Goal: Task Accomplishment & Management: Manage account settings

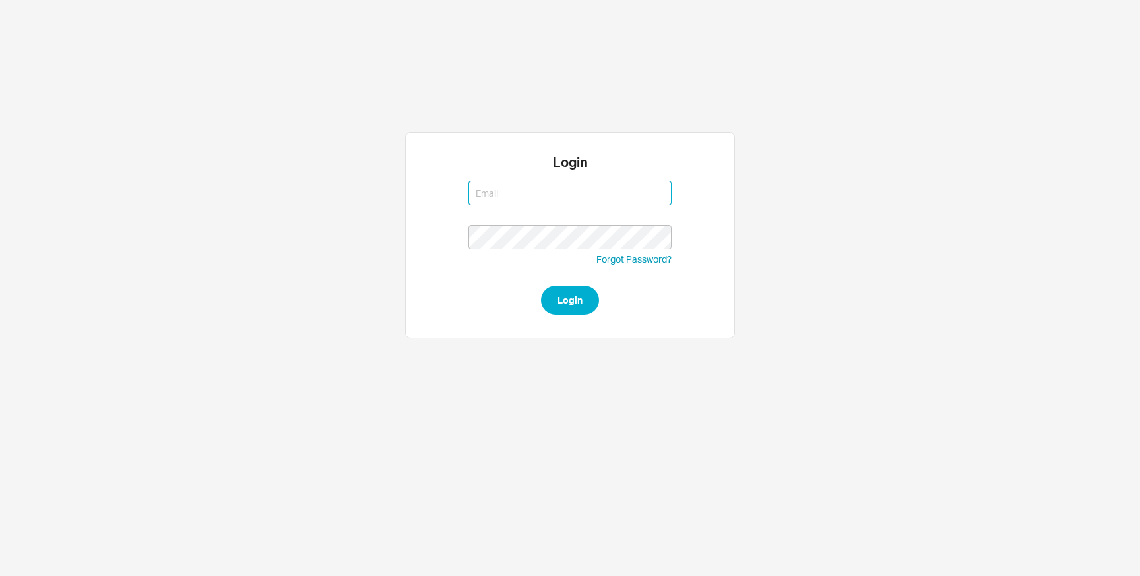
type input "michalt@qualitybath.com"
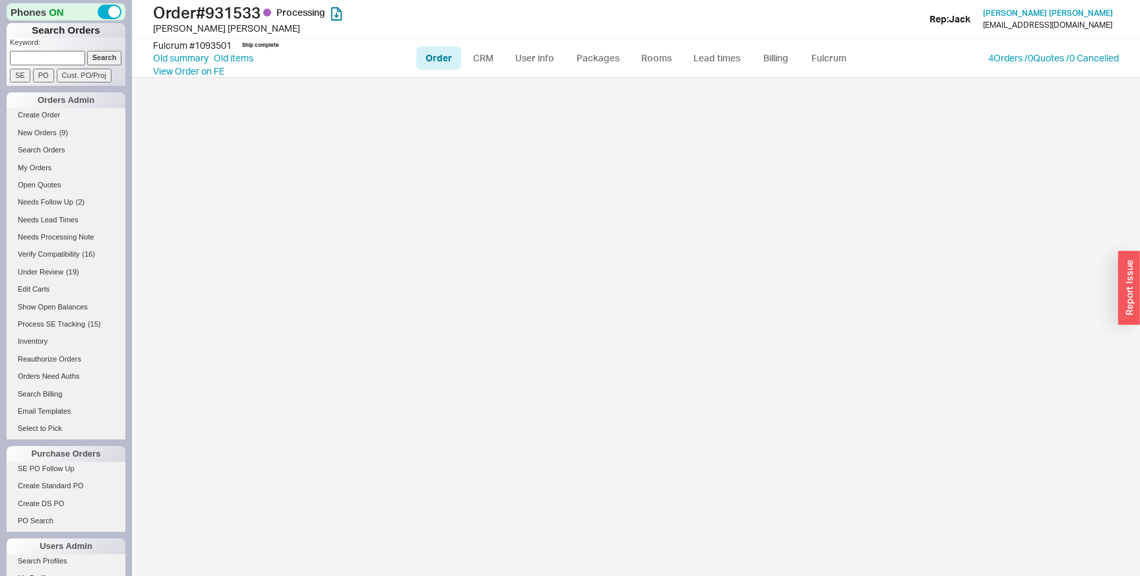
select select "LOW"
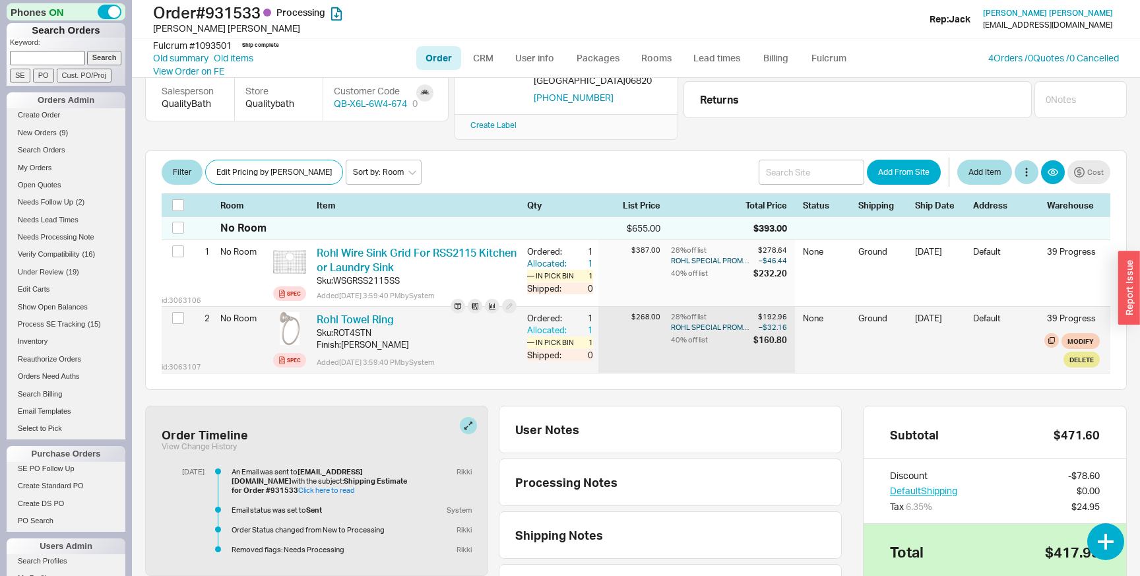
scroll to position [121, 0]
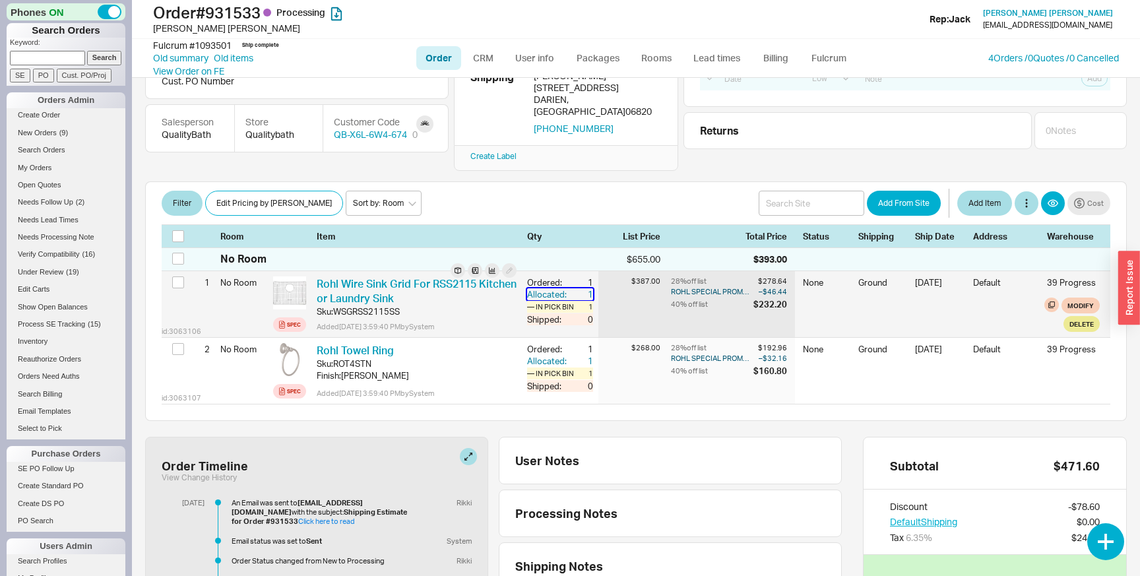
click at [543, 288] on div "Allocated:" at bounding box center [548, 294] width 42 height 12
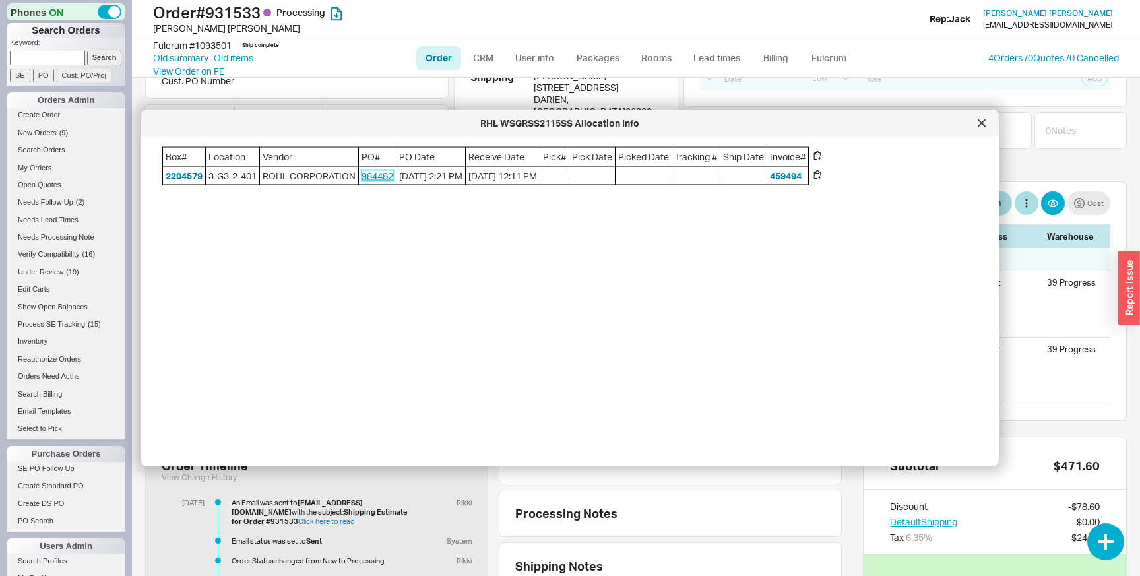
click at [378, 176] on link "984482" at bounding box center [377, 174] width 32 height 11
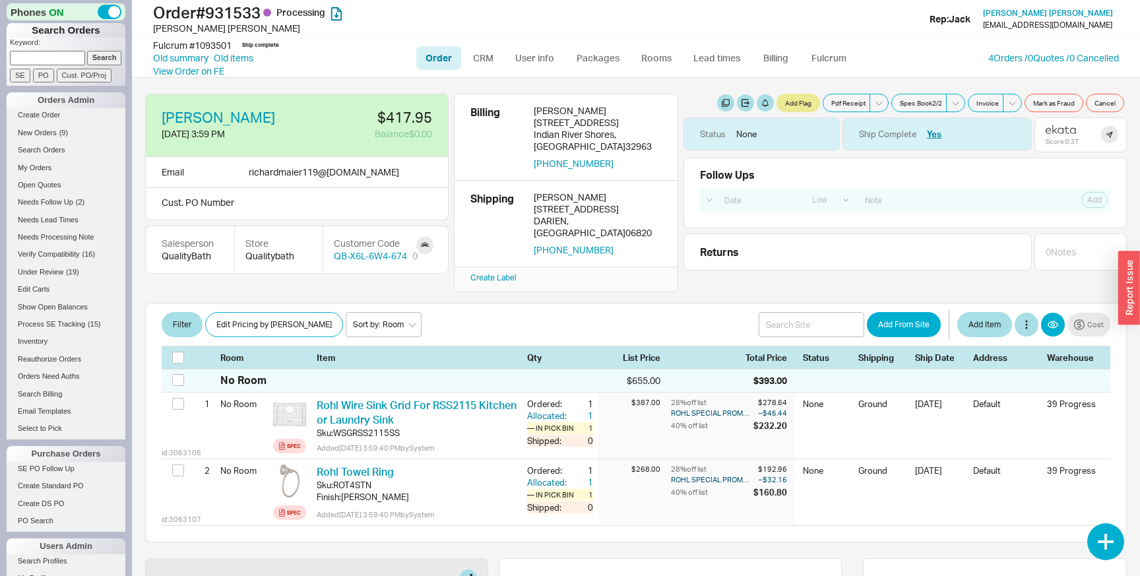
select select "LOW"
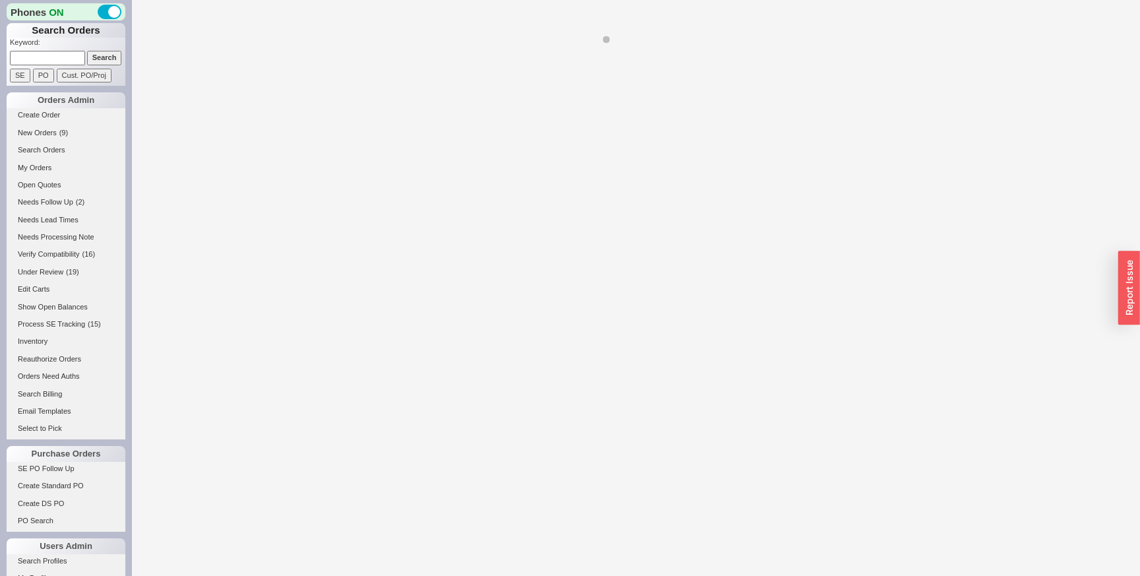
select select "LOW"
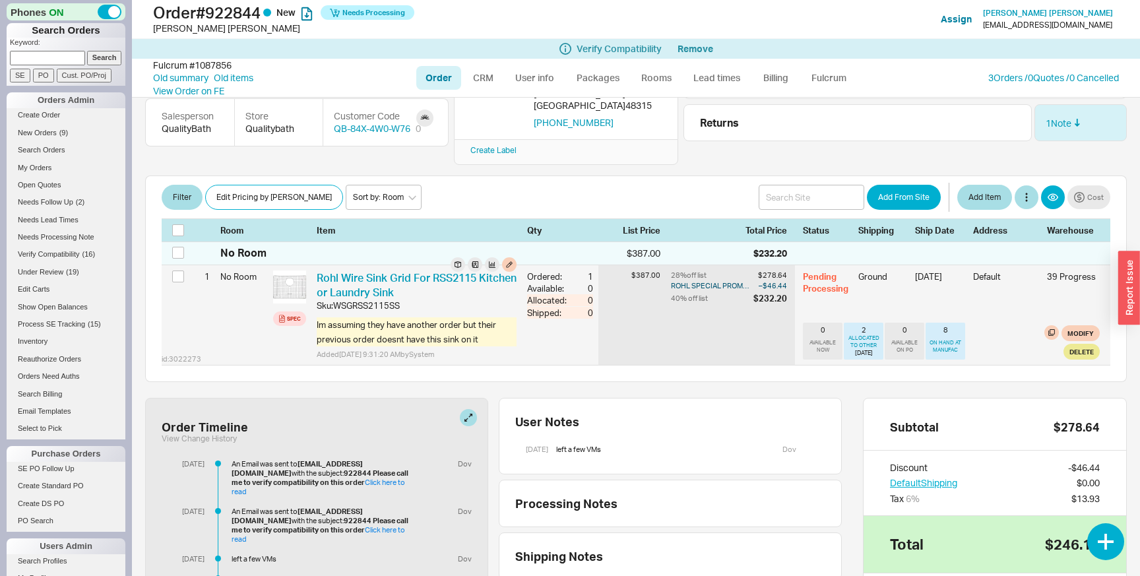
scroll to position [150, 0]
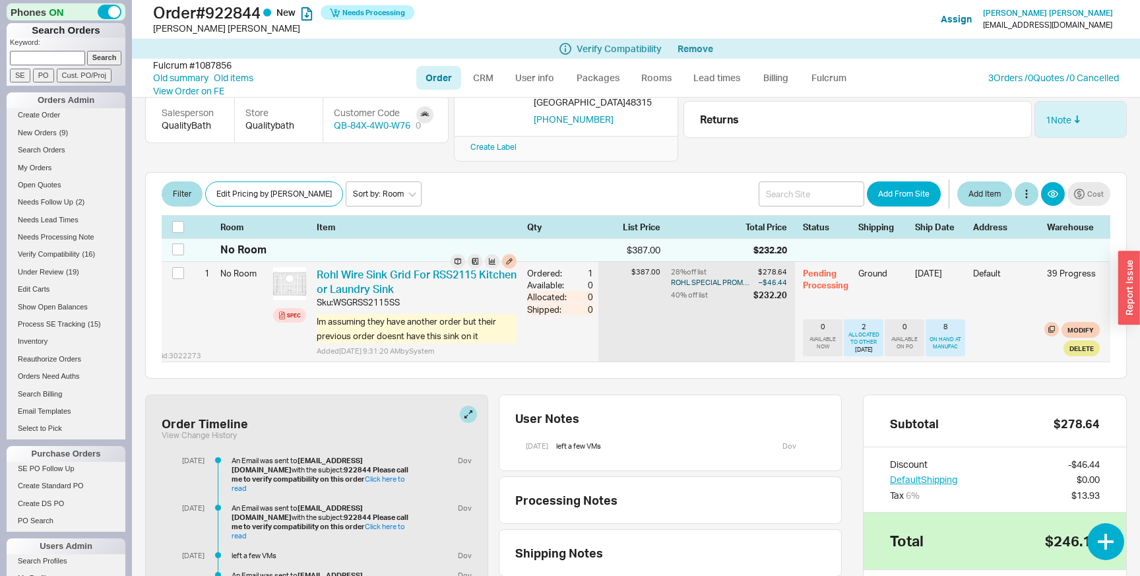
click at [562, 279] on div "Available:" at bounding box center [548, 285] width 42 height 12
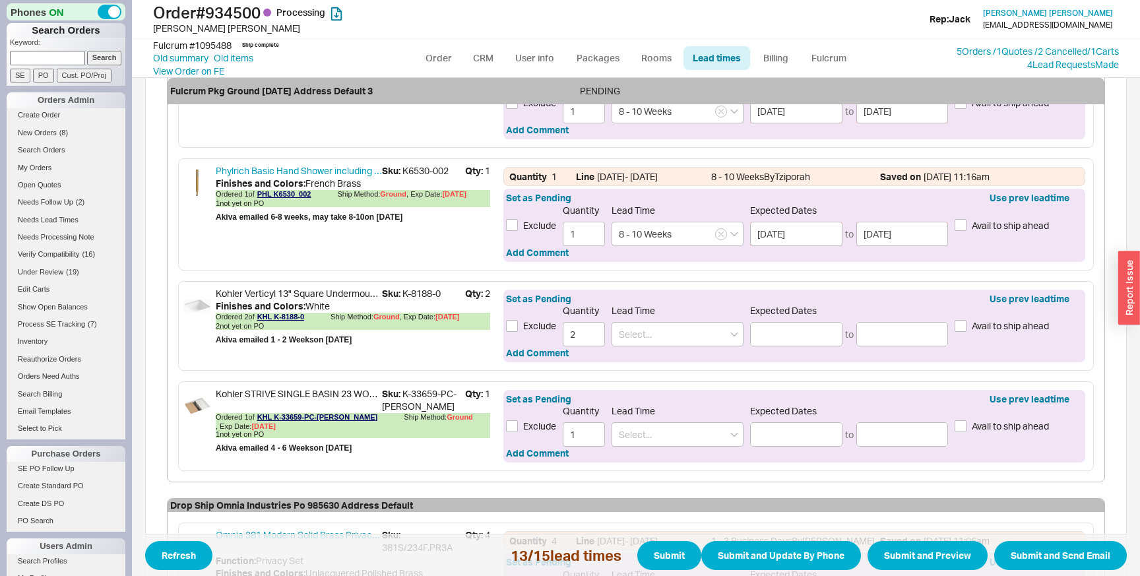
scroll to position [2135, 0]
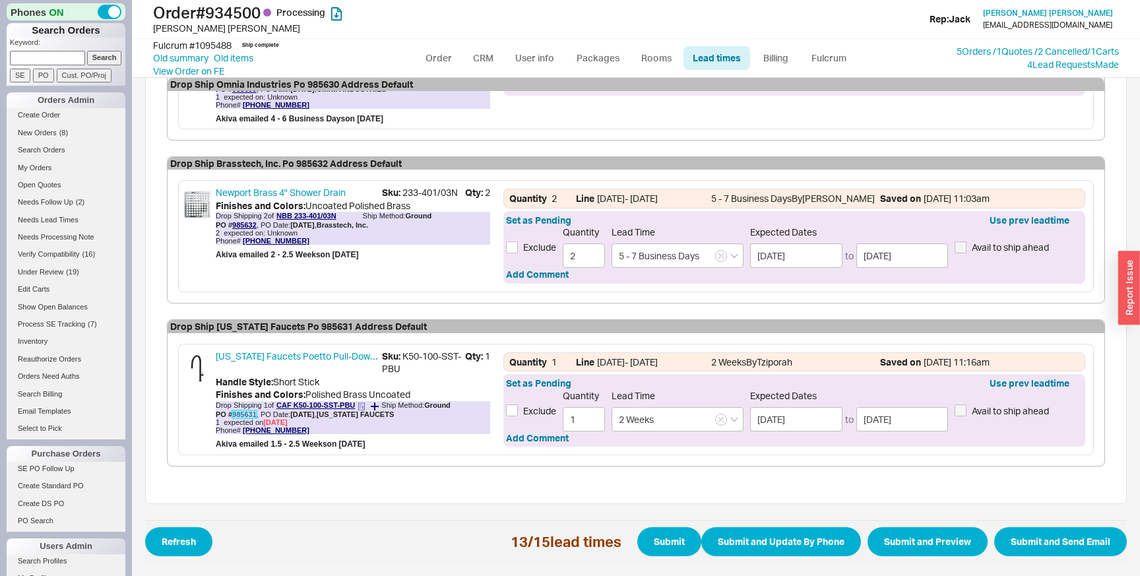
click at [246, 412] on link "985631" at bounding box center [244, 414] width 24 height 8
click at [398, 212] on div "Drop Shipping 2 of NBB 233-401/03N Ship Method: Ground PO # 985632 , PO Date: 8…" at bounding box center [353, 220] width 274 height 17
click at [252, 412] on link "985631" at bounding box center [244, 414] width 24 height 8
click at [442, 57] on link "Order" at bounding box center [438, 58] width 45 height 24
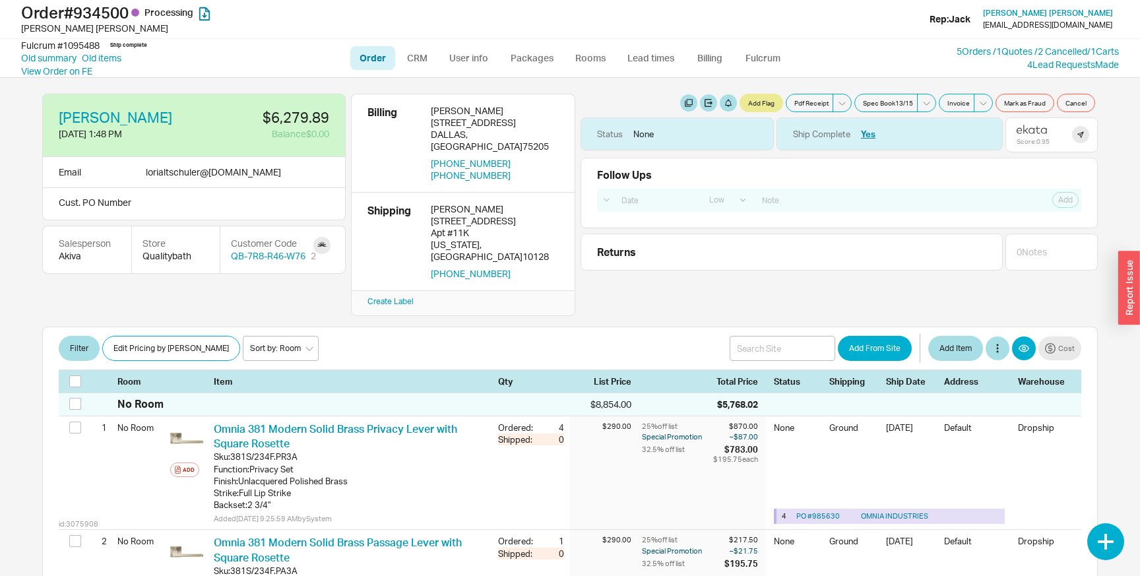
select select "LOW"
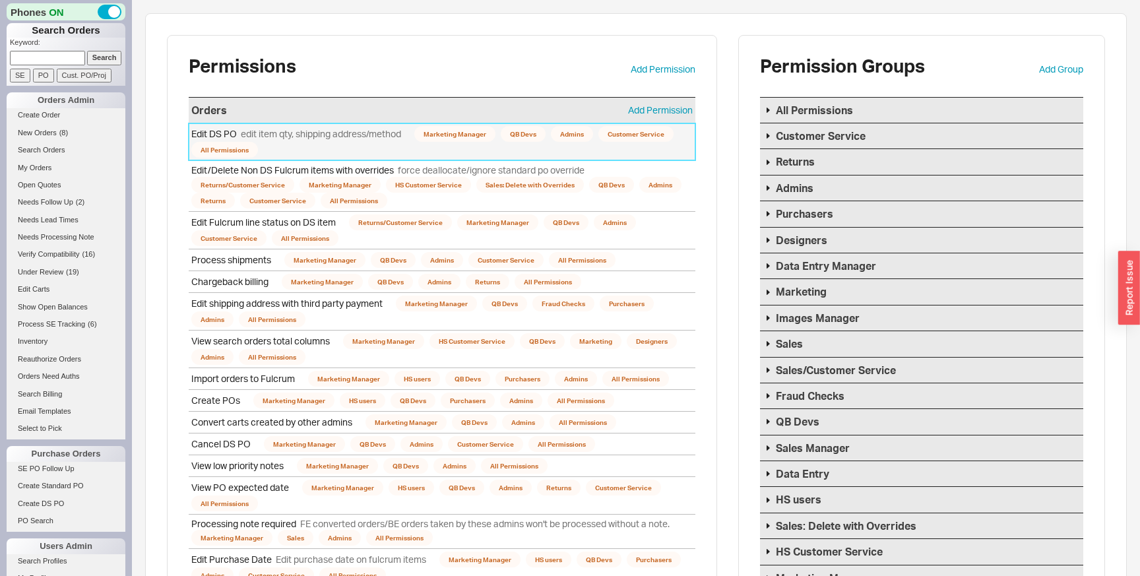
click at [352, 142] on link "Edit DS PO edit item qty, shipping address/method Marketing Manager QB Devs Adm…" at bounding box center [442, 142] width 507 height 38
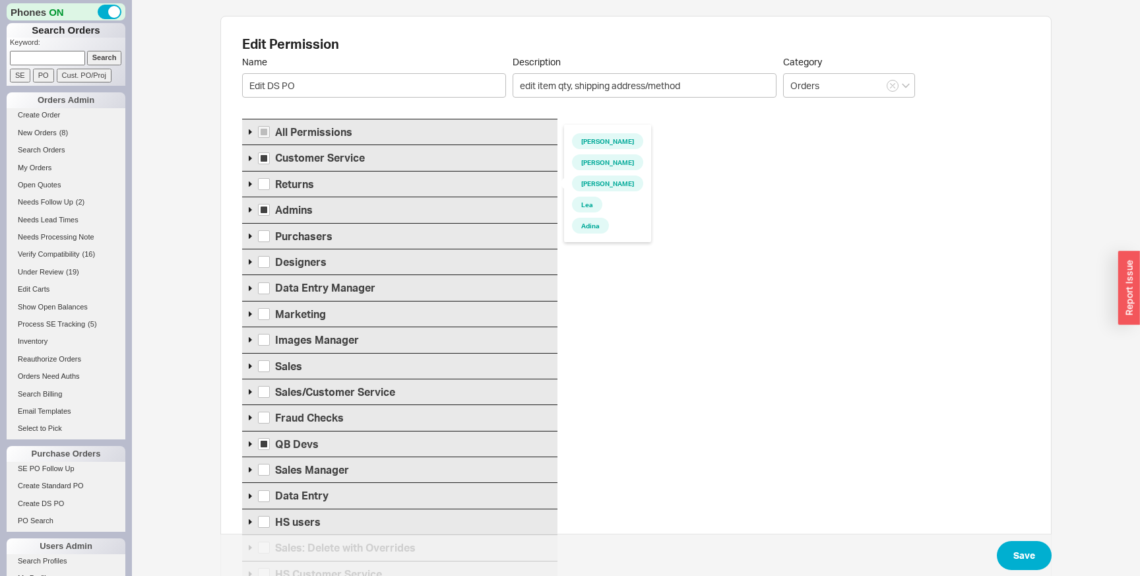
scroll to position [287, 0]
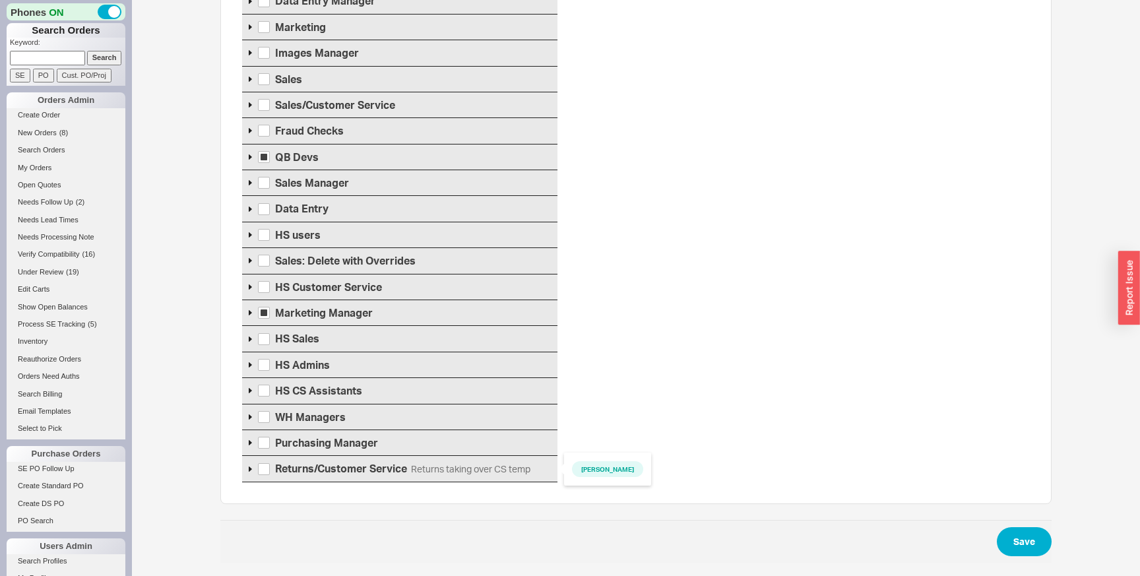
click at [343, 461] on span "Returns/Customer Service Returns taking over CS temp" at bounding box center [402, 468] width 255 height 15
click at [270, 463] on input "Returns/Customer Service Returns taking over CS temp" at bounding box center [264, 469] width 12 height 12
checkbox input "true"
click at [1015, 540] on button "Save" at bounding box center [1024, 541] width 55 height 29
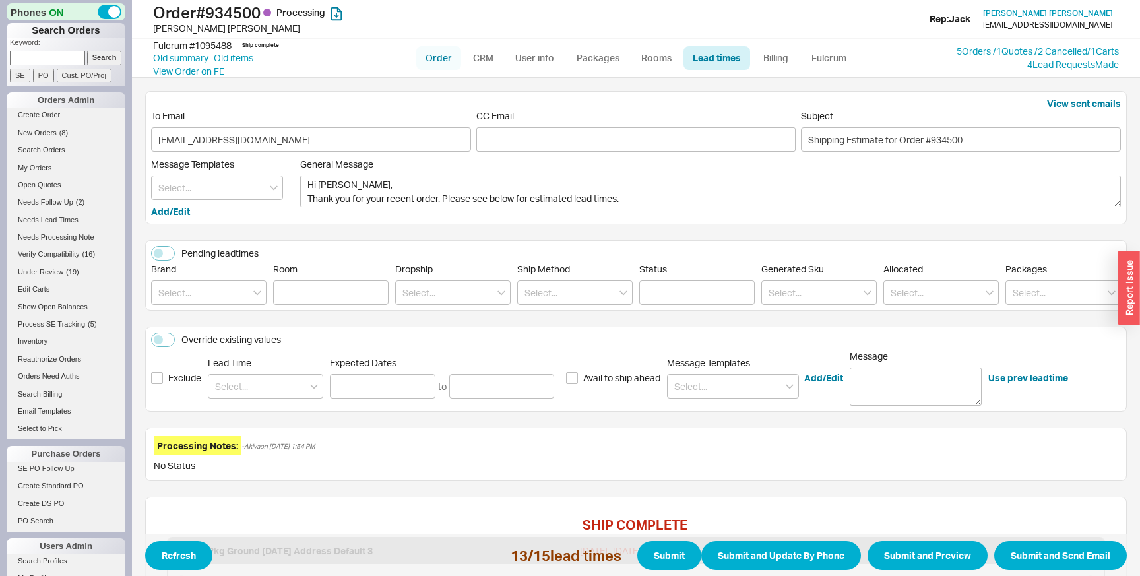
click at [445, 58] on link "Order" at bounding box center [438, 58] width 45 height 24
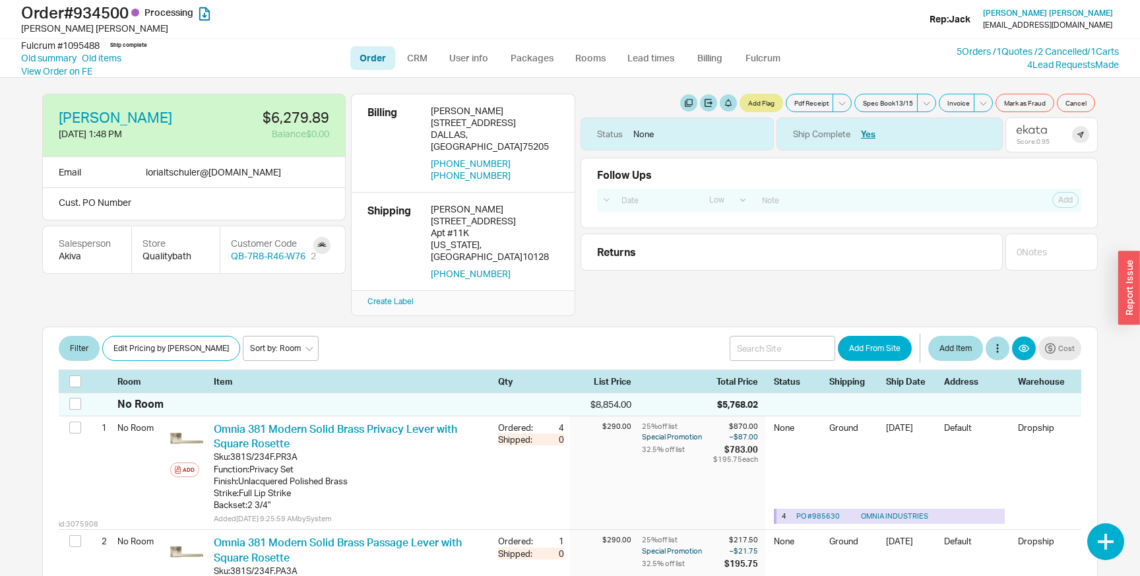
select select "LOW"
click at [63, 57] on link "Old summary" at bounding box center [48, 57] width 55 height 13
select select "*"
select select "LOW"
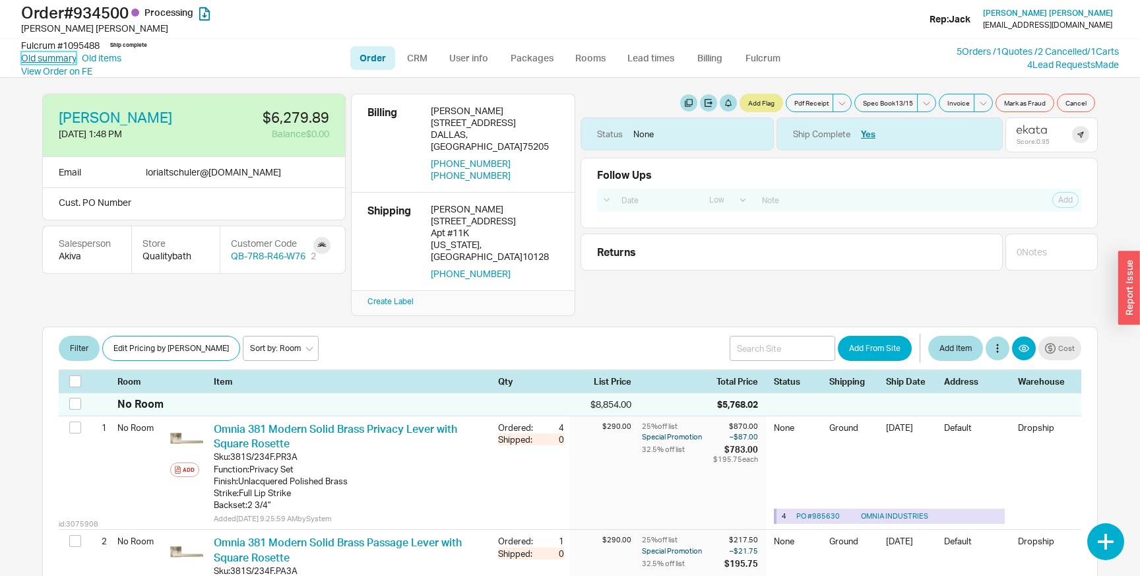
select select "3"
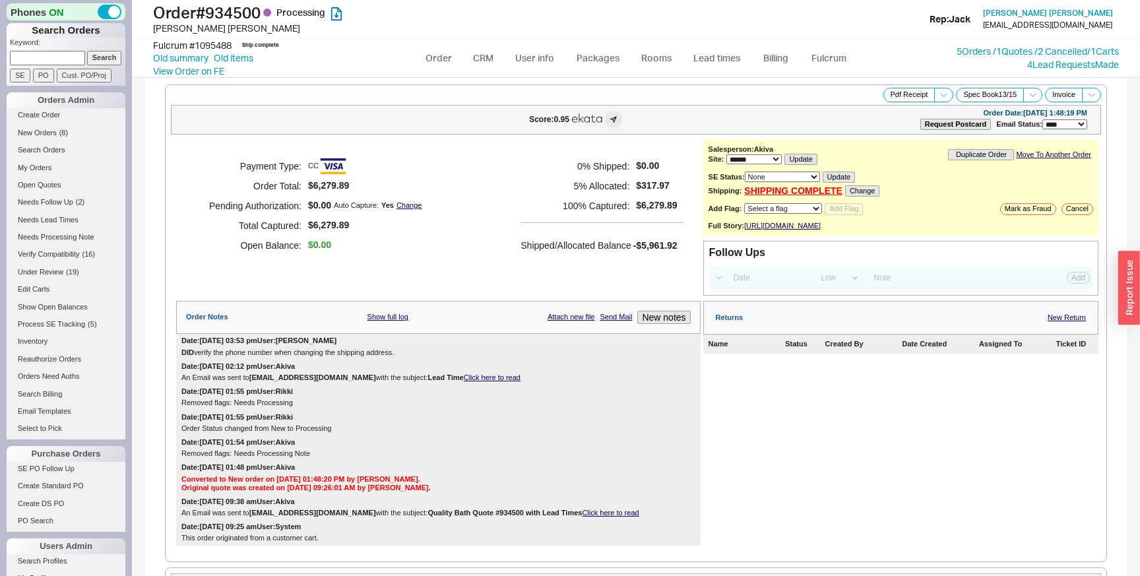
select select "*"
select select "LOW"
select select "3"
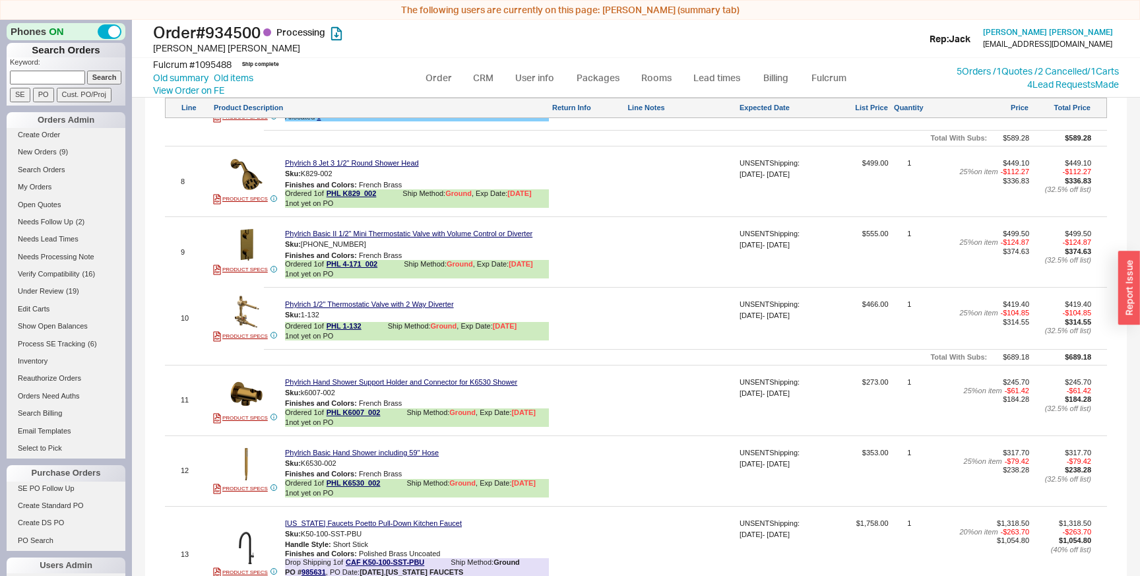
scroll to position [1760, 0]
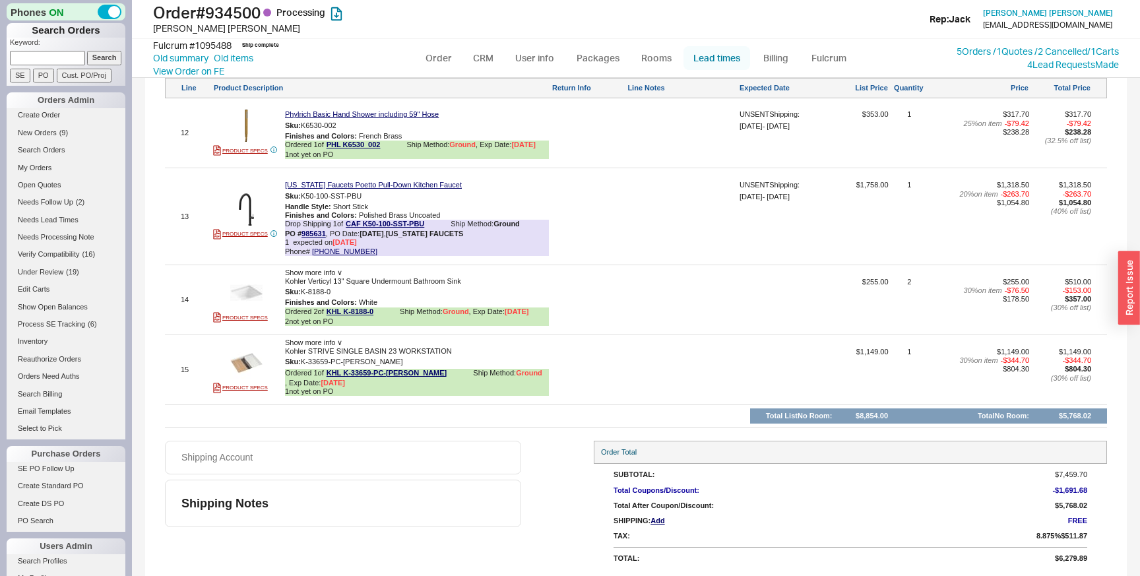
click at [694, 59] on link "Lead times" at bounding box center [716, 58] width 67 height 24
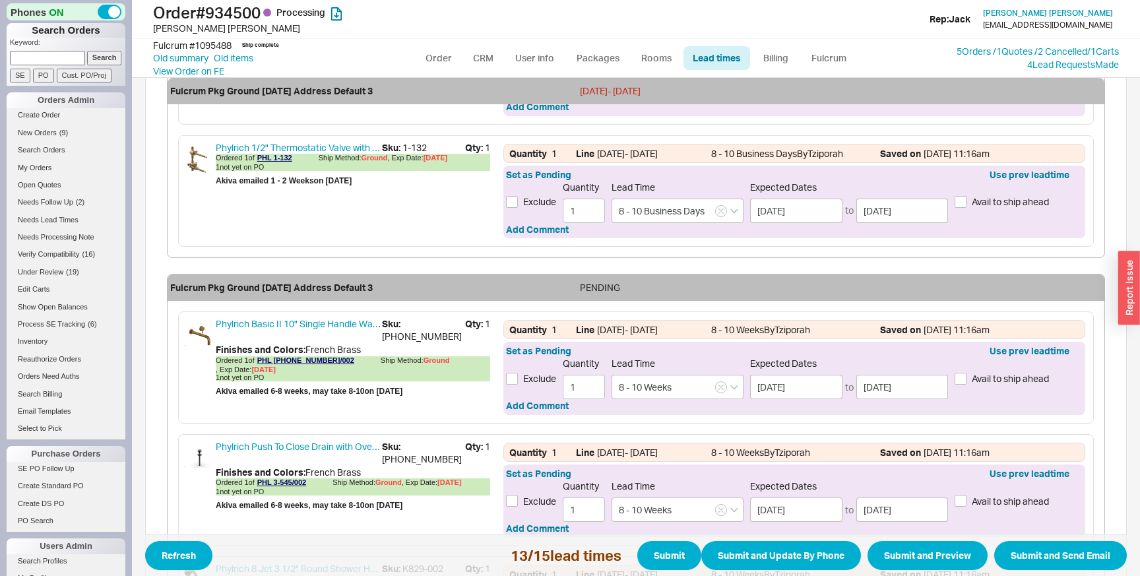
scroll to position [978, 0]
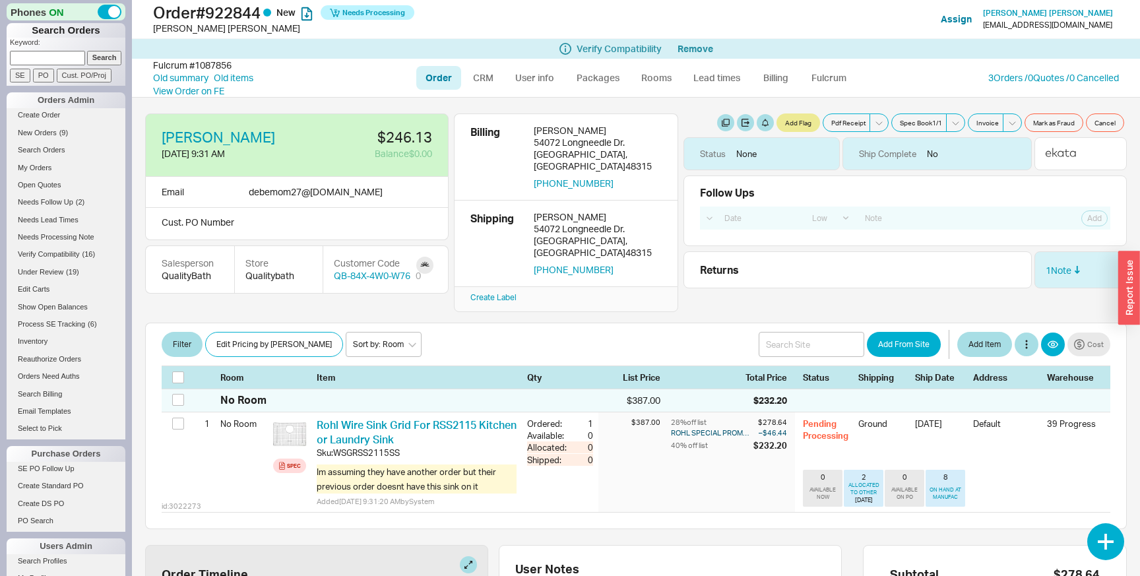
select select "LOW"
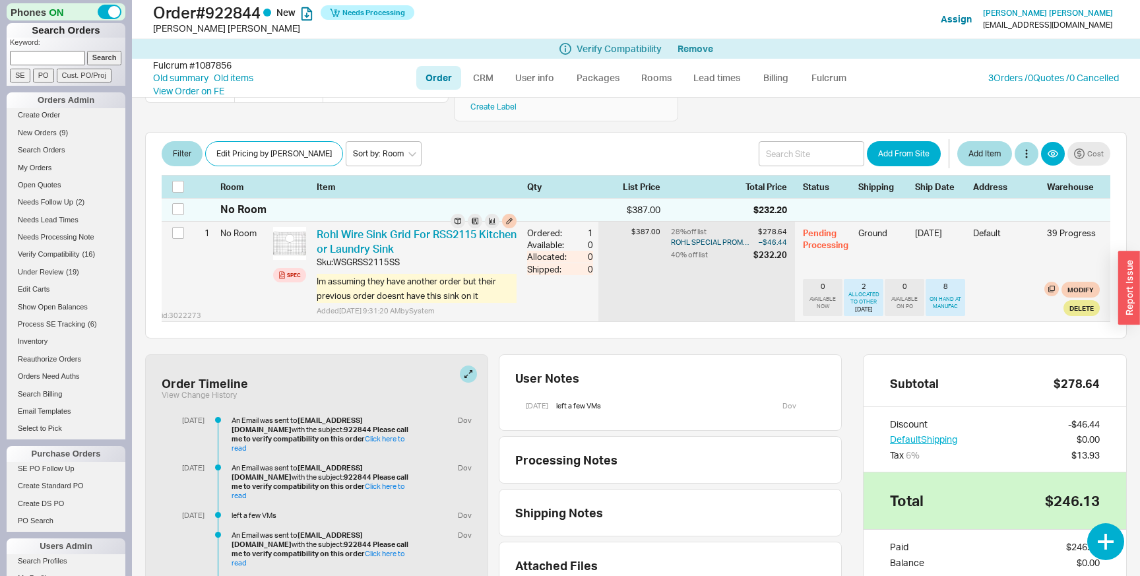
scroll to position [194, 0]
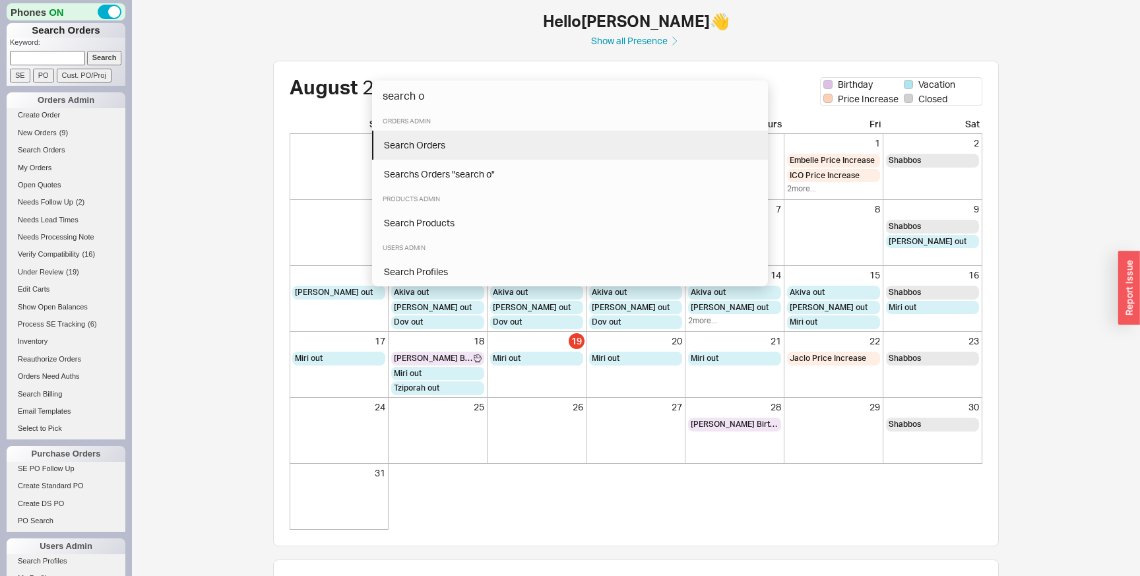
type input "search o"
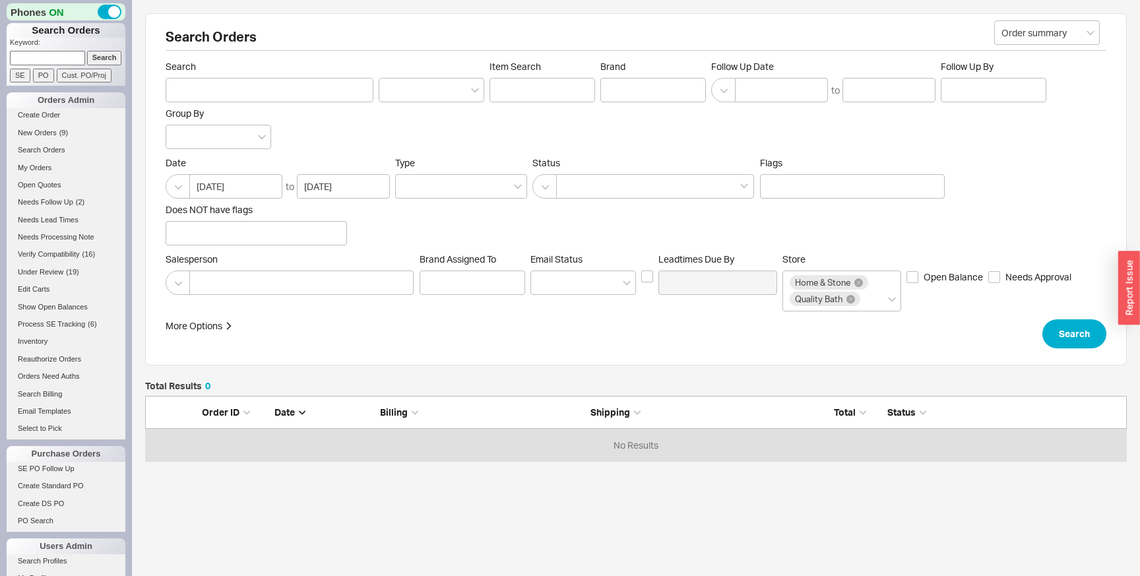
scroll to position [65, 981]
click at [456, 187] on div at bounding box center [461, 186] width 132 height 24
click at [412, 187] on input "Type" at bounding box center [406, 186] width 9 height 15
type input "q"
click at [851, 297] on icon at bounding box center [850, 299] width 9 height 9
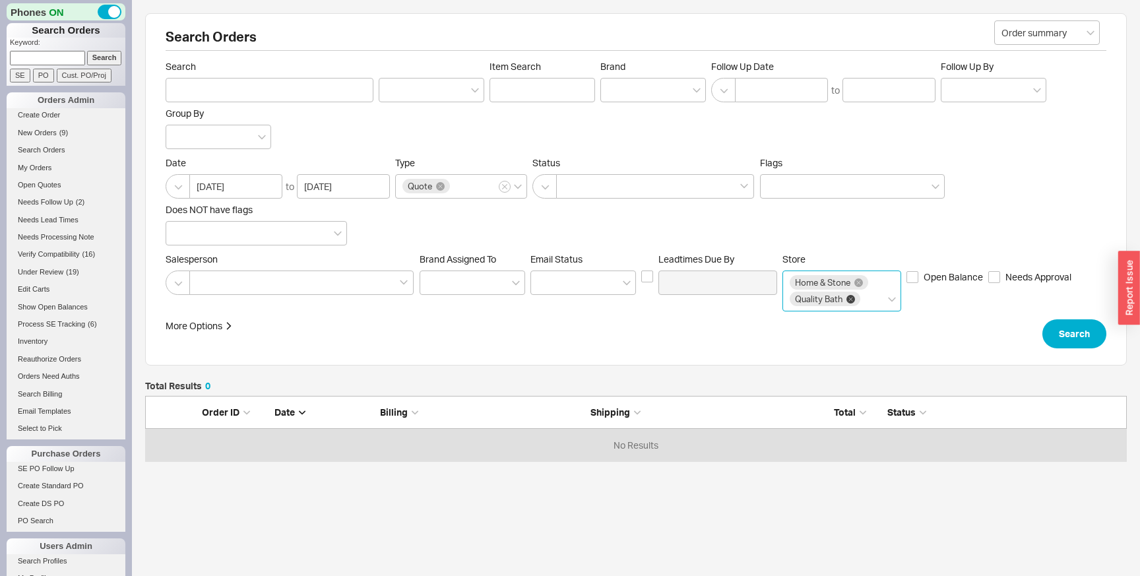
click at [862, 297] on input "Store Home & Stone Quality Bath" at bounding box center [866, 299] width 9 height 15
click at [1084, 332] on button "Search" at bounding box center [1074, 333] width 64 height 29
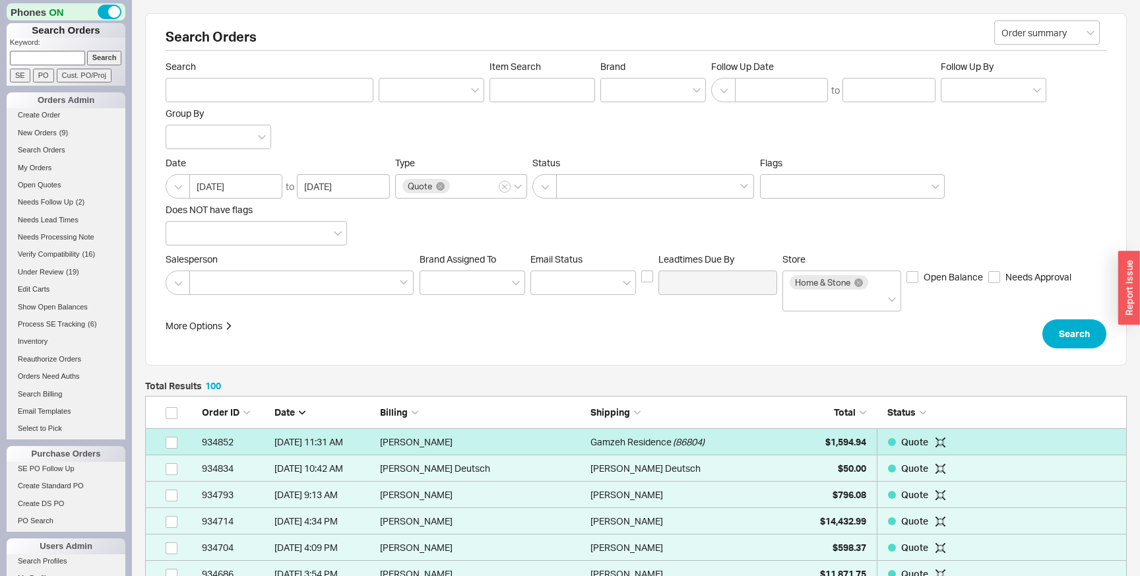
scroll to position [2697, 981]
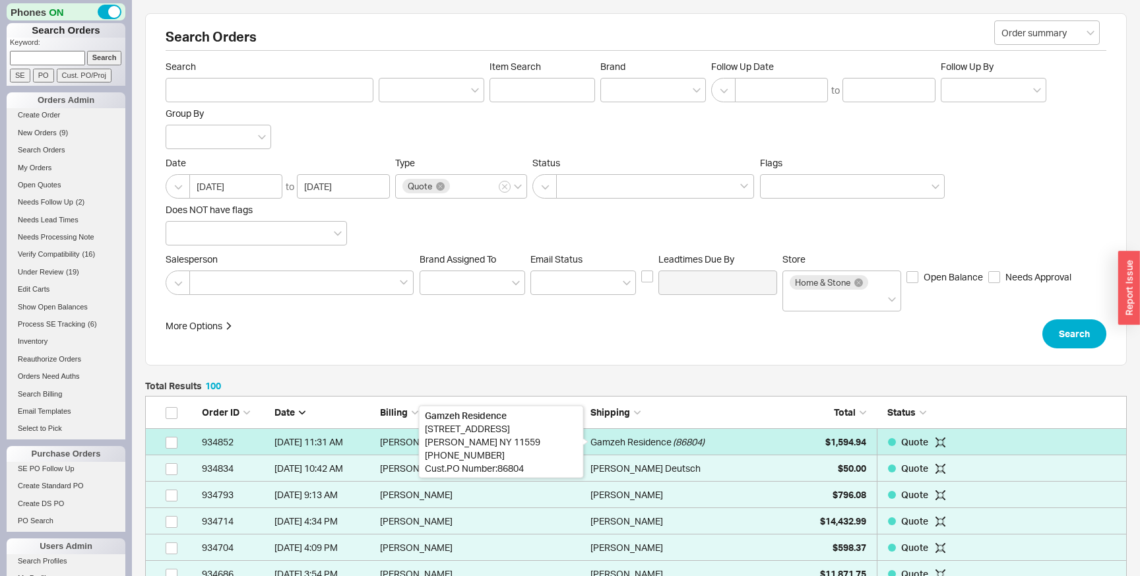
click at [624, 439] on div "Gamzeh Residence" at bounding box center [630, 442] width 81 height 26
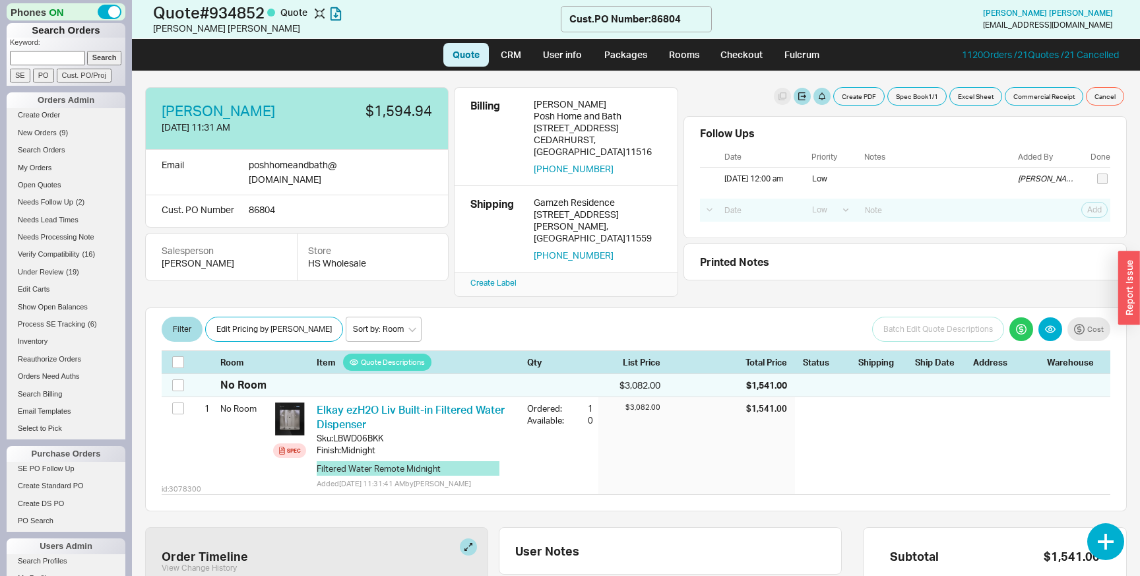
select select "LOW"
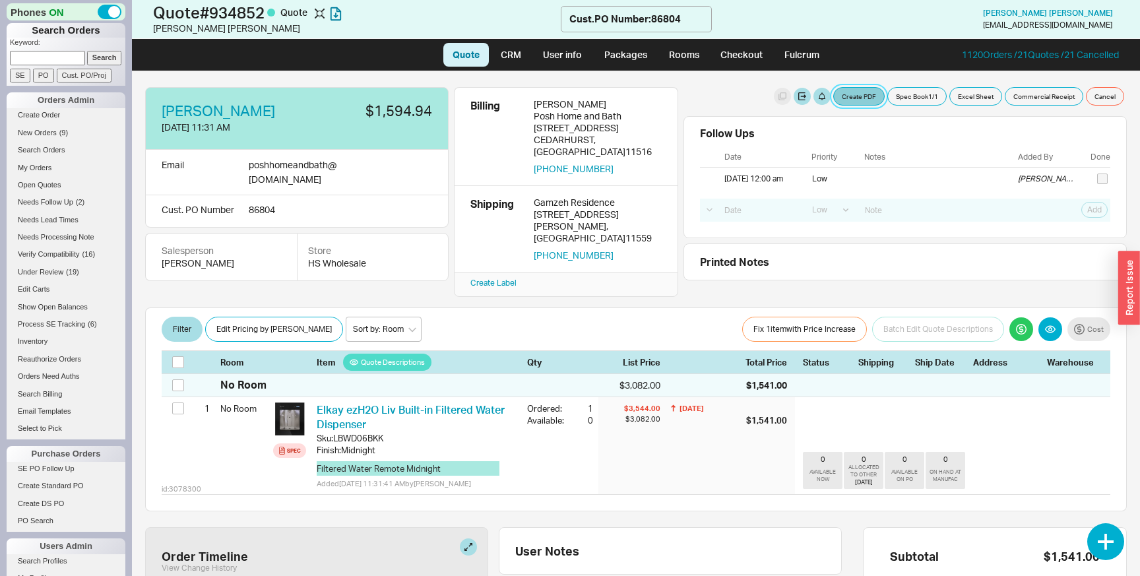
click at [853, 97] on button "Create PDF" at bounding box center [858, 96] width 51 height 18
select select "71305620"
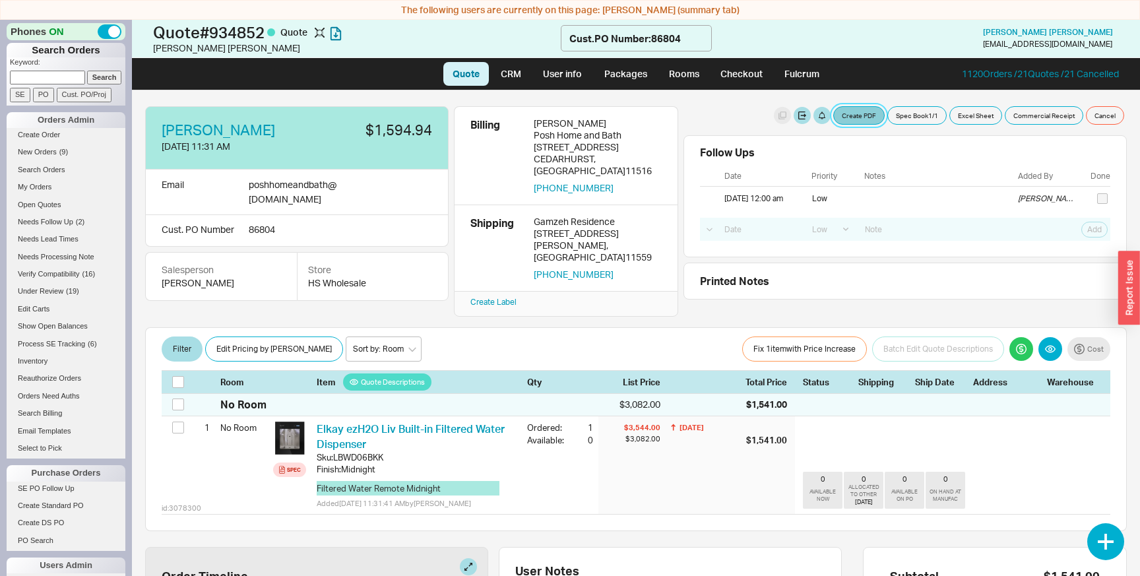
click at [847, 112] on button "Create PDF" at bounding box center [858, 115] width 51 height 18
select select "71305620"
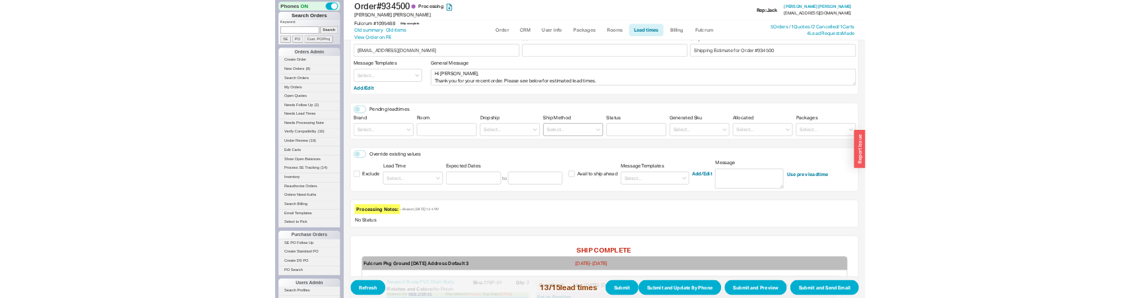
scroll to position [2135, 0]
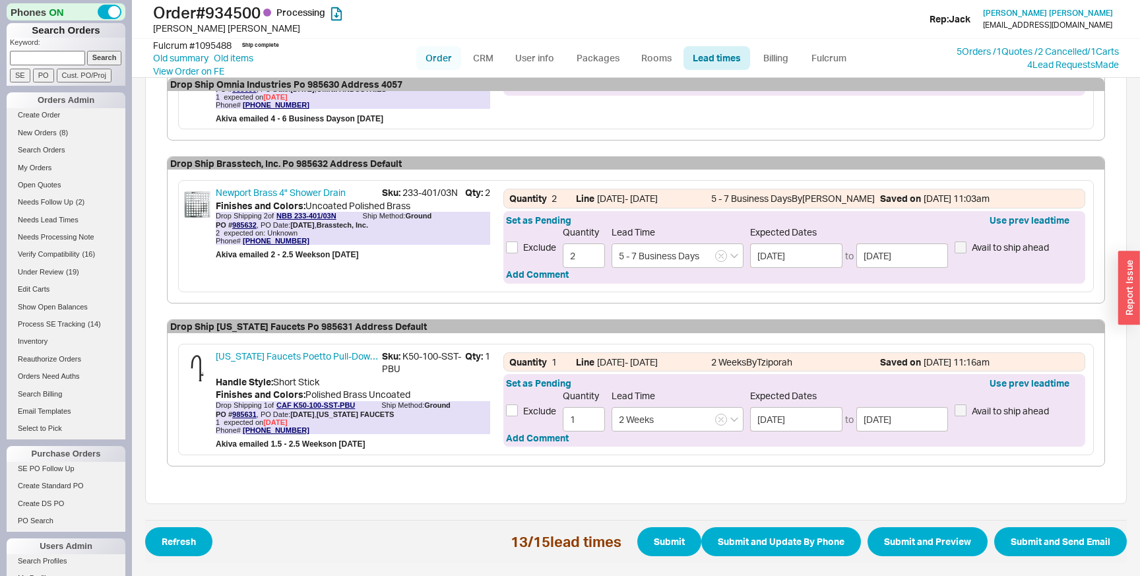
click at [442, 58] on link "Order" at bounding box center [438, 58] width 45 height 24
click at [250, 421] on span "expected on 8/31/25" at bounding box center [255, 422] width 63 height 8
click at [245, 421] on span "expected on 8/31/25" at bounding box center [255, 422] width 63 height 8
copy span "expected"
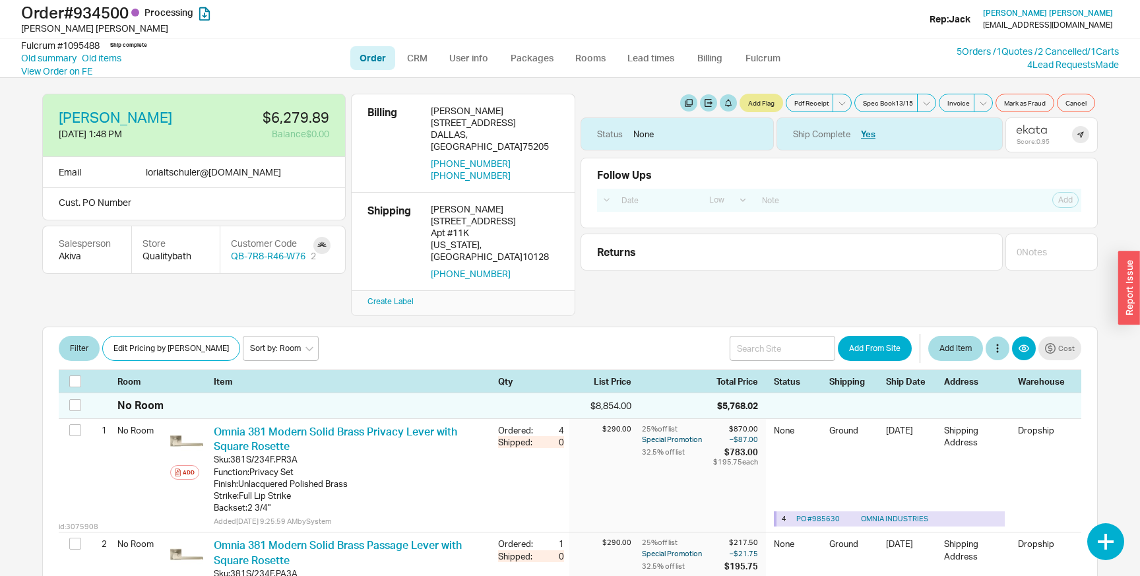
select select "LOW"
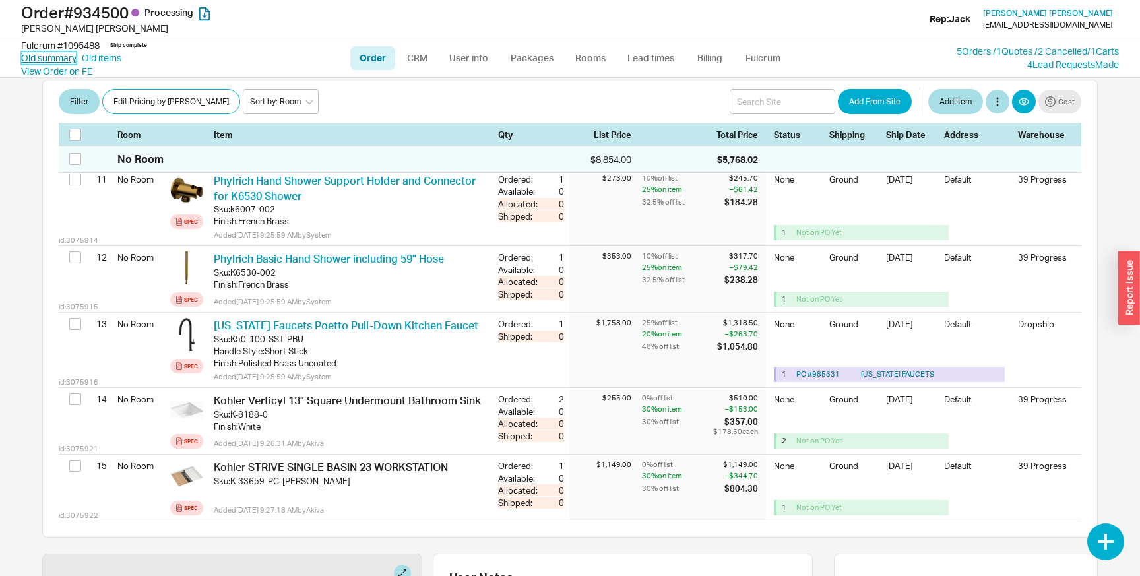
click at [57, 56] on link "Old summary" at bounding box center [48, 57] width 55 height 13
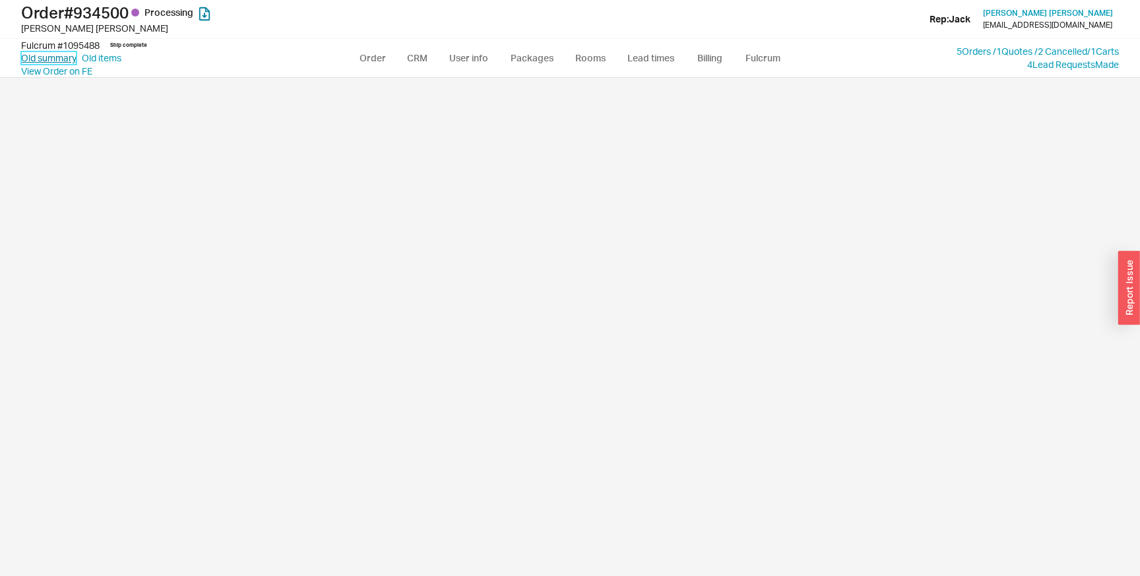
select select "*"
select select "LOW"
select select "3"
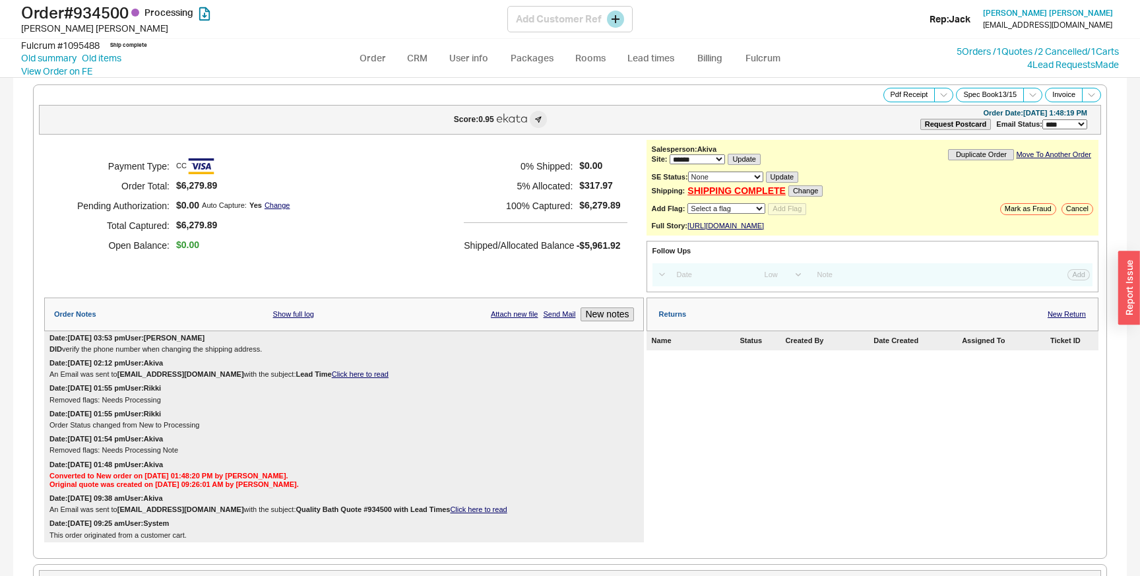
scroll to position [1636, 0]
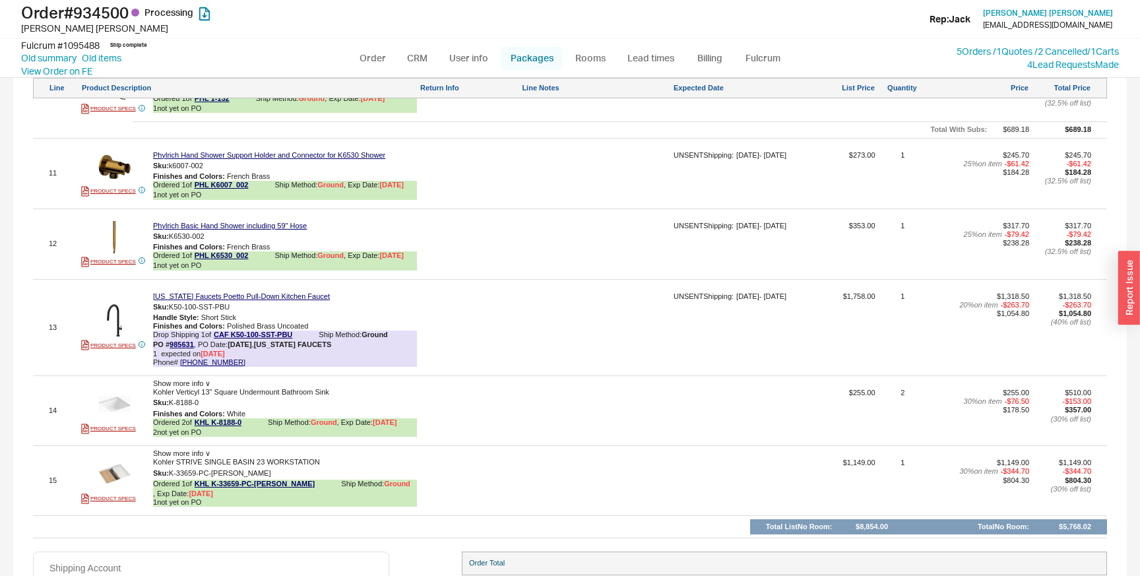
click at [516, 67] on link "Packages" at bounding box center [532, 58] width 62 height 24
click at [182, 348] on link "985631" at bounding box center [181, 344] width 24 height 8
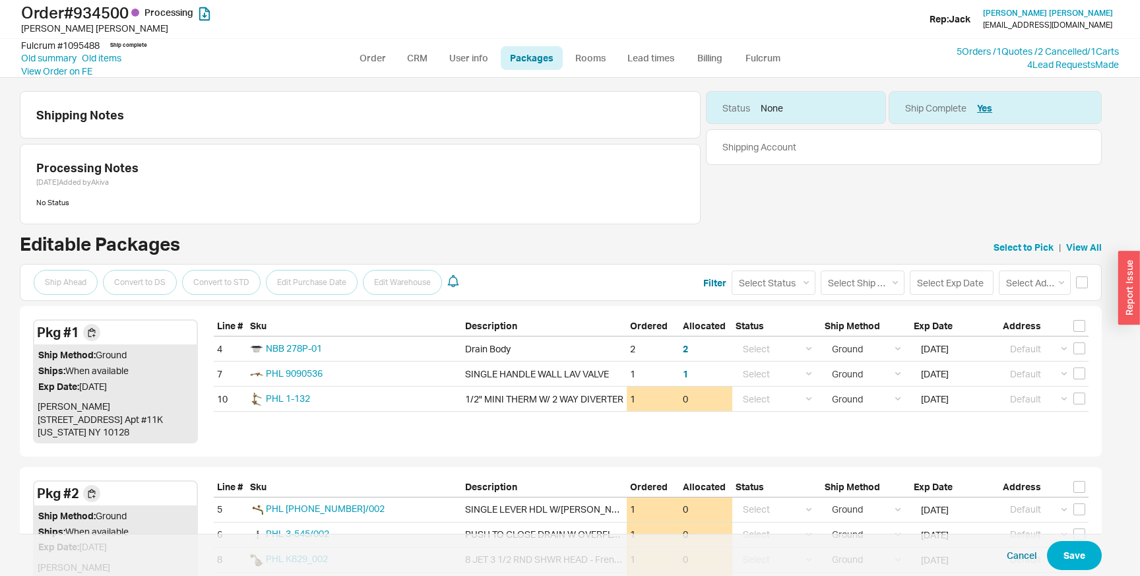
select select "1"
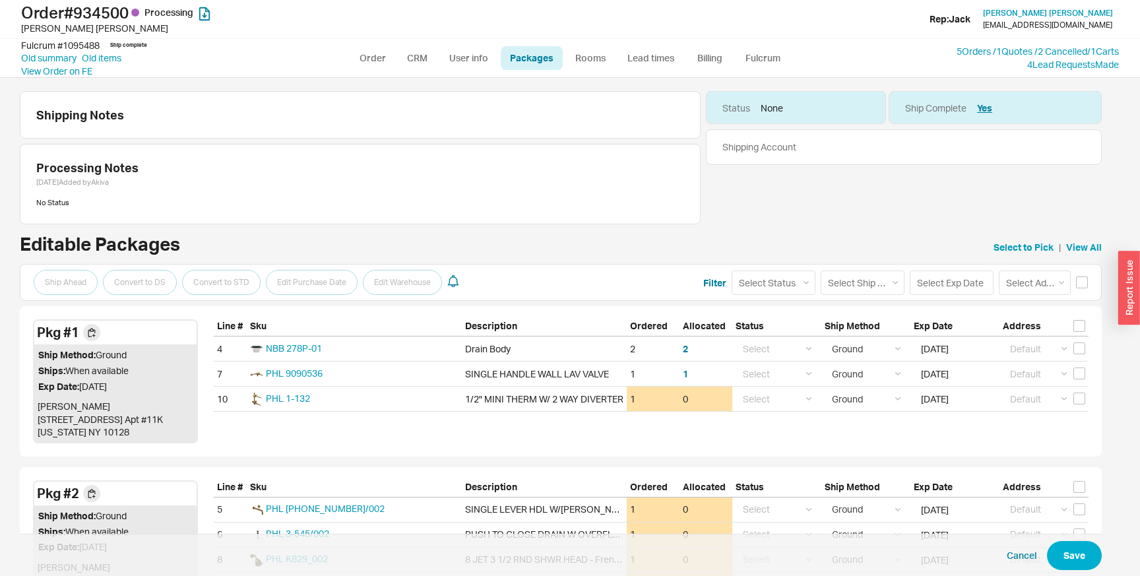
select select "1"
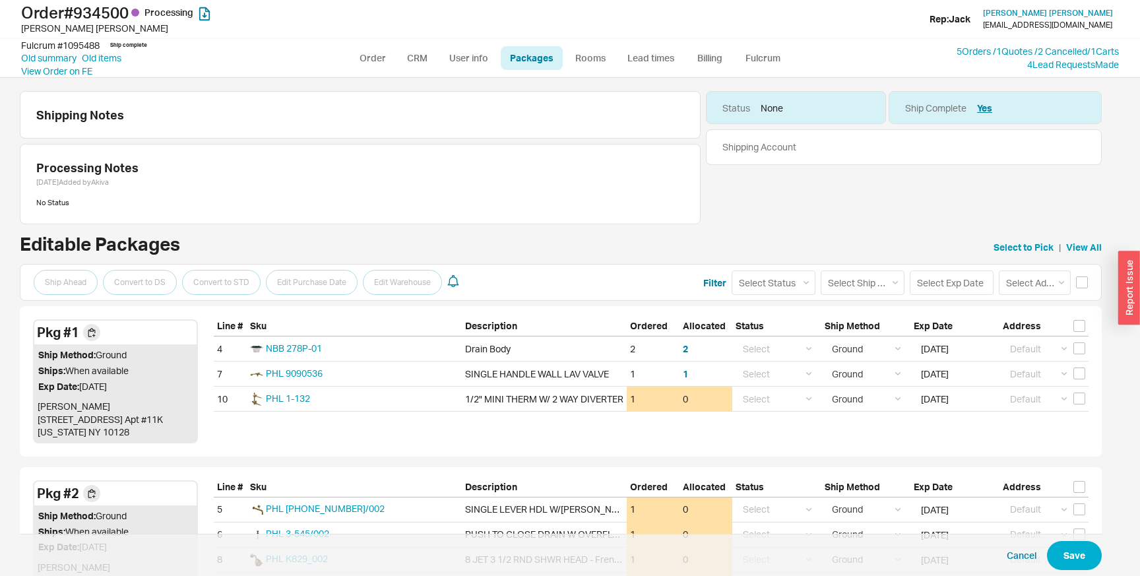
select select "1"
click at [1080, 247] on link "View All" at bounding box center [1084, 247] width 36 height 13
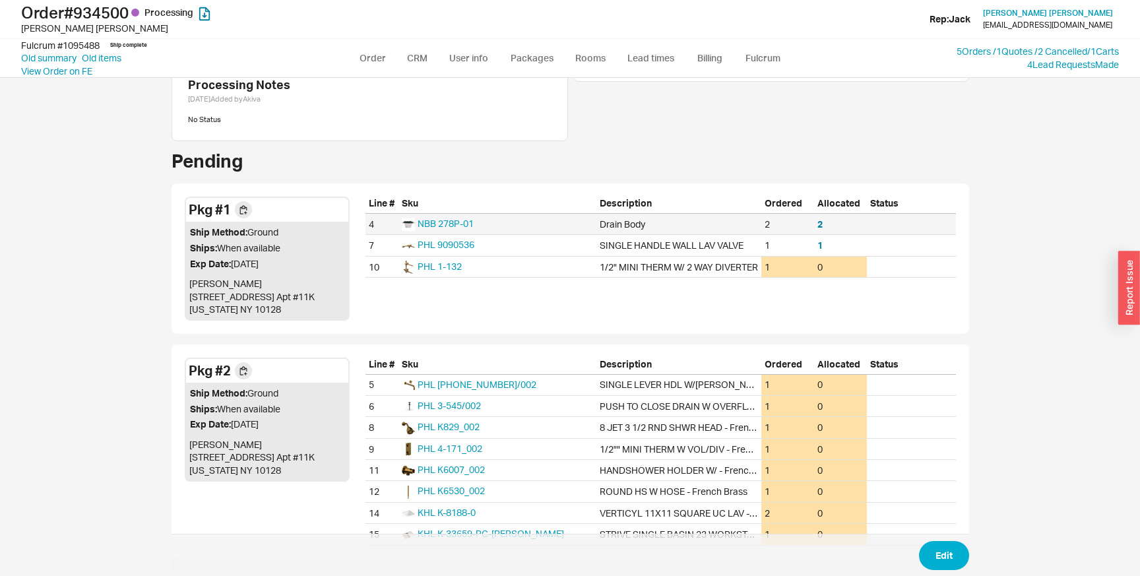
scroll to position [84, 0]
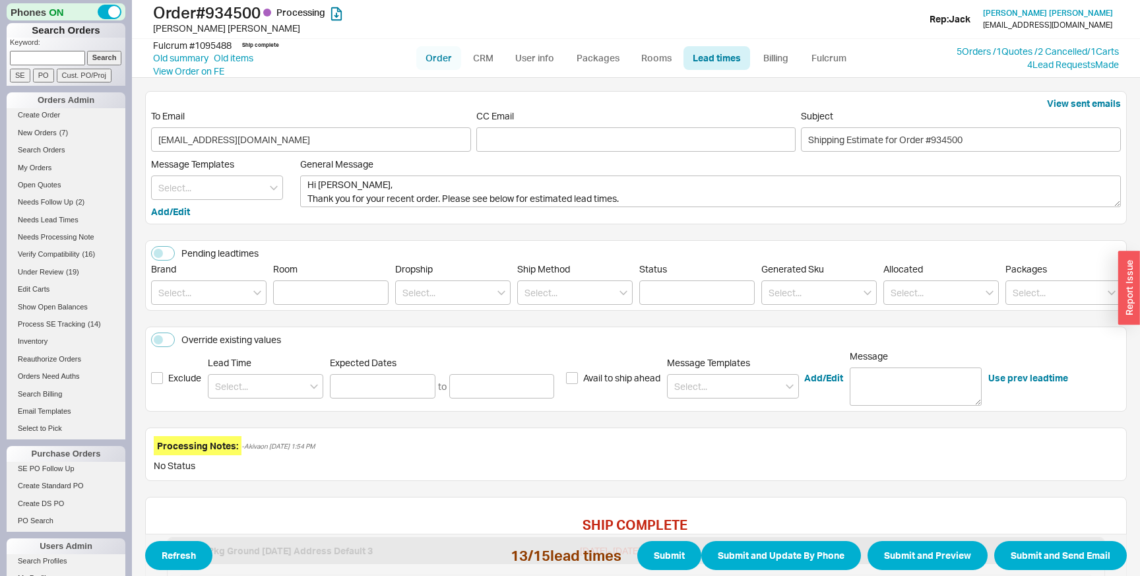
click at [437, 58] on link "Order" at bounding box center [438, 58] width 45 height 24
select select "LOW"
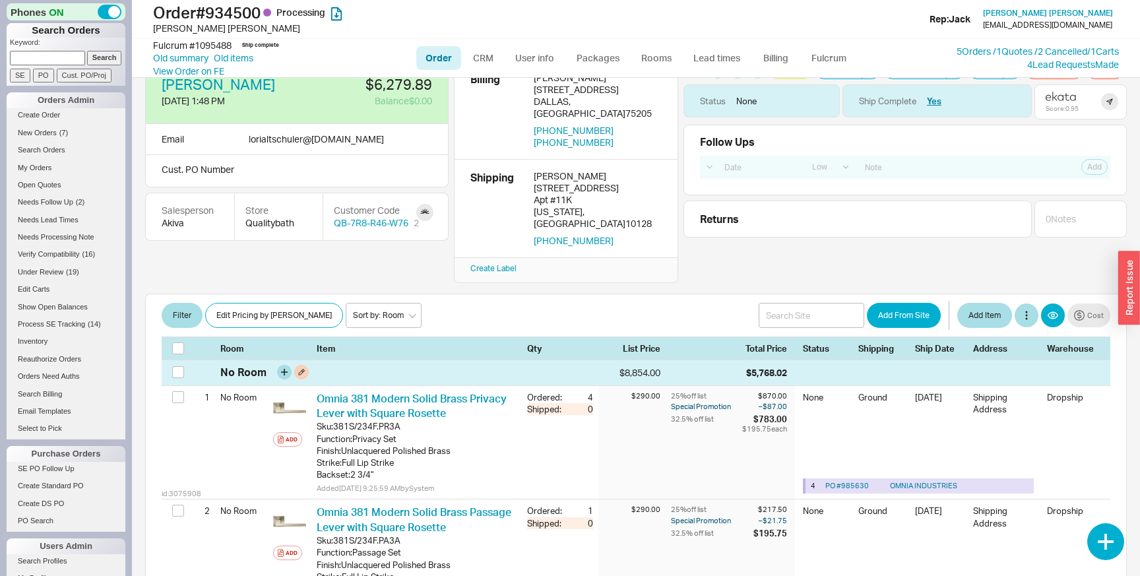
scroll to position [66, 0]
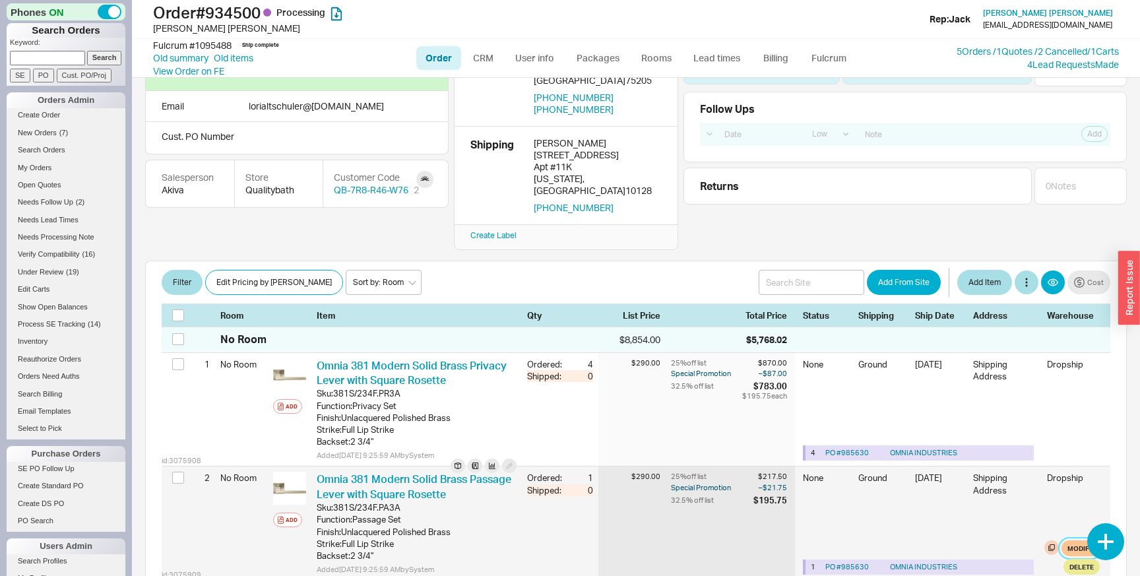
click at [1092, 540] on button "Modify" at bounding box center [1080, 548] width 38 height 16
select select "1"
select select "4057"
select select "41"
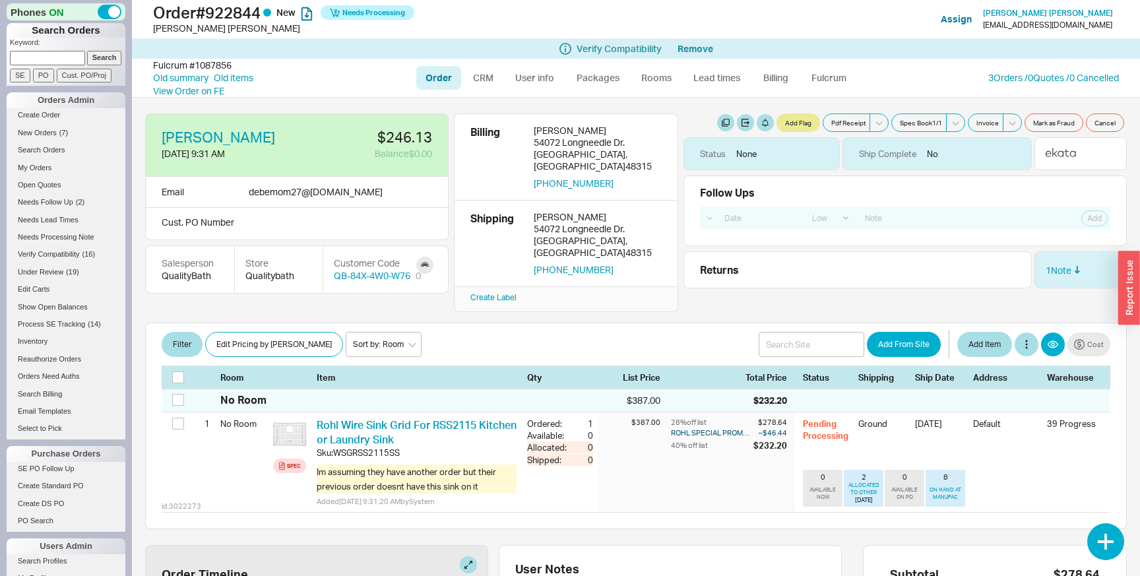
select select "LOW"
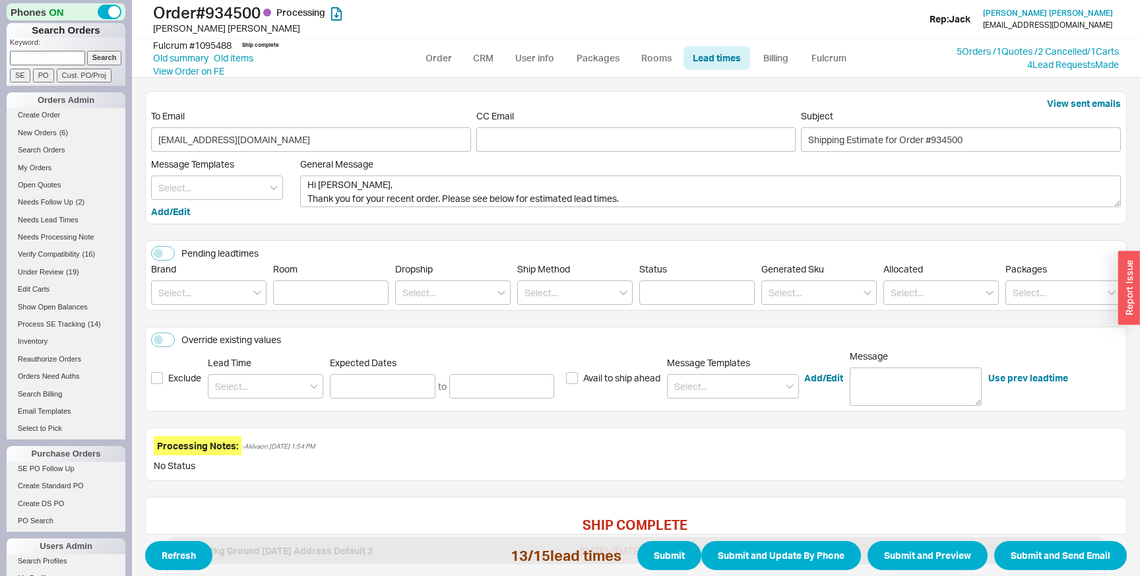
scroll to position [978, 0]
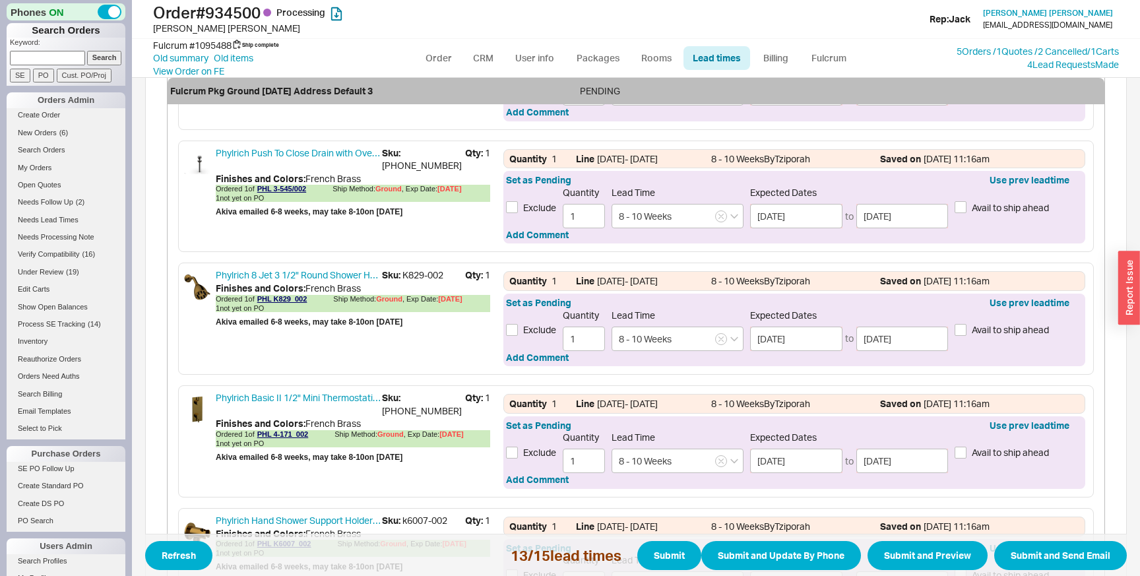
click at [216, 46] on div "Fulcrum # 1095488" at bounding box center [192, 45] width 78 height 13
copy div "1095488"
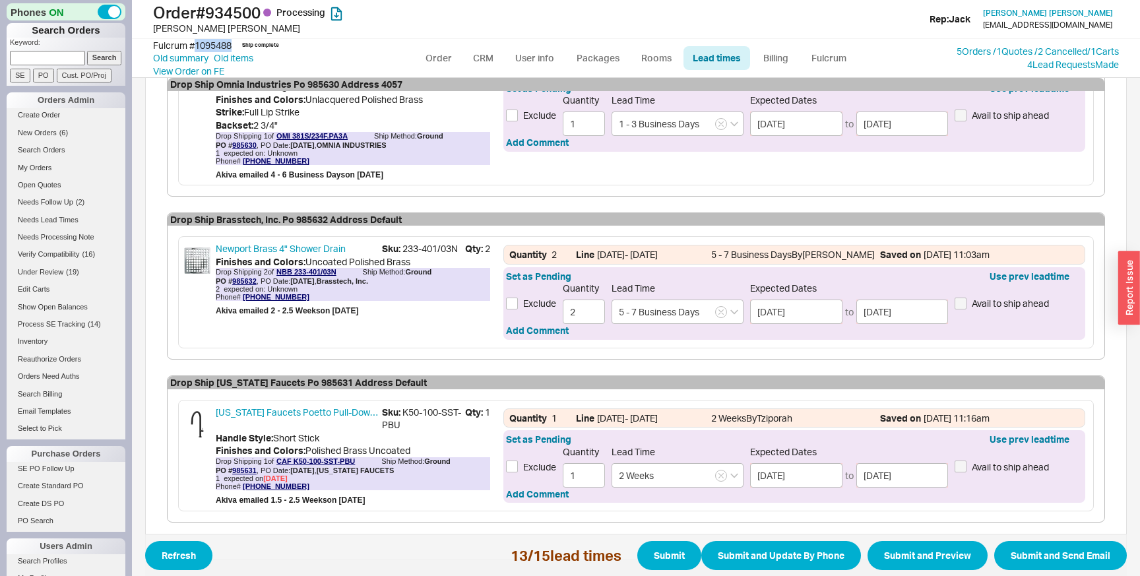
scroll to position [2135, 0]
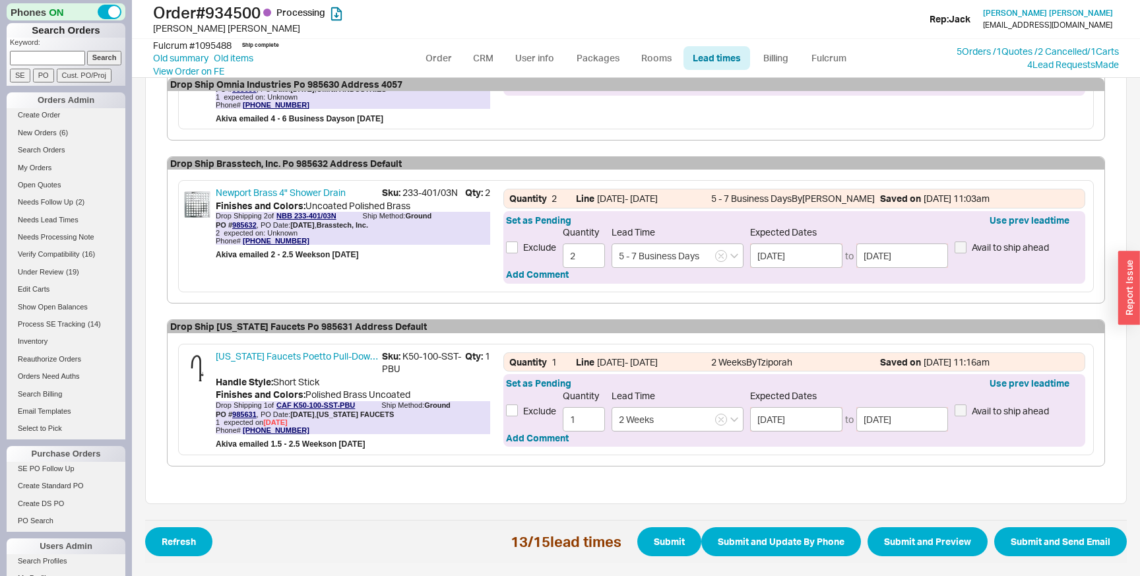
click at [286, 381] on span "Short Stick" at bounding box center [296, 381] width 46 height 11
drag, startPoint x: 286, startPoint y: 381, endPoint x: 314, endPoint y: 381, distance: 28.4
click at [314, 381] on span "Short Stick" at bounding box center [296, 381] width 46 height 11
copy span "Short Stick"
click at [418, 350] on span "Sku: K50-100-SST-PBU" at bounding box center [423, 363] width 83 height 26
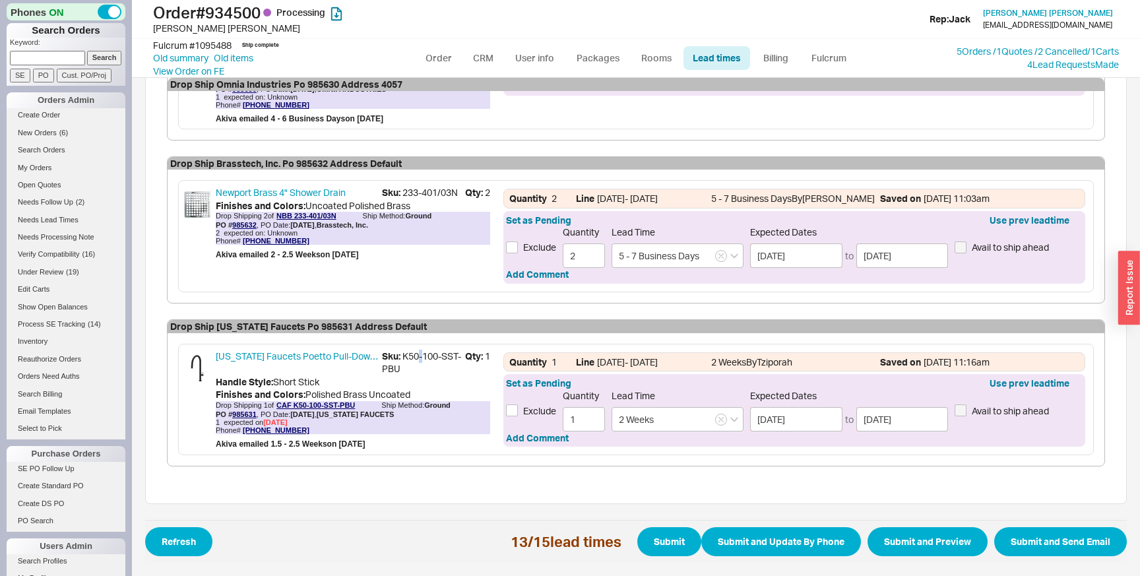
click at [418, 350] on span "Sku: K50-100-SST-PBU" at bounding box center [423, 363] width 83 height 26
click at [406, 353] on span "Sku: K50-100-SST-PBU" at bounding box center [423, 363] width 83 height 26
drag, startPoint x: 406, startPoint y: 353, endPoint x: 389, endPoint y: 363, distance: 20.1
click at [389, 363] on span "Sku: K50-100-SST-PBU" at bounding box center [423, 363] width 83 height 26
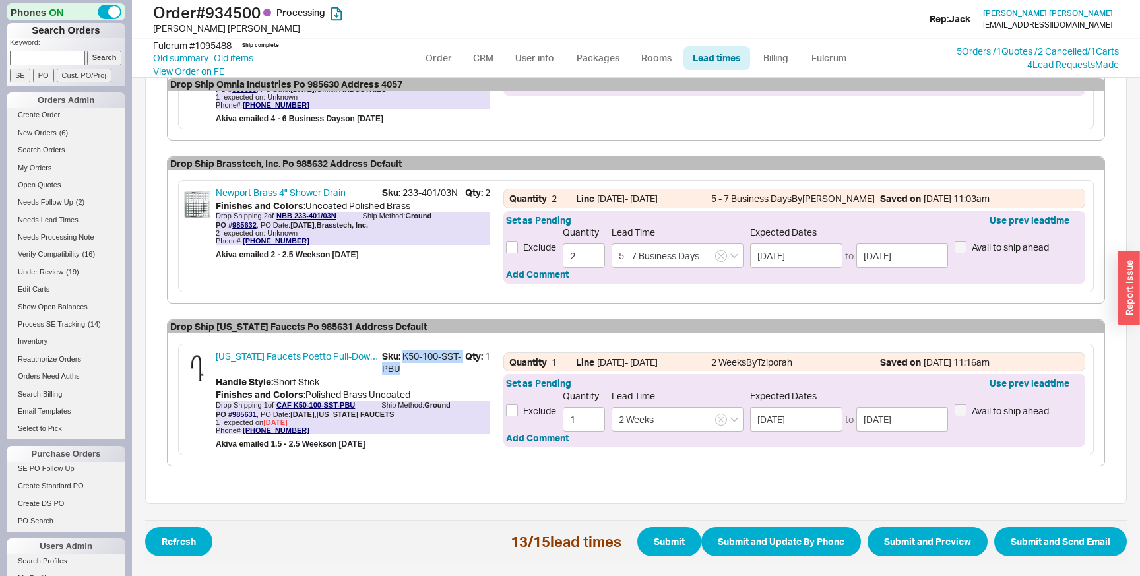
copy span "K50-100-SST-PBU"
click at [243, 412] on link "985631" at bounding box center [244, 414] width 24 height 8
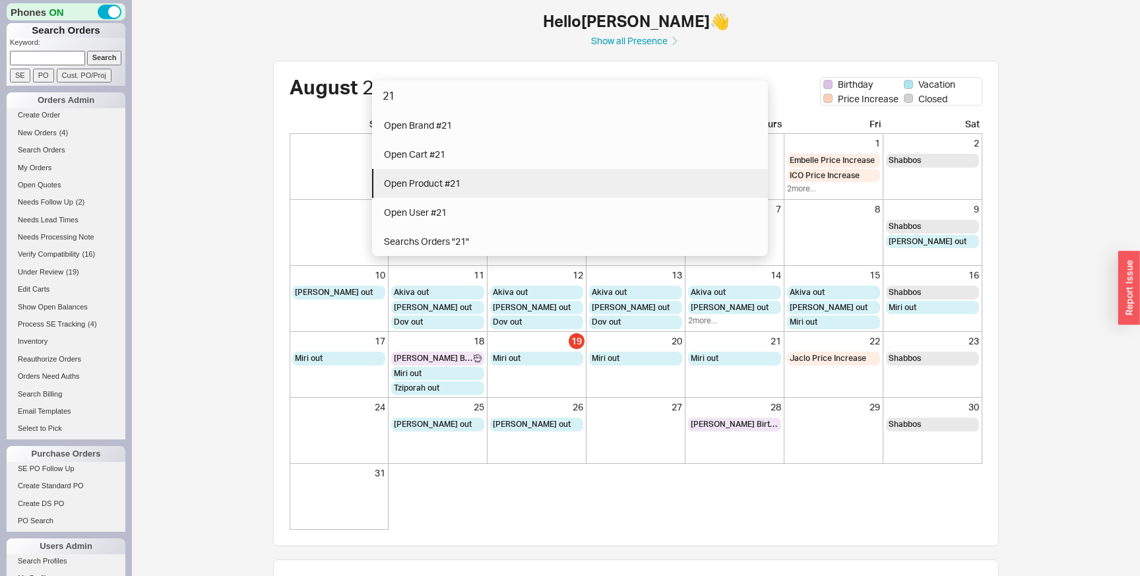
type input "21"
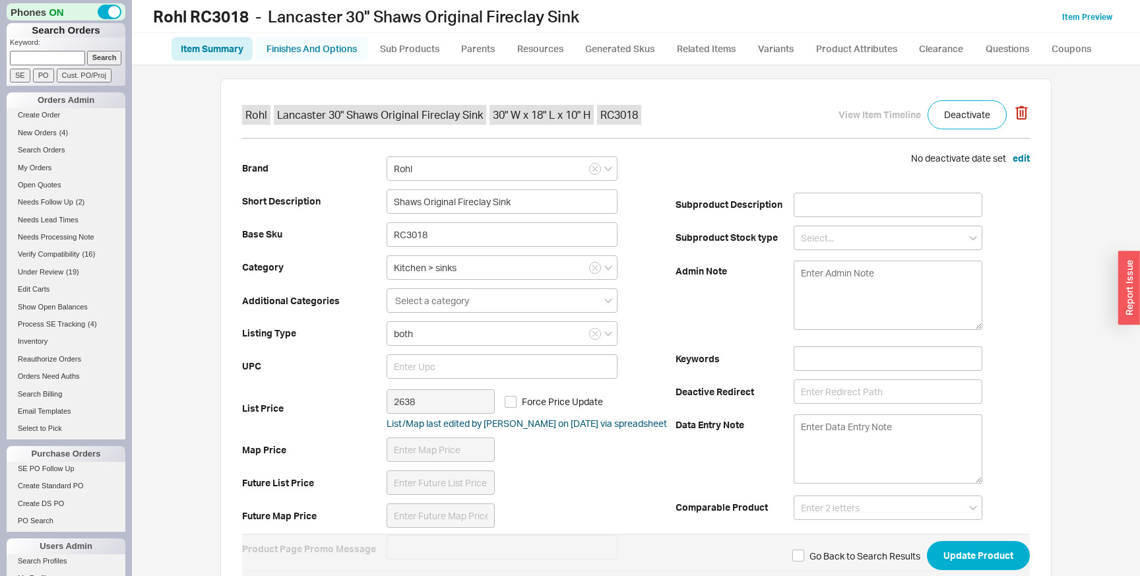
click at [315, 53] on link "Finishes And Options" at bounding box center [311, 49] width 113 height 24
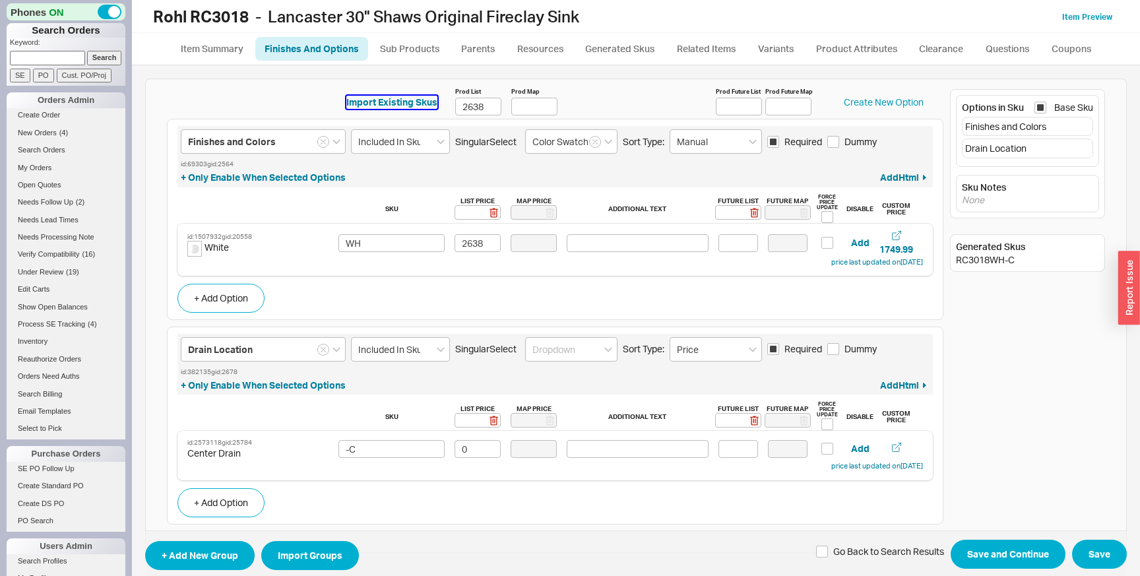
click at [372, 100] on button "Import Existing Skus" at bounding box center [391, 102] width 91 height 13
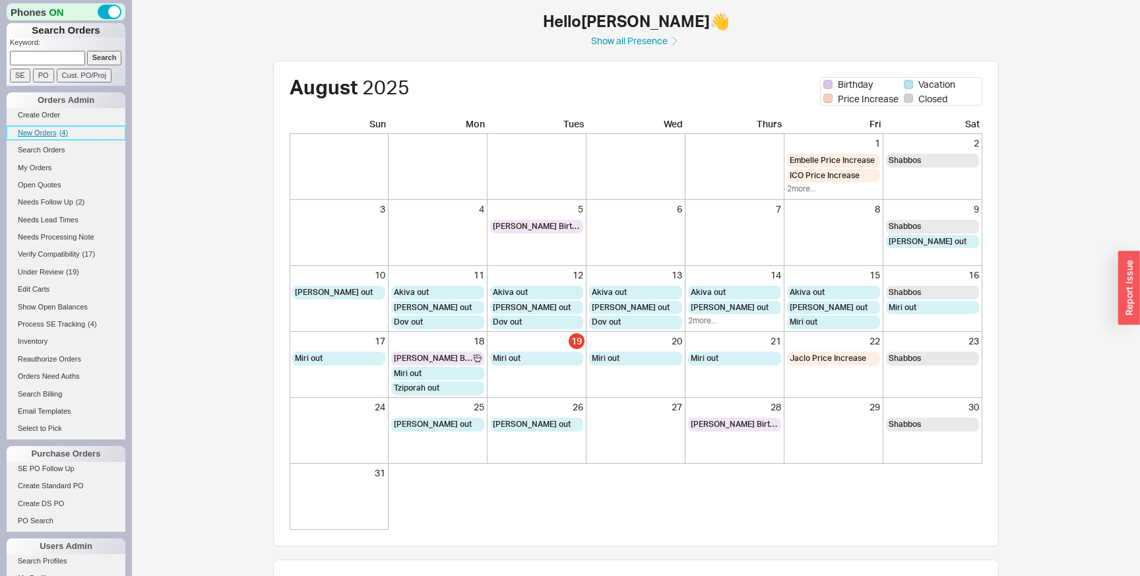
click at [67, 135] on span "( 4 )" at bounding box center [63, 133] width 9 height 8
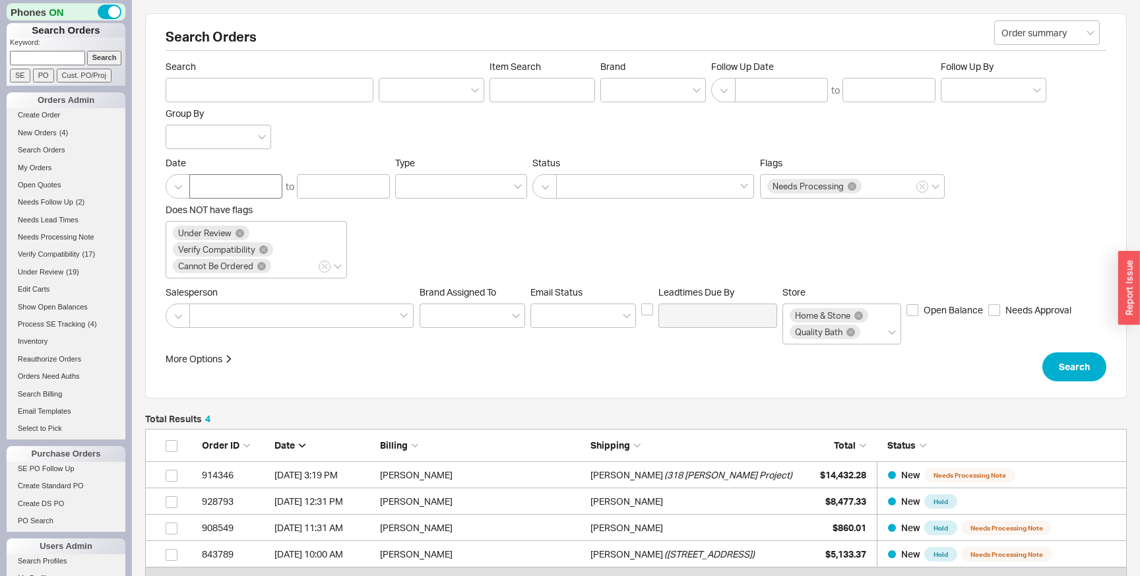
scroll to position [165, 981]
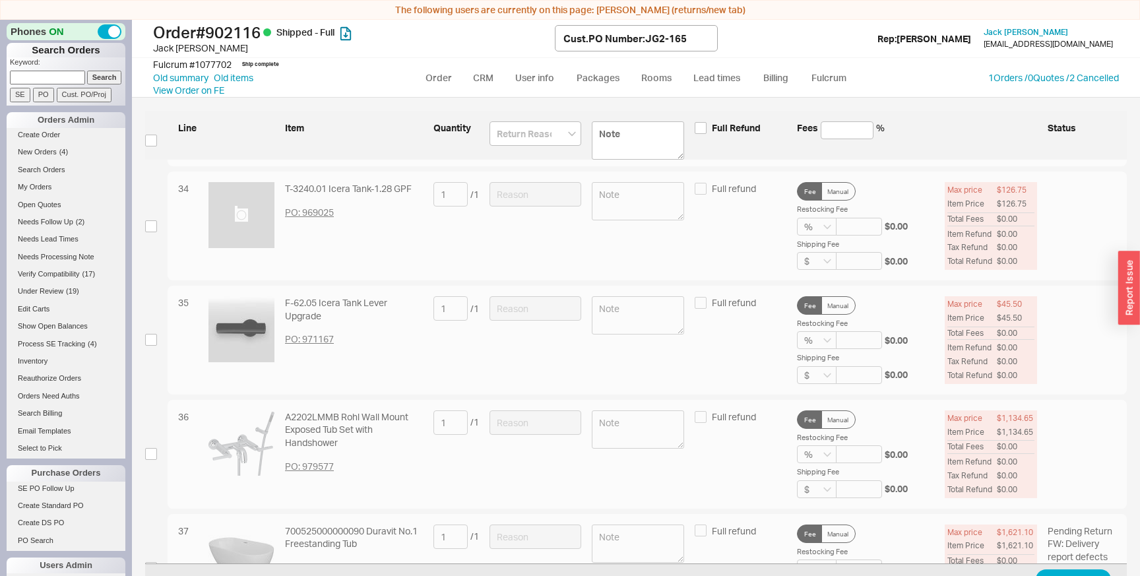
scroll to position [4115, 0]
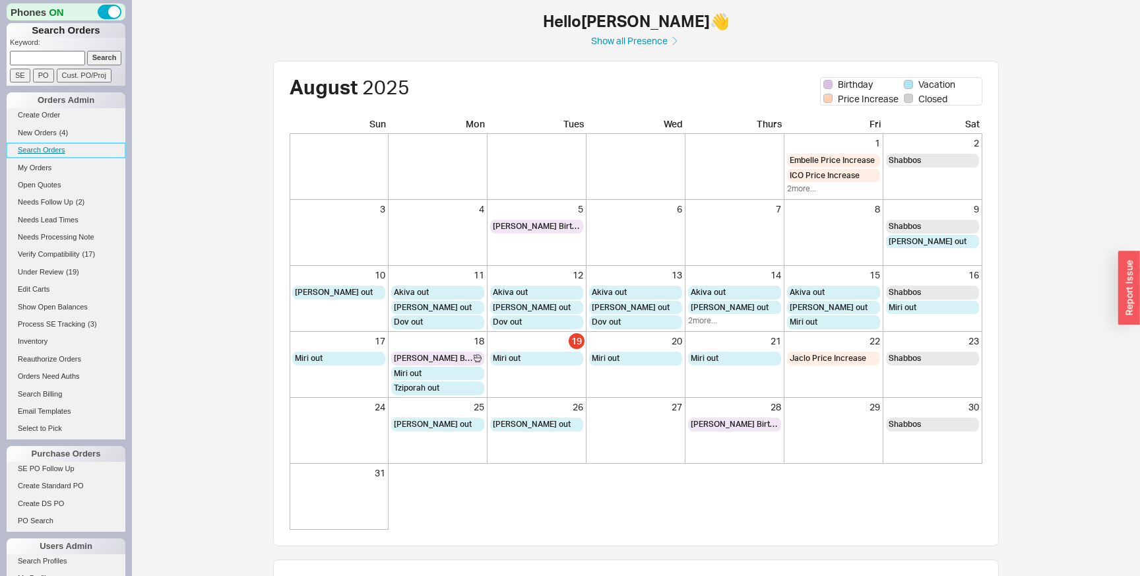
click at [63, 148] on link "Search Orders" at bounding box center [66, 150] width 119 height 14
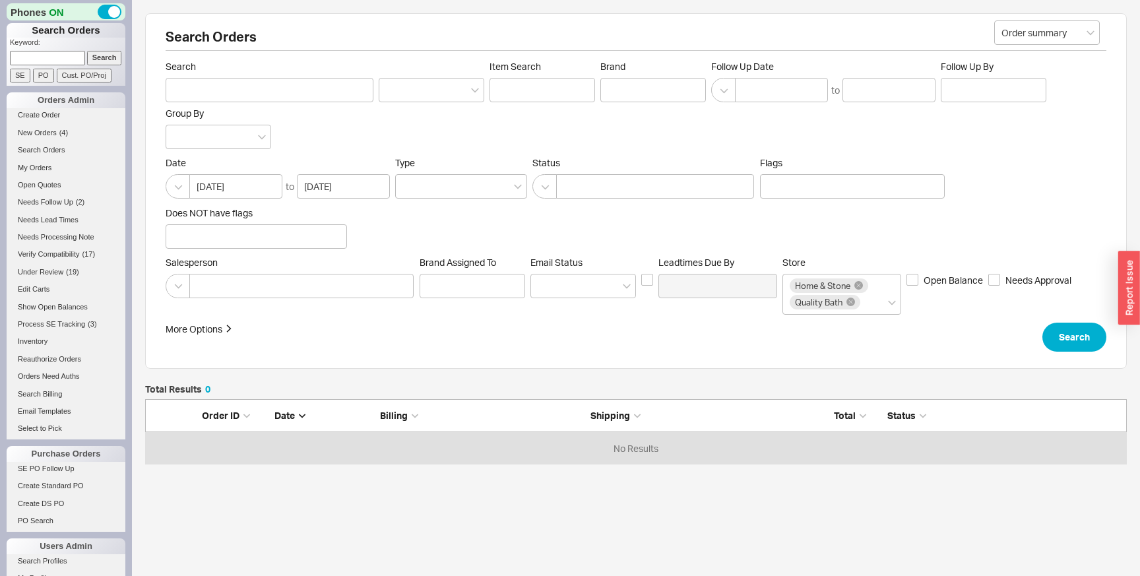
scroll to position [65, 981]
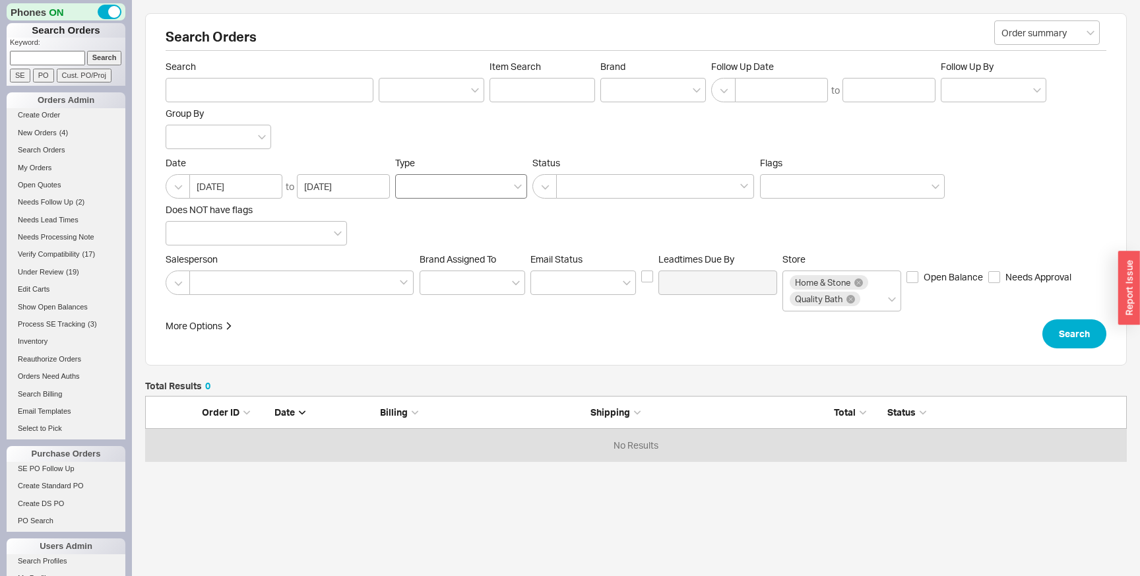
click at [458, 188] on div at bounding box center [461, 186] width 132 height 24
click at [412, 188] on input "Type" at bounding box center [406, 186] width 9 height 15
type input "qu"
click at [850, 299] on icon at bounding box center [850, 299] width 9 height 9
click at [862, 299] on input "Store Home & Stone Quality Bath" at bounding box center [866, 299] width 9 height 15
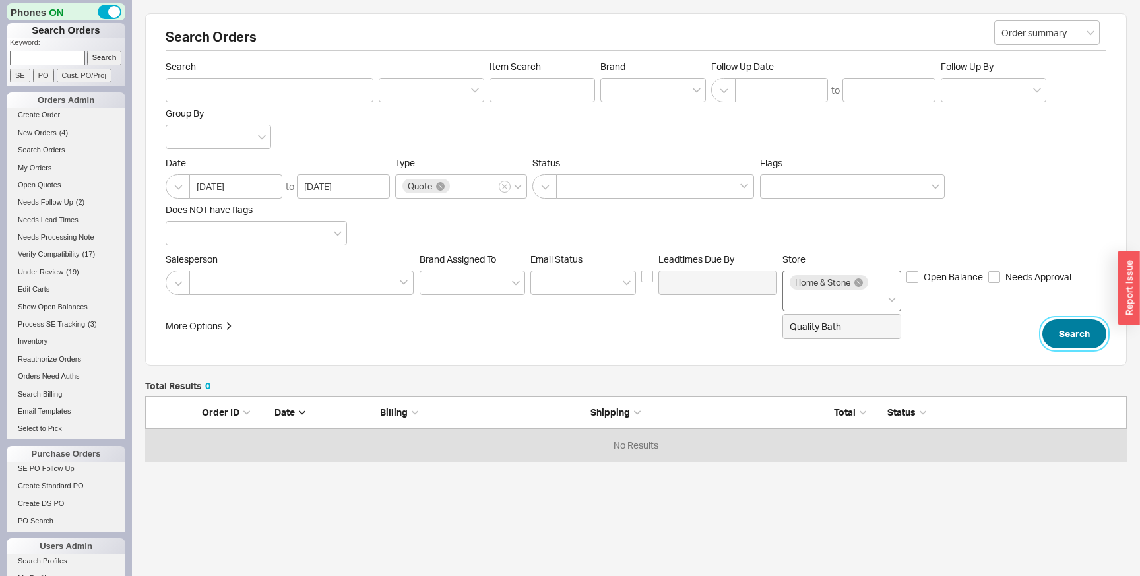
click at [1090, 334] on button "Search" at bounding box center [1074, 333] width 64 height 29
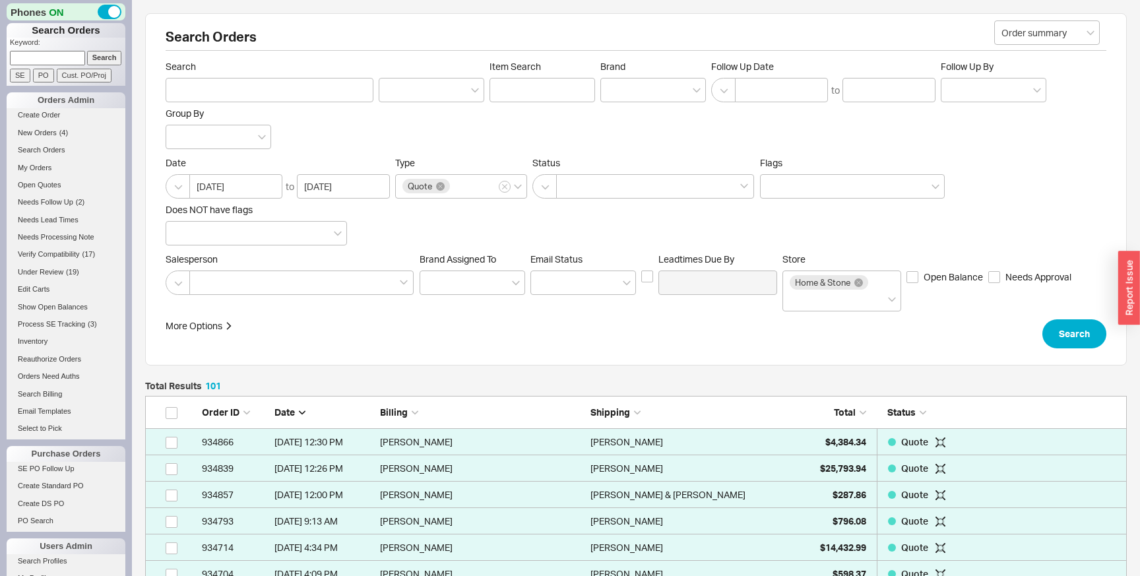
scroll to position [2724, 981]
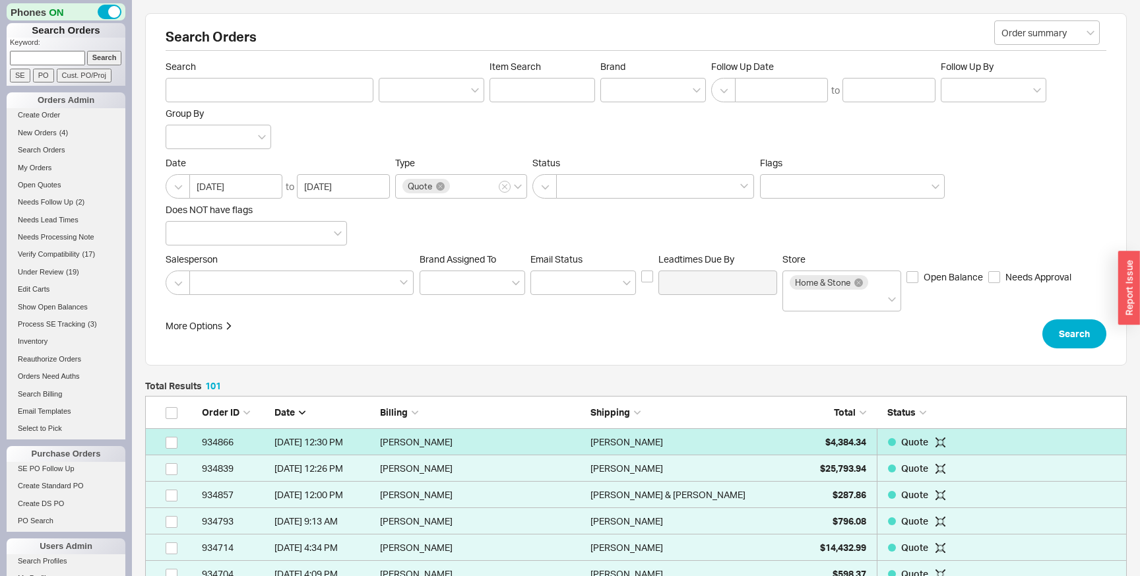
click at [724, 447] on div "Jacqueline Kattan" at bounding box center [692, 442] width 204 height 26
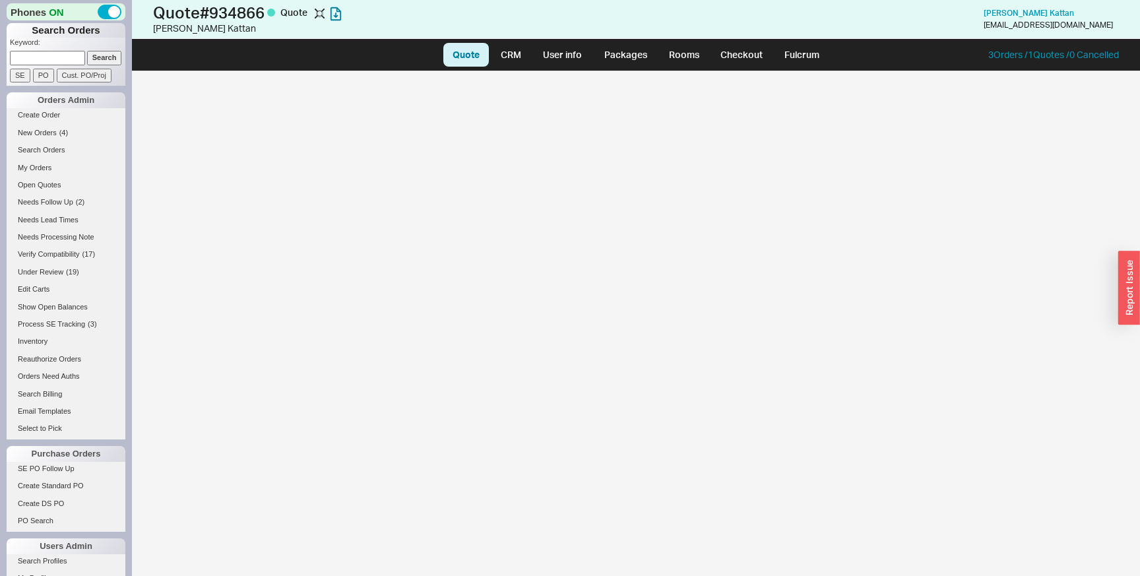
select select "LOW"
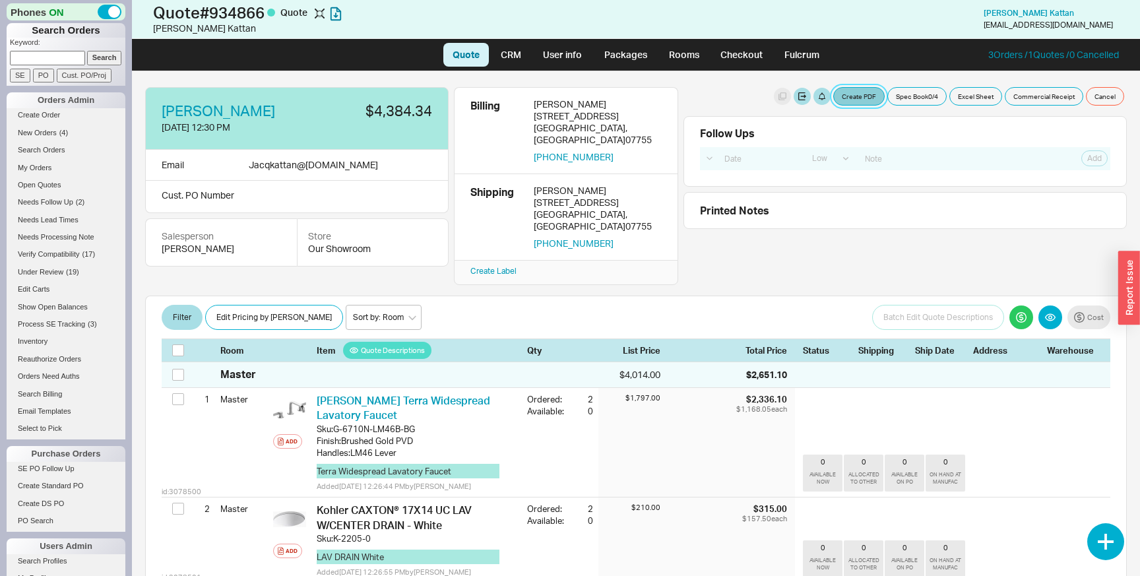
click at [861, 96] on button "Create PDF" at bounding box center [858, 96] width 51 height 18
select select "71305620"
click at [853, 100] on button "Create PDF" at bounding box center [858, 96] width 51 height 18
select select "71305620"
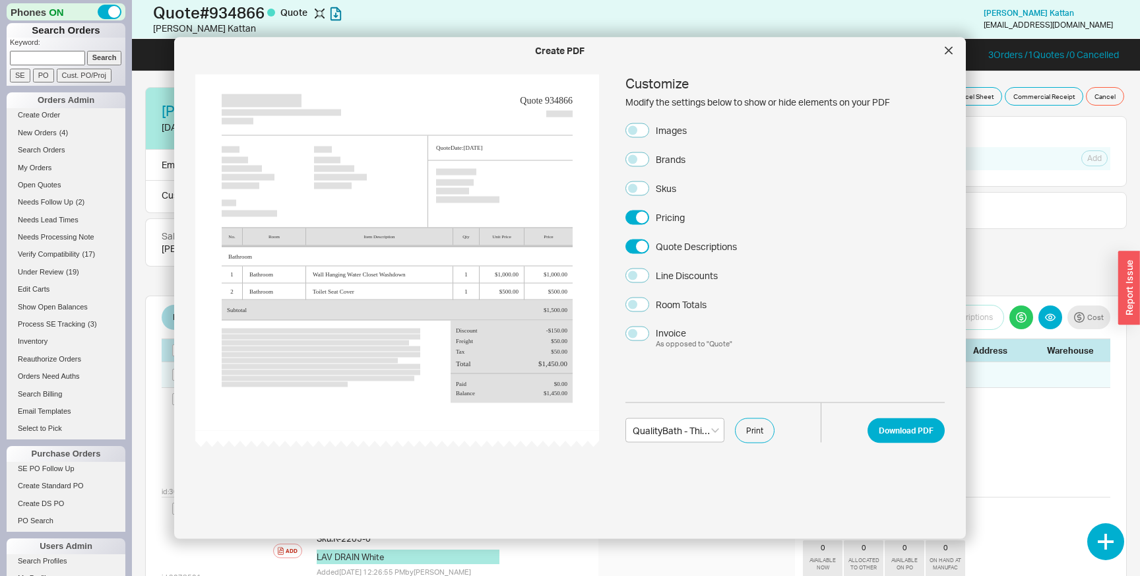
click at [686, 277] on div "Line Discounts" at bounding box center [687, 274] width 62 height 13
click at [649, 277] on button "Line Discounts" at bounding box center [637, 275] width 24 height 15
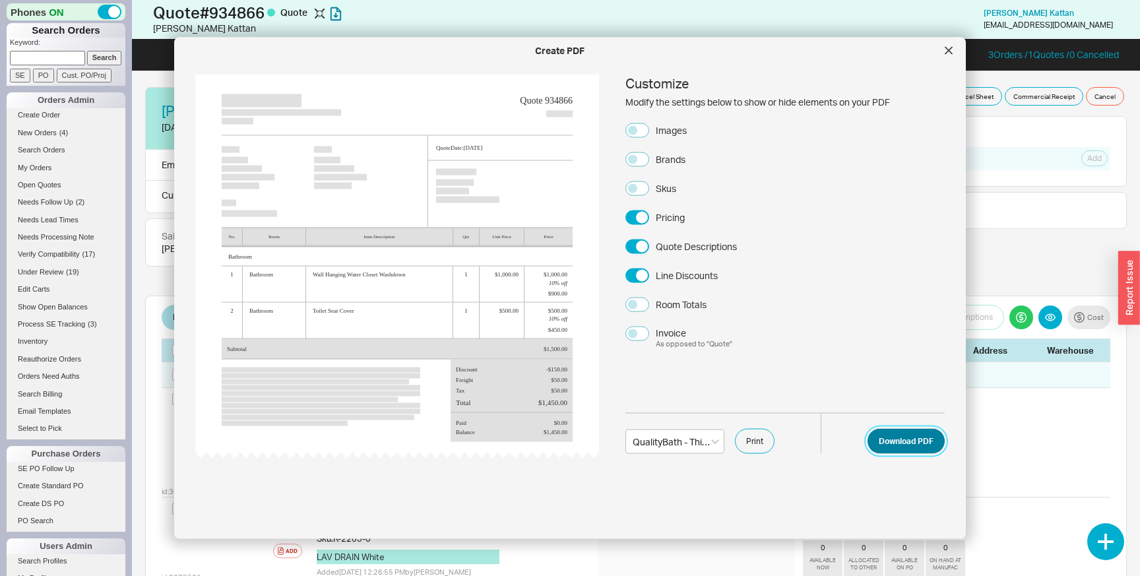
click at [904, 446] on button "Download PDF" at bounding box center [905, 441] width 77 height 25
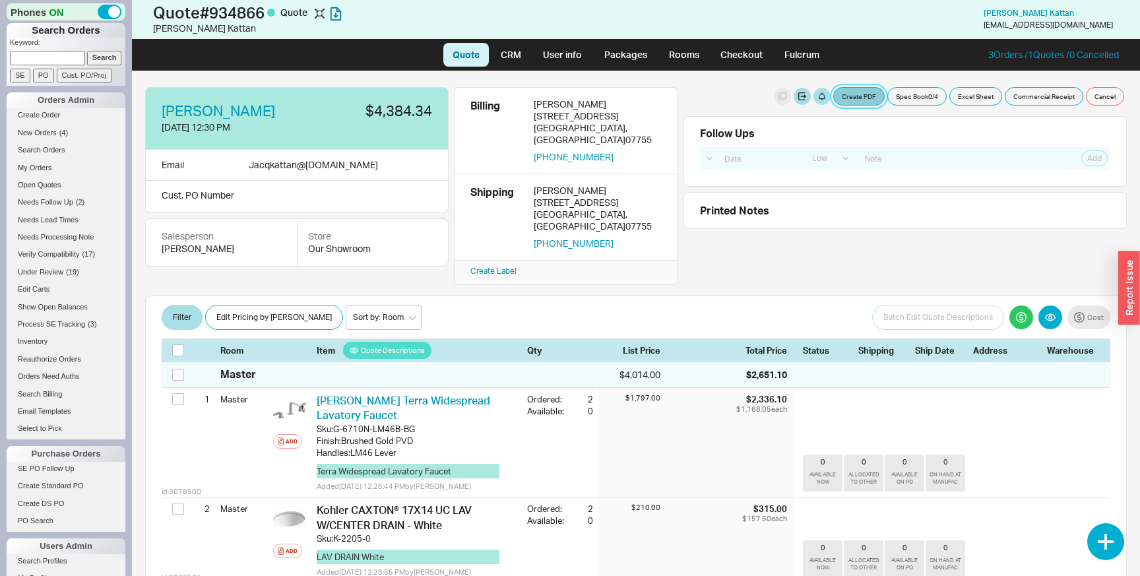
click at [860, 96] on button "Create PDF" at bounding box center [858, 96] width 51 height 18
select select "71305620"
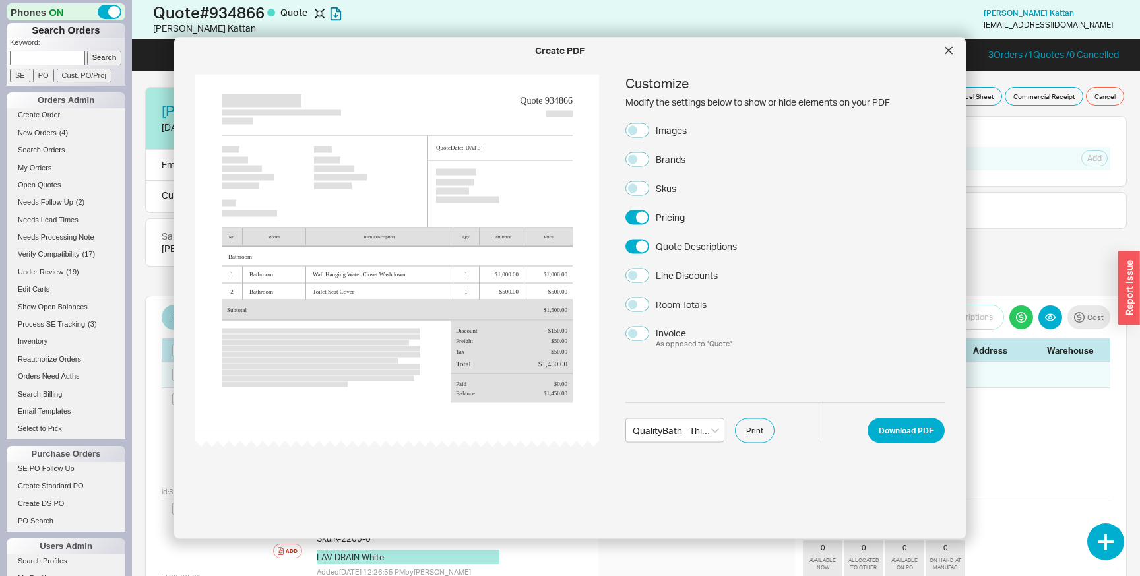
click at [675, 279] on div "Line Discounts" at bounding box center [687, 274] width 62 height 13
click at [649, 279] on button "Line Discounts" at bounding box center [637, 275] width 24 height 15
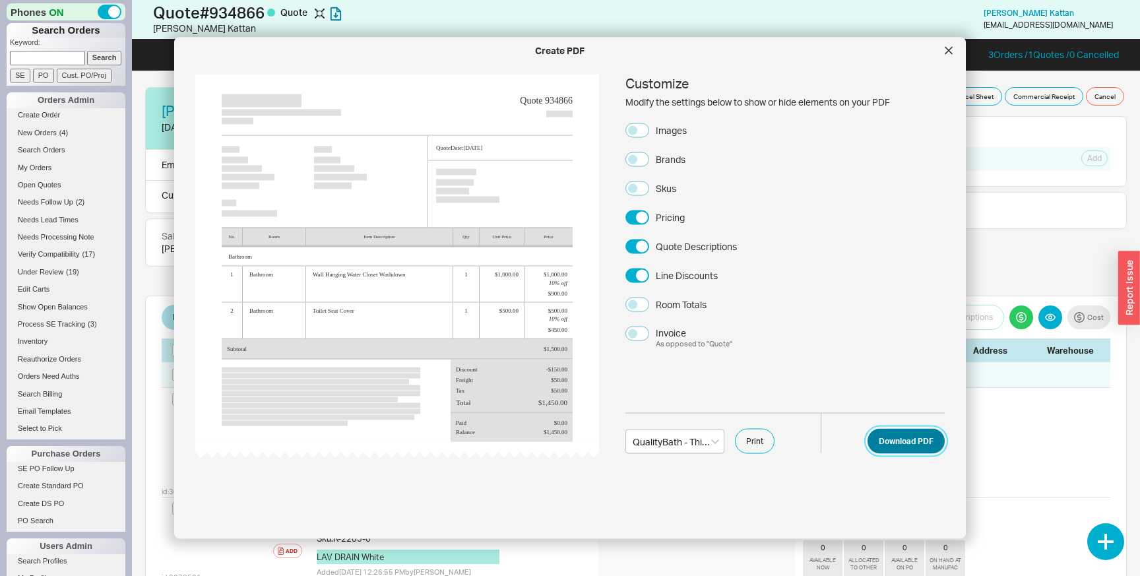
click at [891, 445] on button "Download PDF" at bounding box center [905, 441] width 77 height 25
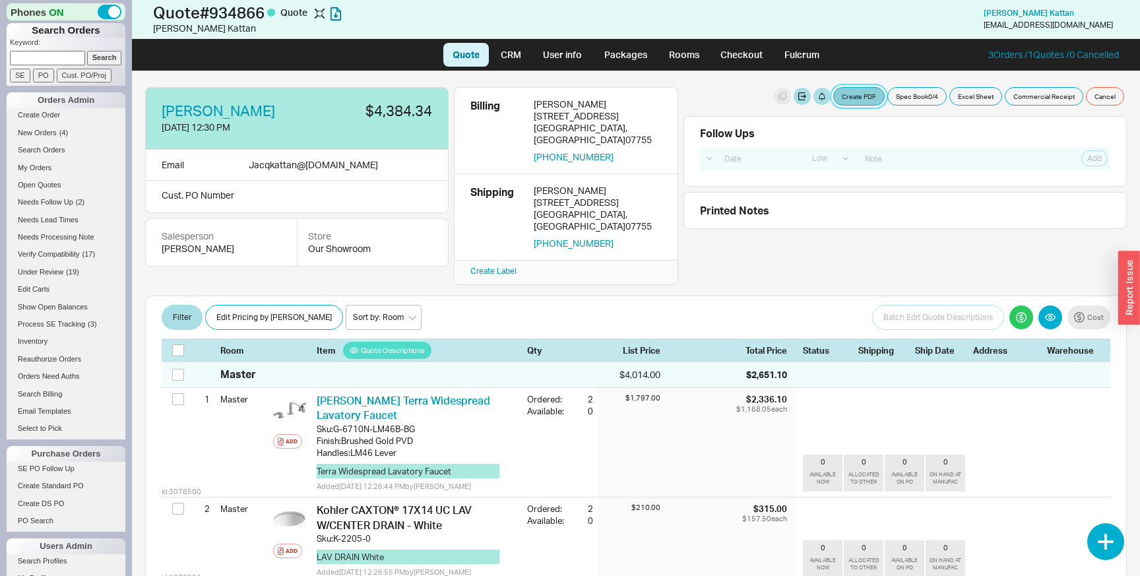
click at [863, 98] on button "Create PDF" at bounding box center [858, 96] width 51 height 18
select select "71305620"
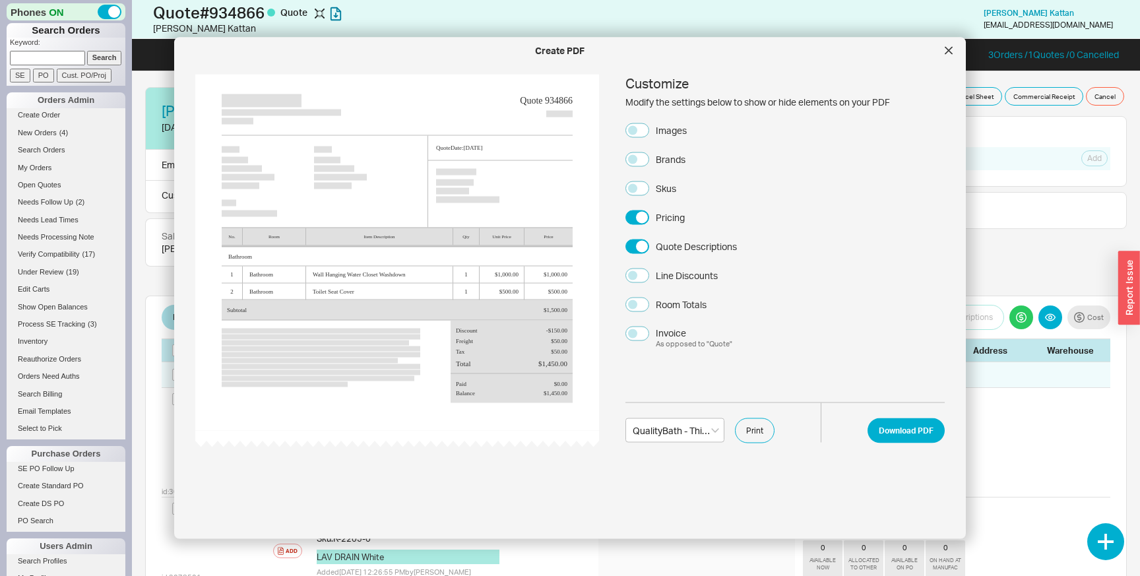
click at [649, 272] on label "Line Discounts" at bounding box center [671, 275] width 92 height 15
click at [649, 272] on button "Line Discounts" at bounding box center [637, 275] width 24 height 15
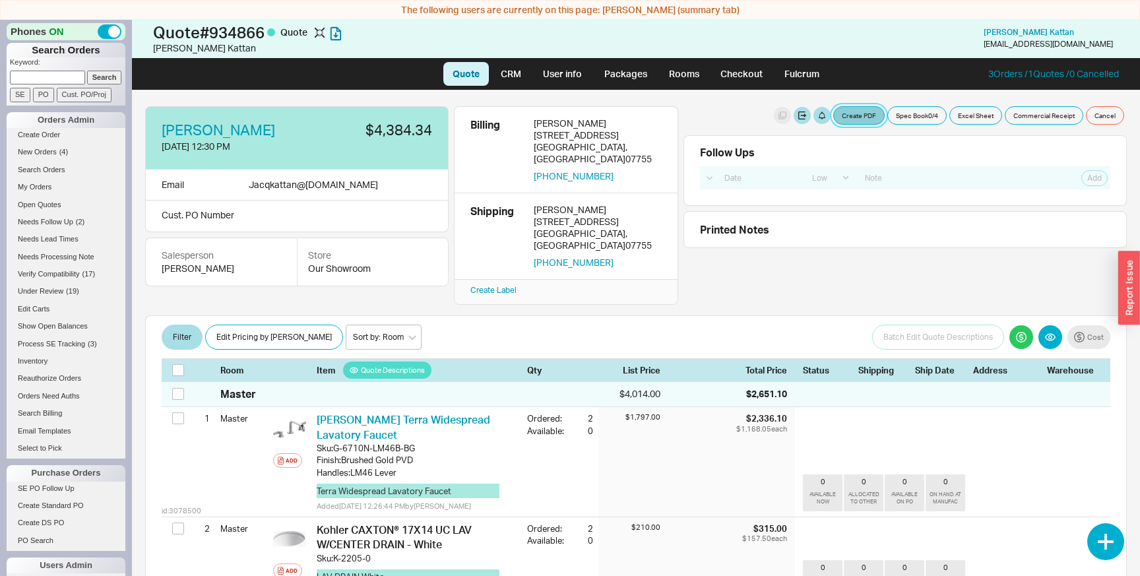
click at [858, 117] on button "Create PDF" at bounding box center [858, 115] width 51 height 18
select select "71305620"
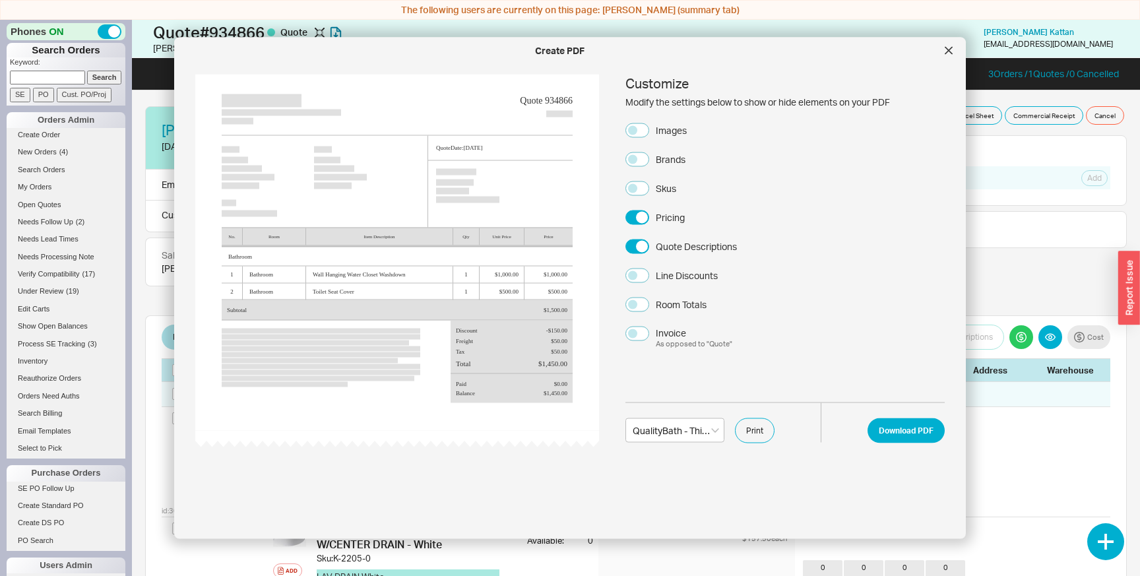
click at [685, 307] on div "Room Totals" at bounding box center [681, 303] width 51 height 13
click at [649, 307] on button "Room Totals" at bounding box center [637, 304] width 24 height 15
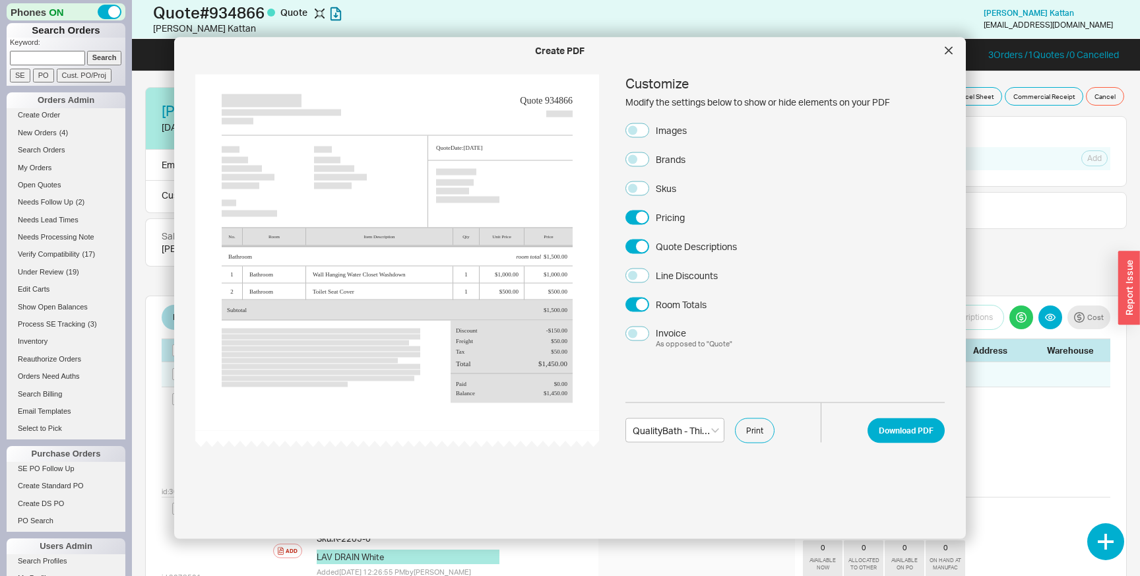
click at [685, 307] on div "Room Totals" at bounding box center [681, 303] width 51 height 13
click at [649, 307] on button "Room Totals" at bounding box center [637, 304] width 24 height 15
click at [684, 307] on div "Room Totals" at bounding box center [681, 303] width 51 height 13
click at [649, 307] on button "Room Totals" at bounding box center [637, 304] width 24 height 15
click at [684, 307] on div "Room Totals" at bounding box center [681, 303] width 51 height 13
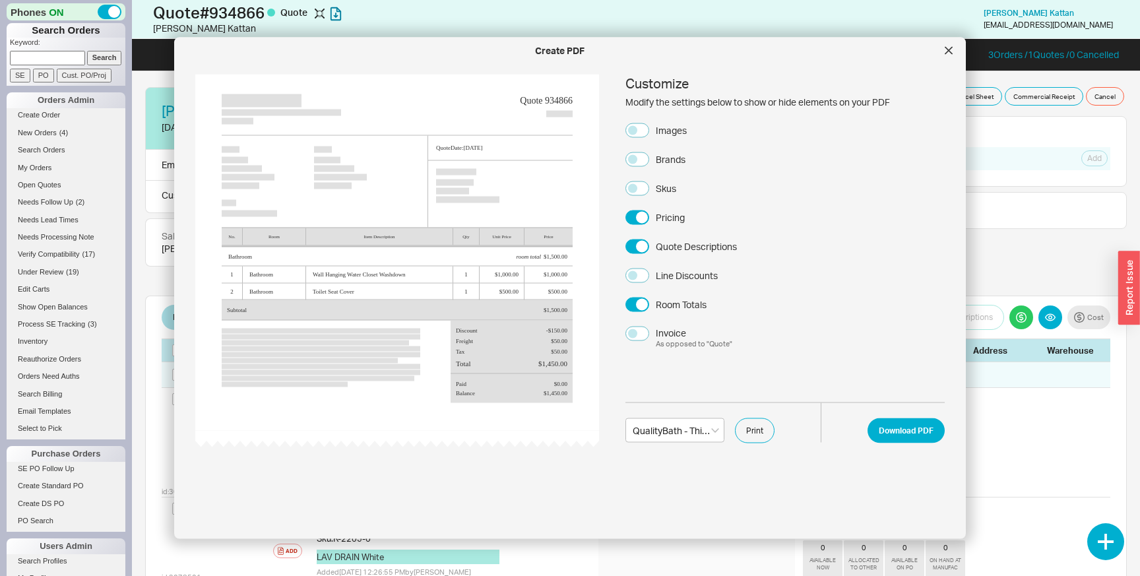
click at [649, 307] on button "Room Totals" at bounding box center [637, 304] width 24 height 15
click at [684, 307] on div "Room Totals" at bounding box center [681, 303] width 51 height 13
click at [649, 307] on button "Room Totals" at bounding box center [637, 304] width 24 height 15
click at [684, 307] on div "Room Totals" at bounding box center [681, 303] width 51 height 13
click at [649, 307] on button "Room Totals" at bounding box center [637, 304] width 24 height 15
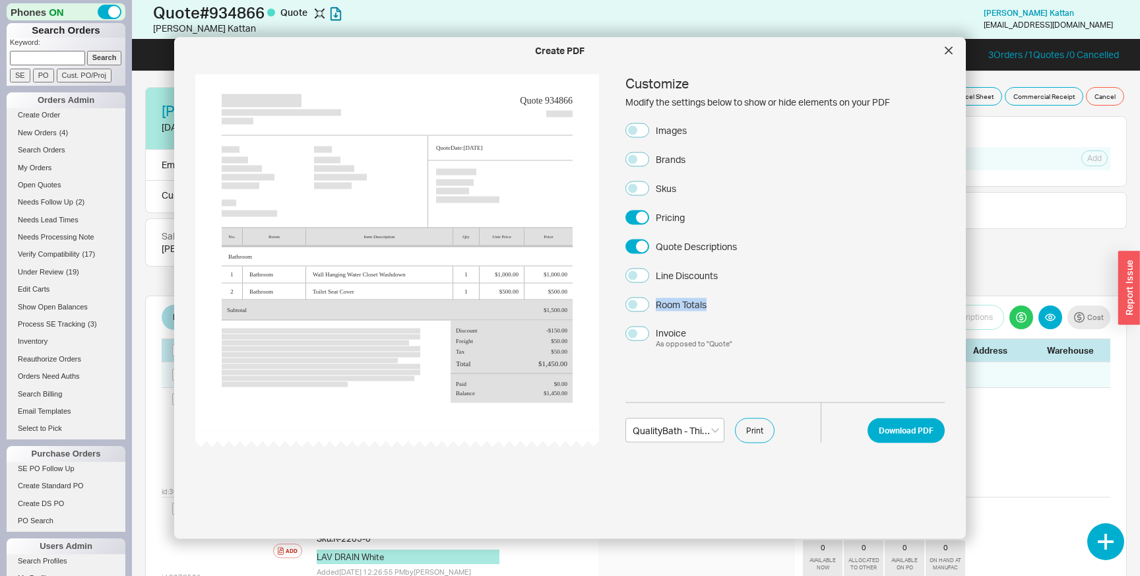
click at [684, 307] on div "Room Totals" at bounding box center [681, 303] width 51 height 13
click at [649, 307] on button "Room Totals" at bounding box center [637, 304] width 24 height 15
click at [684, 307] on div "Room Totals" at bounding box center [681, 303] width 51 height 13
click at [649, 307] on button "Room Totals" at bounding box center [637, 304] width 24 height 15
click at [687, 272] on div "Line Discounts" at bounding box center [687, 274] width 62 height 13
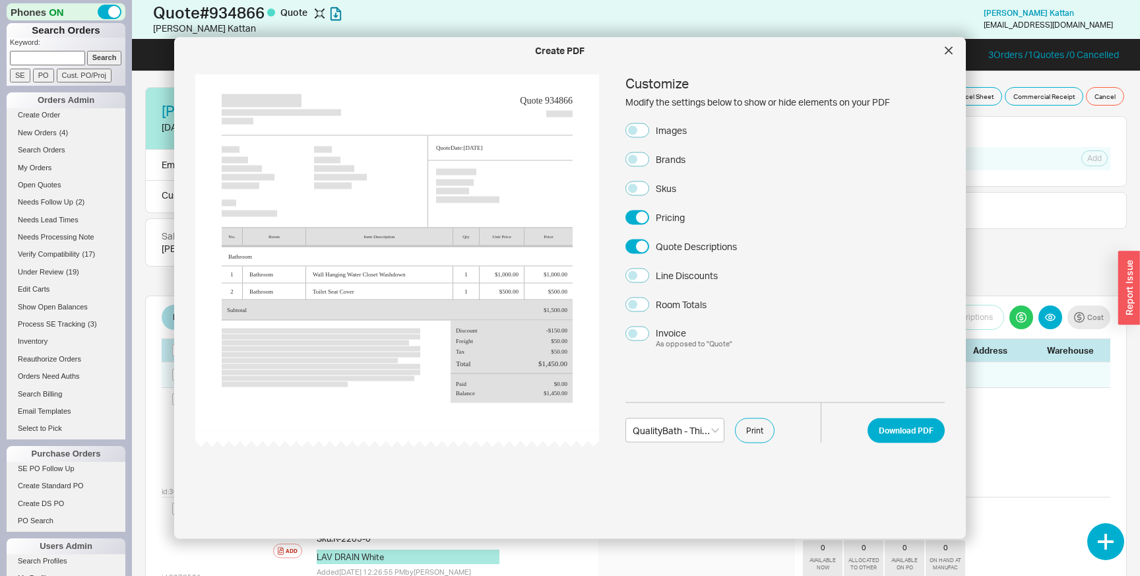
click at [649, 272] on button "Line Discounts" at bounding box center [637, 275] width 24 height 15
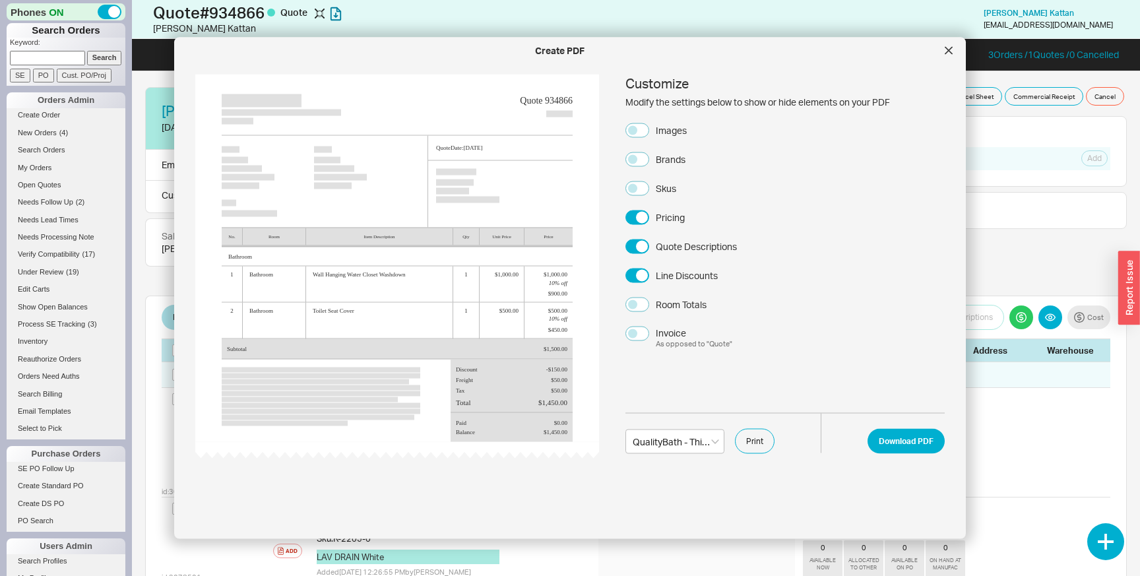
click at [687, 272] on div "Line Discounts" at bounding box center [687, 274] width 62 height 13
click at [649, 272] on button "Line Discounts" at bounding box center [637, 275] width 24 height 15
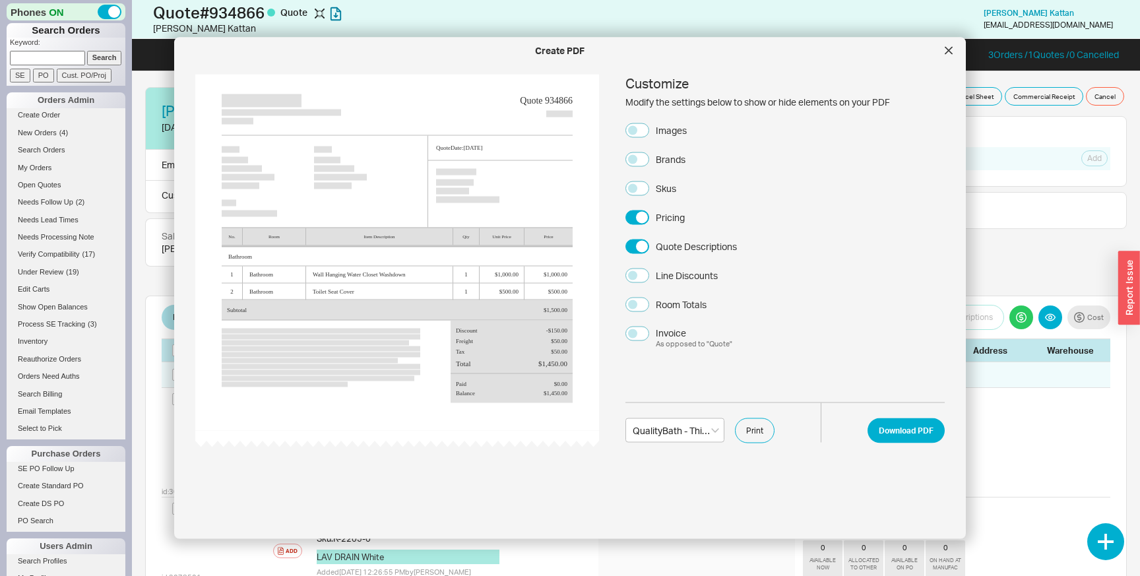
click at [687, 272] on div "Line Discounts" at bounding box center [687, 274] width 62 height 13
click at [649, 272] on button "Line Discounts" at bounding box center [637, 275] width 24 height 15
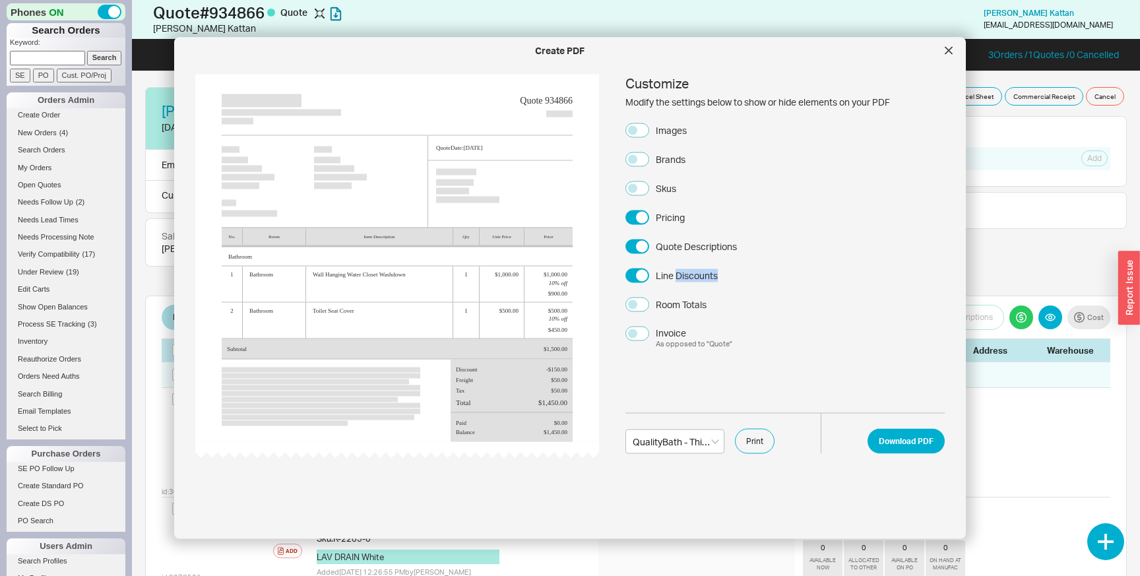
click at [687, 272] on div "Line Discounts" at bounding box center [687, 274] width 62 height 13
click at [649, 272] on button "Line Discounts" at bounding box center [637, 275] width 24 height 15
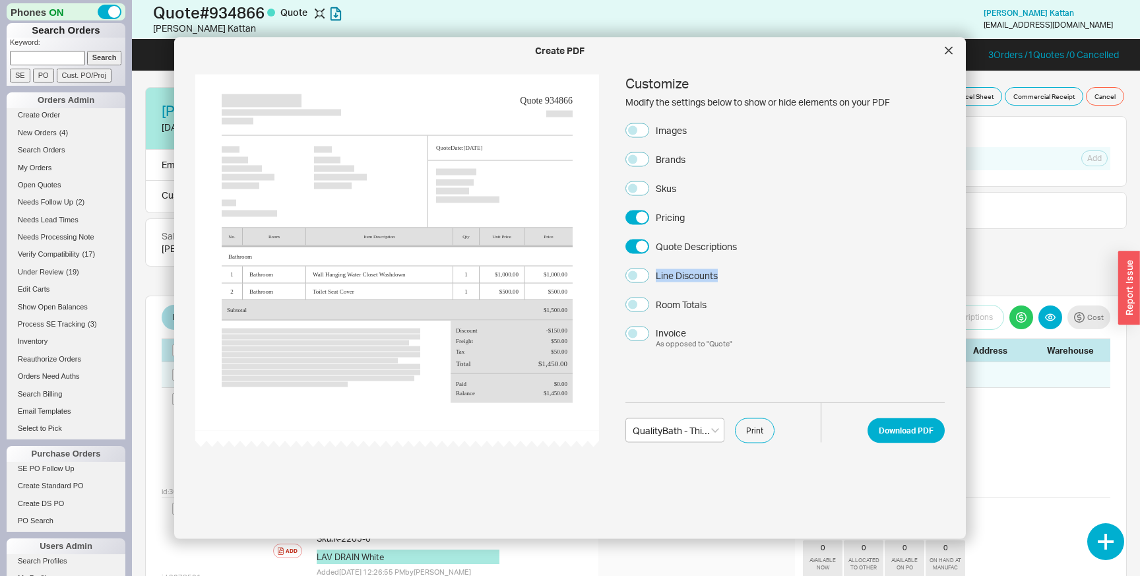
click at [687, 272] on div "Line Discounts" at bounding box center [687, 274] width 62 height 13
click at [649, 272] on button "Line Discounts" at bounding box center [637, 275] width 24 height 15
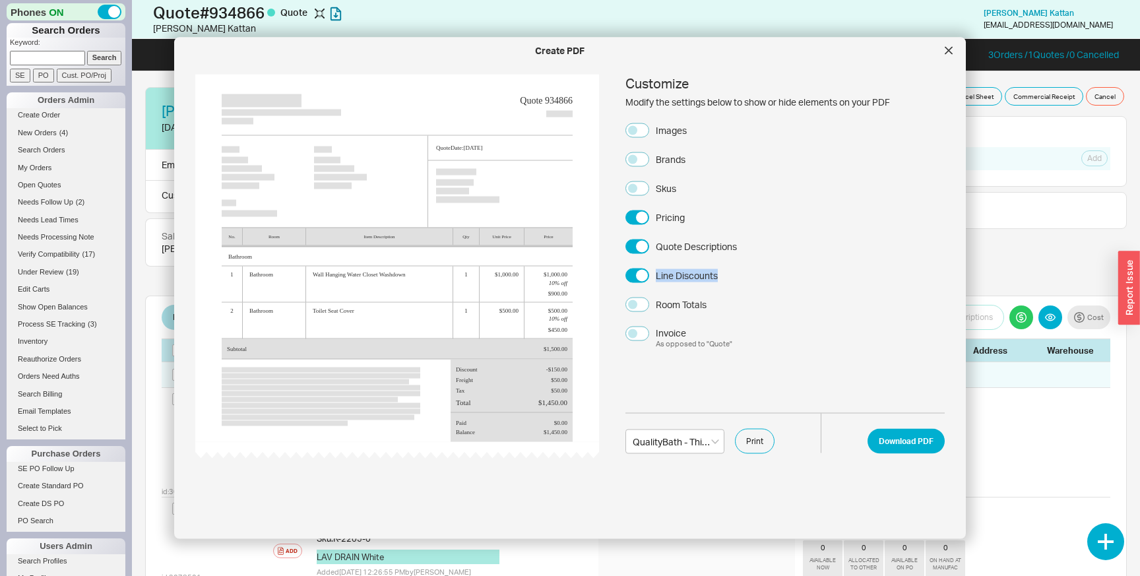
click at [687, 272] on div "Line Discounts" at bounding box center [687, 274] width 62 height 13
click at [649, 272] on button "Line Discounts" at bounding box center [637, 275] width 24 height 15
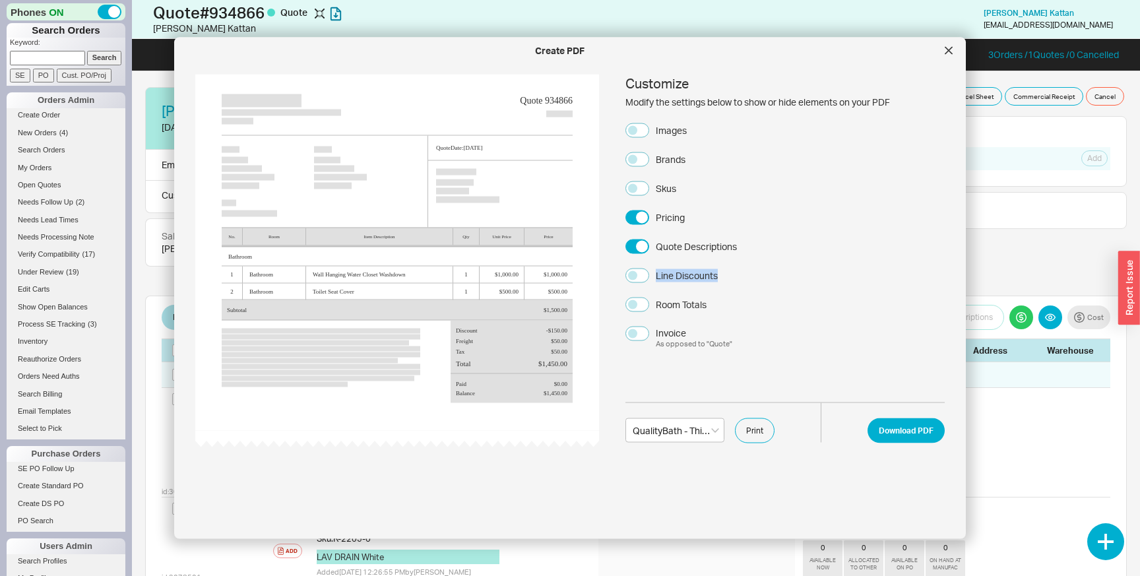
click at [687, 272] on div "Line Discounts" at bounding box center [687, 274] width 62 height 13
click at [649, 272] on button "Line Discounts" at bounding box center [637, 275] width 24 height 15
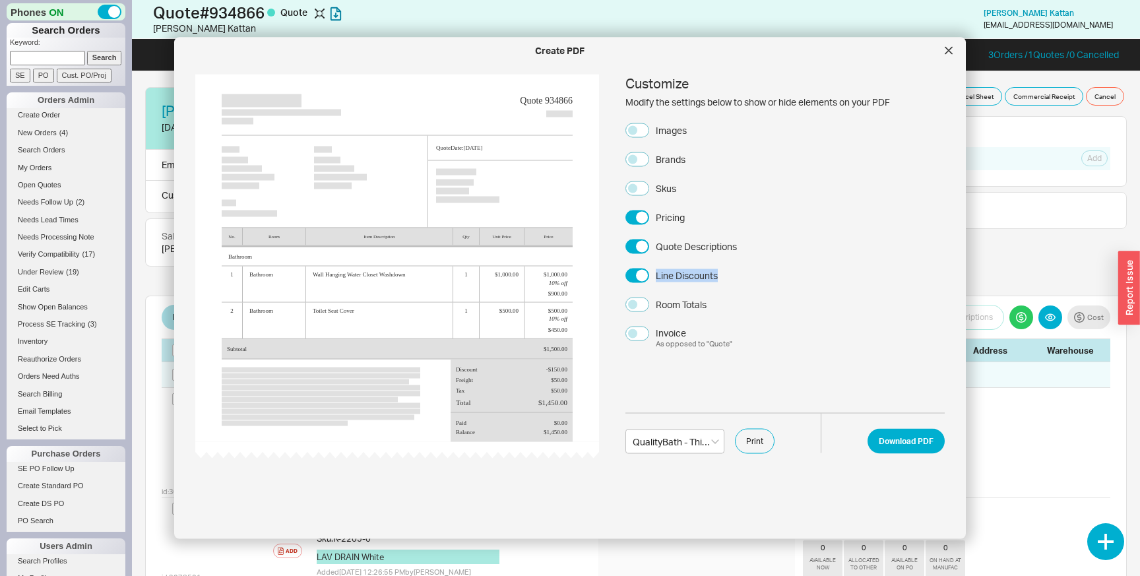
click at [687, 272] on div "Line Discounts" at bounding box center [687, 274] width 62 height 13
click at [649, 272] on button "Line Discounts" at bounding box center [637, 275] width 24 height 15
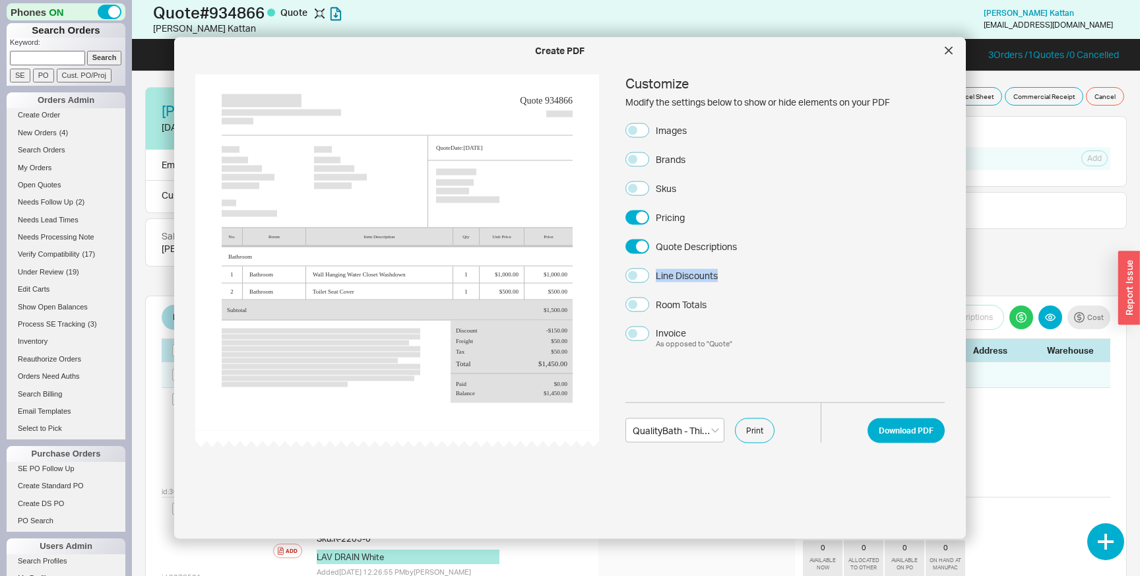
click at [687, 272] on div "Line Discounts" at bounding box center [687, 274] width 62 height 13
click at [649, 272] on button "Line Discounts" at bounding box center [637, 275] width 24 height 15
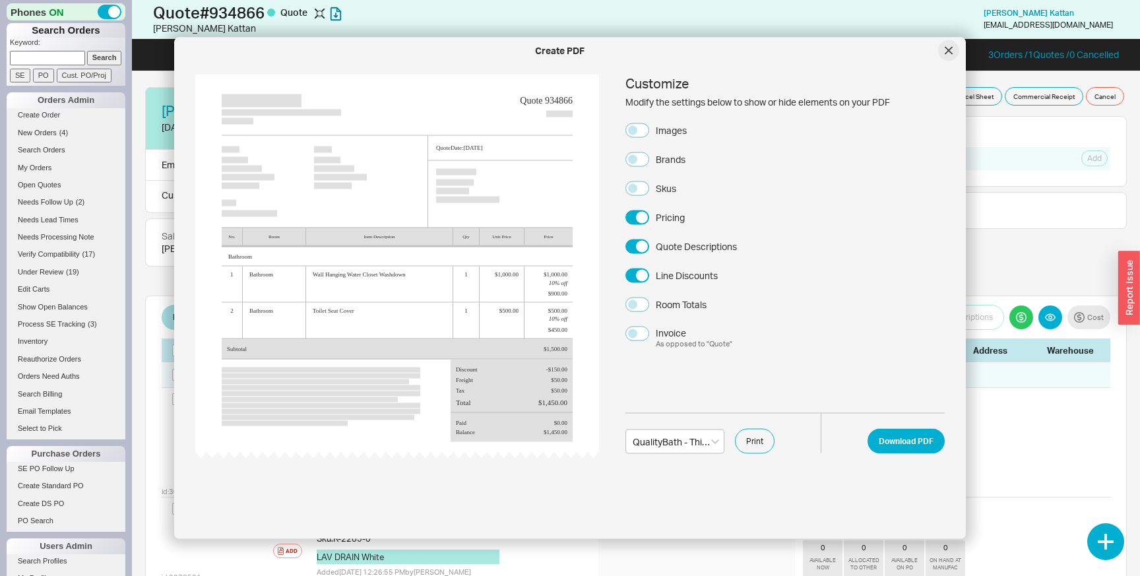
click at [945, 57] on div at bounding box center [948, 50] width 21 height 21
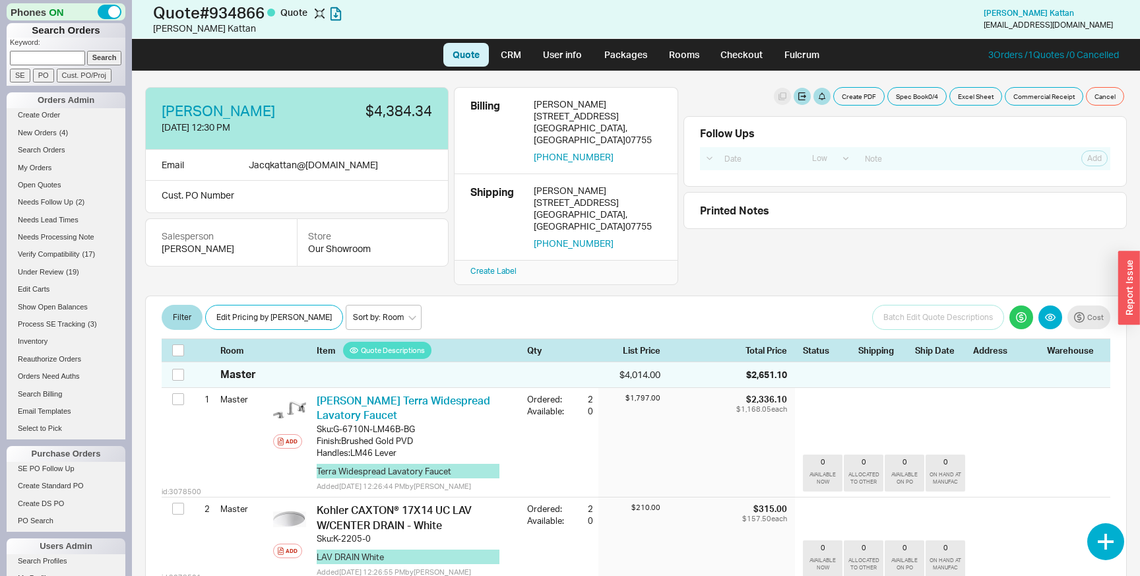
scroll to position [435, 0]
select select "LOW"
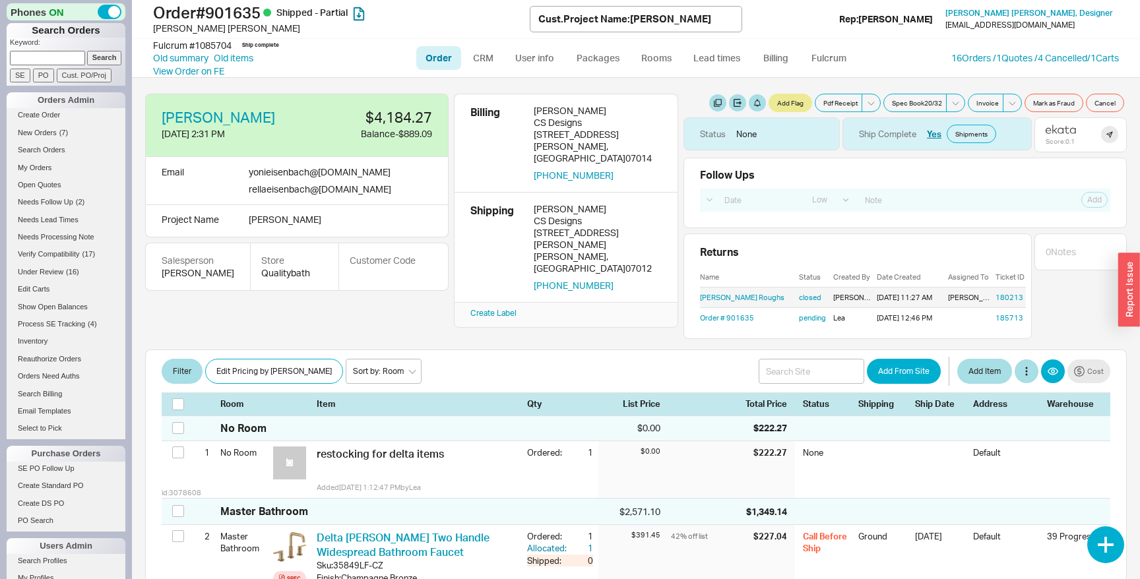
select select "LOW"
click at [1055, 60] on link "16 Orders / 1 Quotes / 4 Cancelled" at bounding box center [1019, 57] width 136 height 11
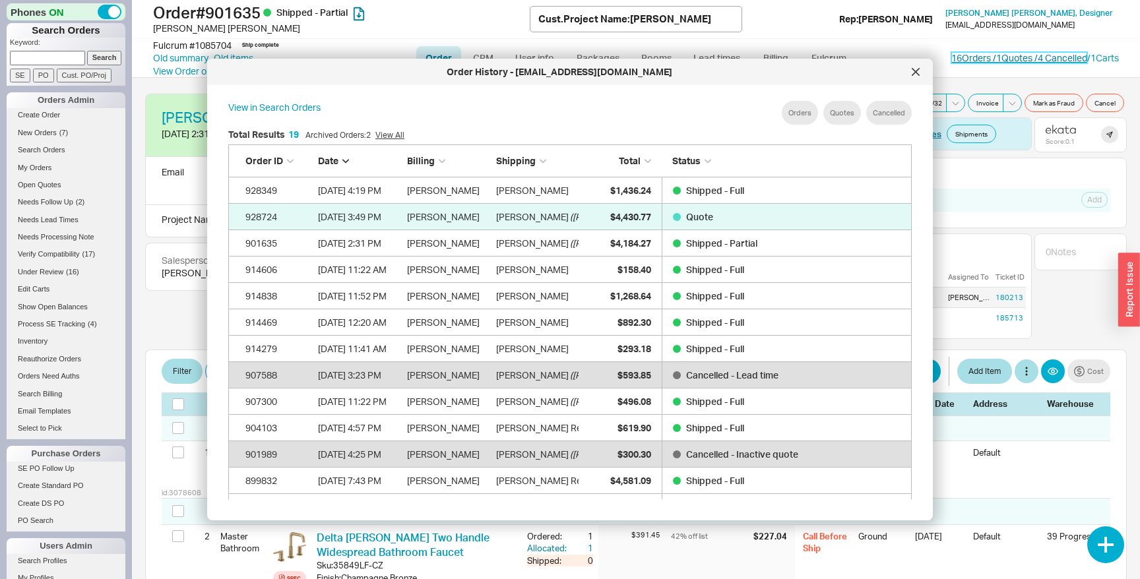
scroll to position [404, 704]
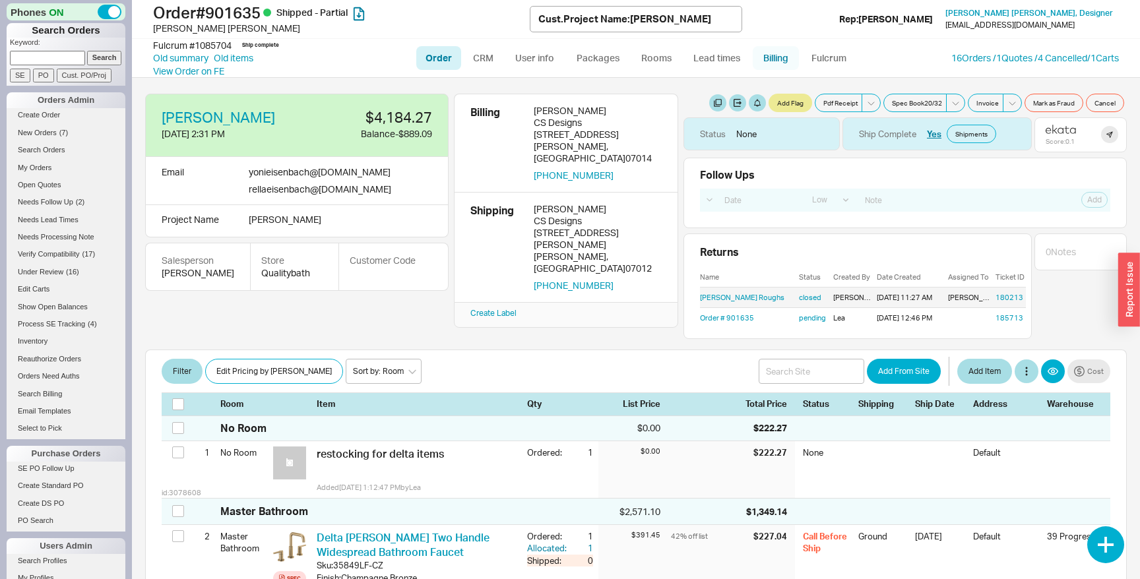
click at [782, 61] on link "Billing" at bounding box center [776, 58] width 46 height 24
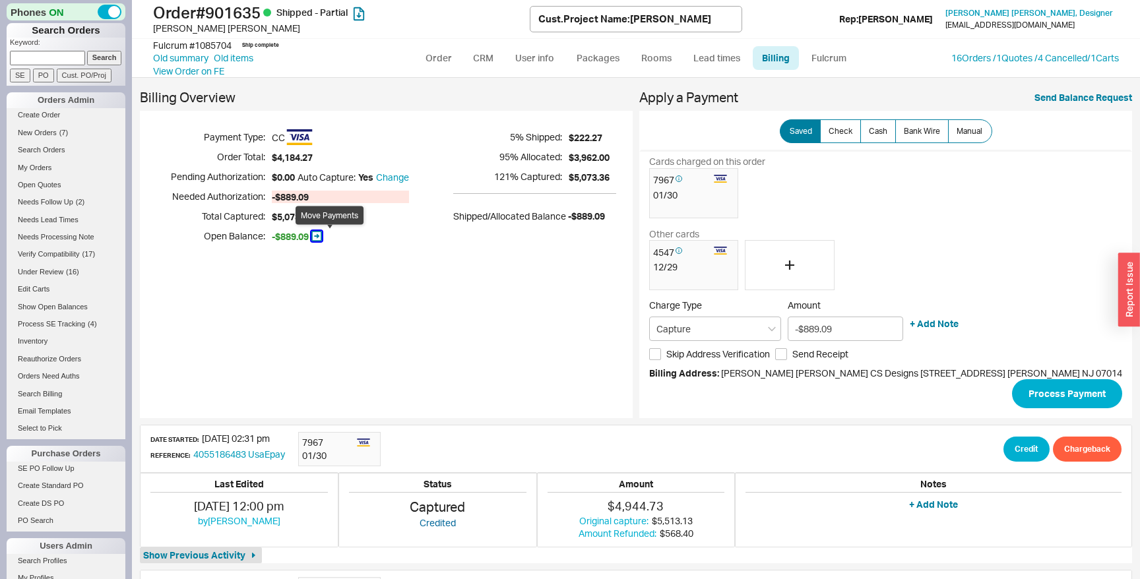
click at [322, 234] on icon "button" at bounding box center [316, 236] width 11 height 11
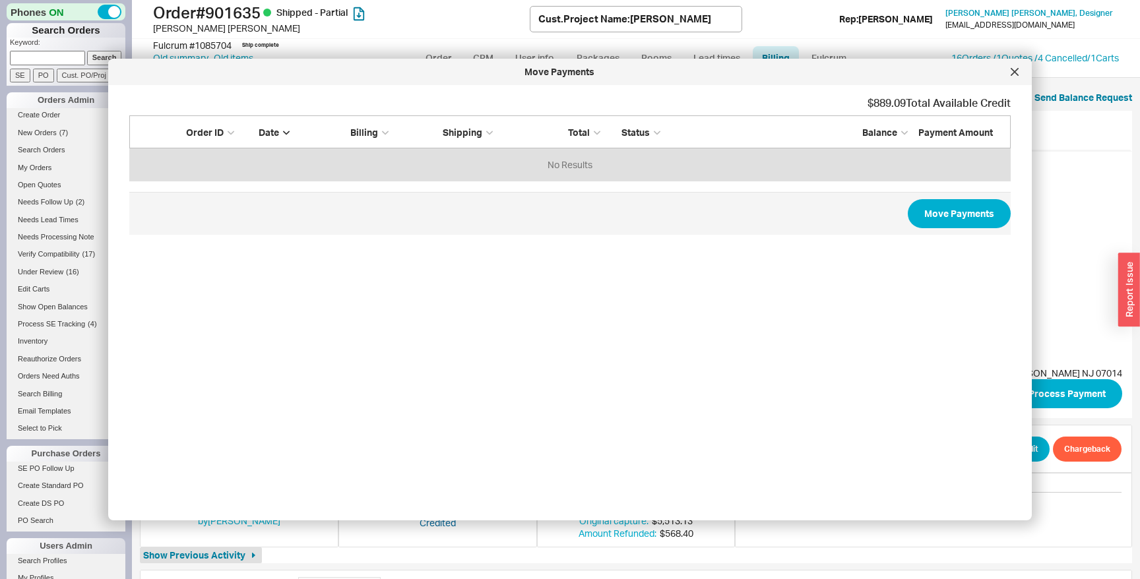
scroll to position [65, 881]
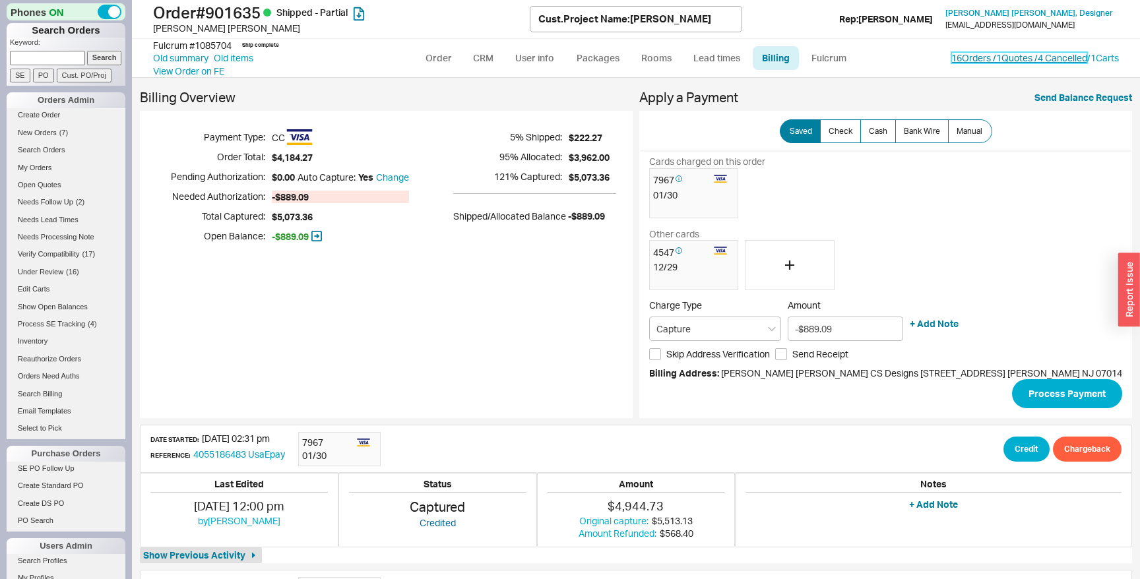
click at [963, 58] on link "16 Orders / 1 Quotes / 4 Cancelled" at bounding box center [1019, 57] width 136 height 11
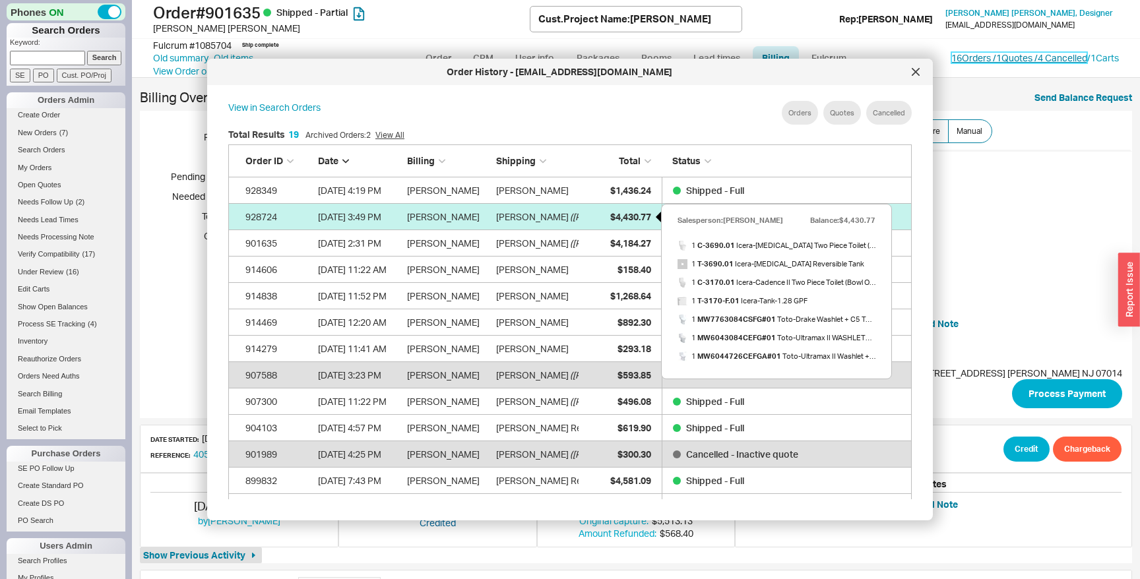
scroll to position [212, 0]
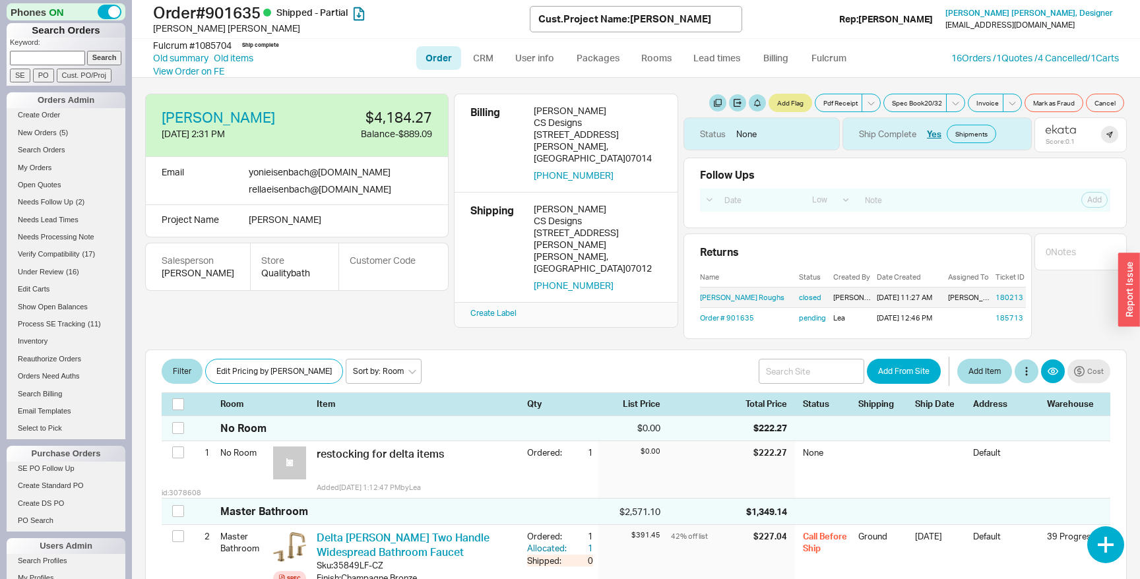
select select "LOW"
click at [530, 60] on link "User info" at bounding box center [534, 58] width 59 height 24
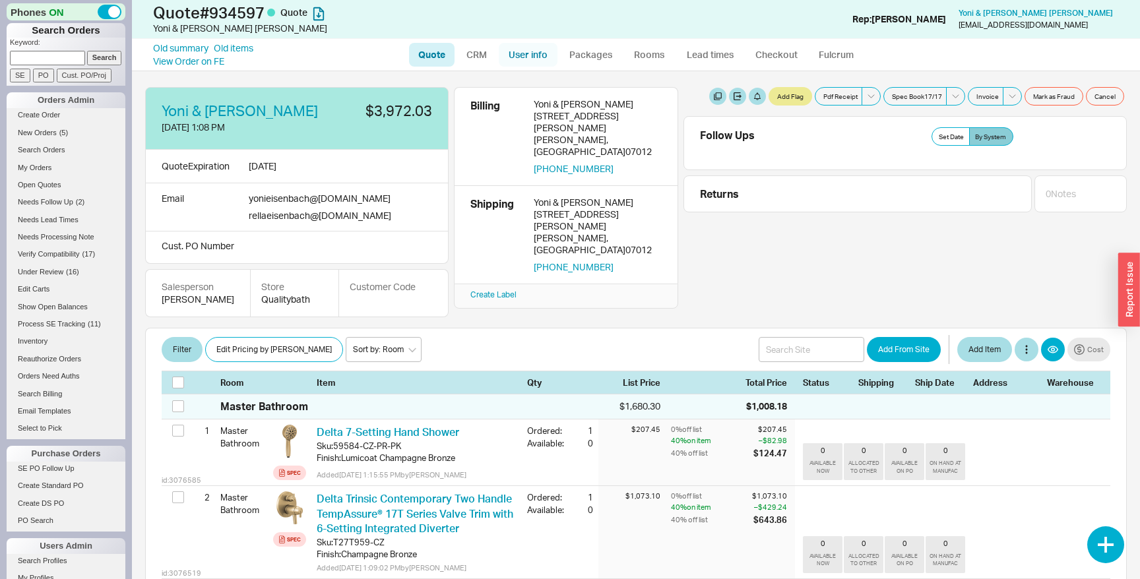
click at [530, 60] on link "User info" at bounding box center [528, 55] width 59 height 24
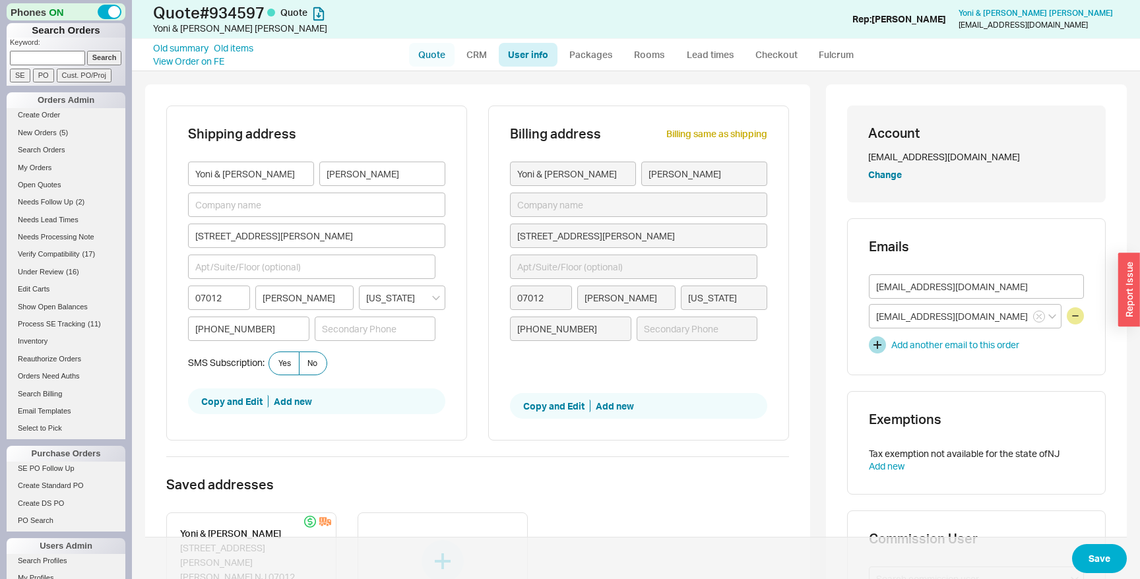
click at [430, 64] on link "Quote" at bounding box center [432, 55] width 46 height 24
click at [771, 59] on link "Checkout" at bounding box center [776, 55] width 61 height 24
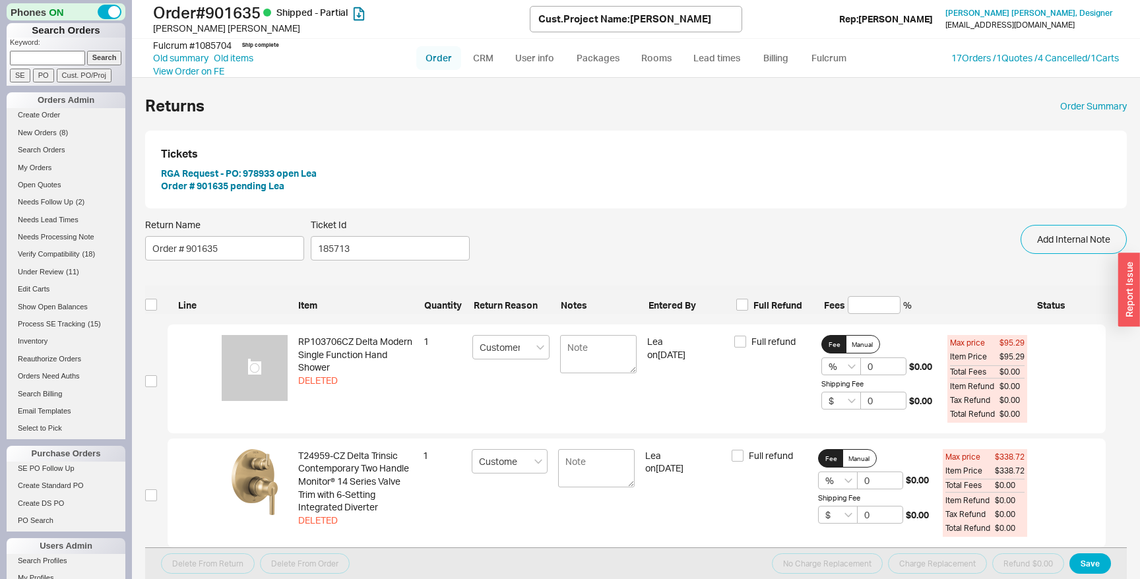
click at [424, 60] on link "Order" at bounding box center [438, 58] width 45 height 24
select select "LOW"
click at [256, 171] on button "RGA Request - PO: 978933 open Lea" at bounding box center [239, 173] width 156 height 13
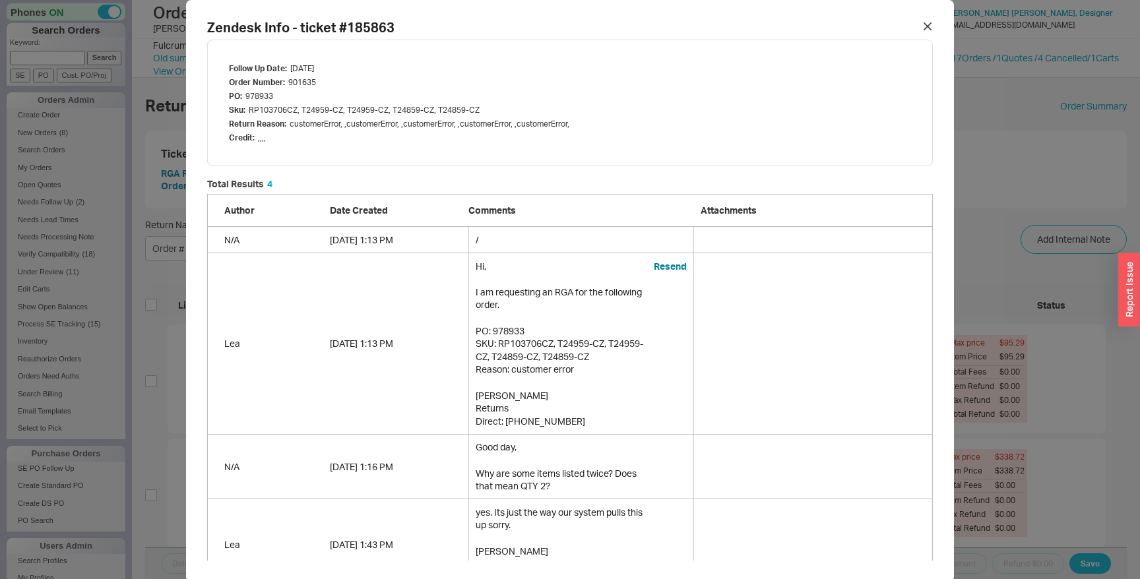
scroll to position [30, 0]
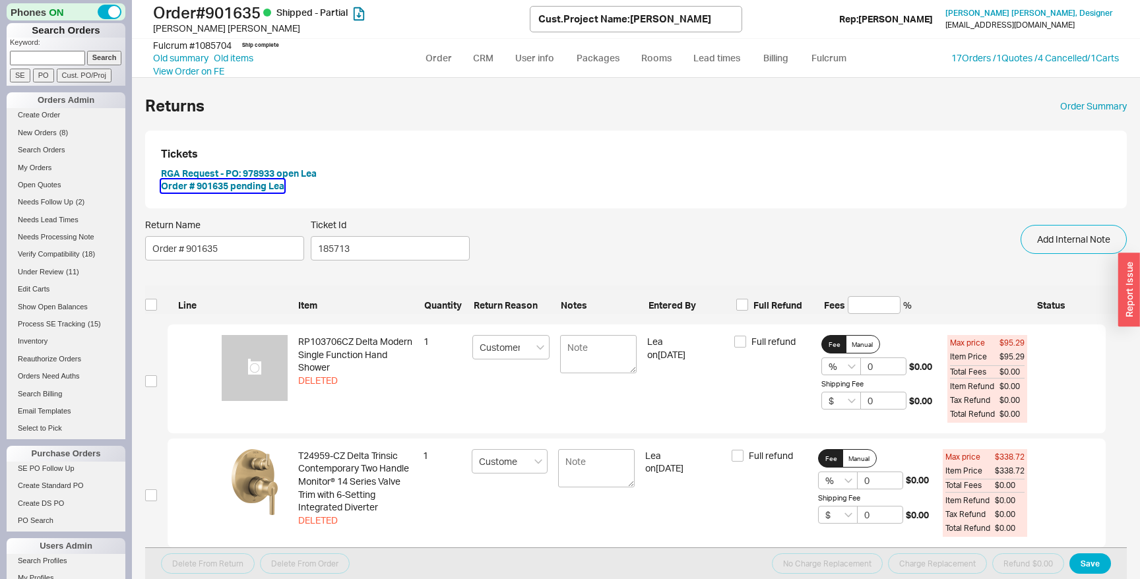
click at [213, 191] on button "Order # 901635 pending Lea" at bounding box center [222, 185] width 123 height 13
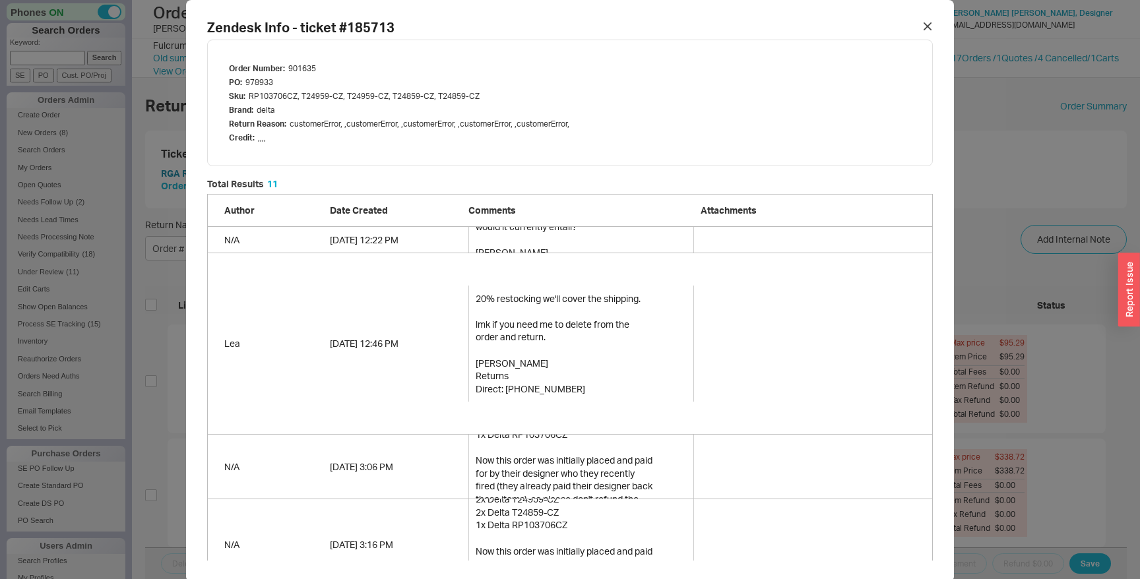
scroll to position [485, 0]
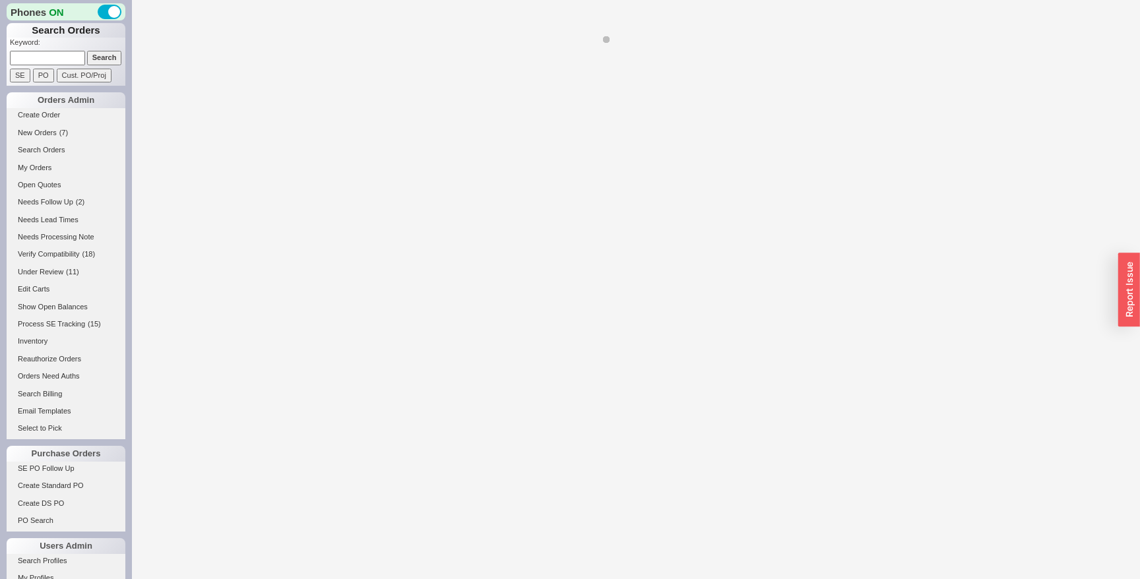
select select "LOW"
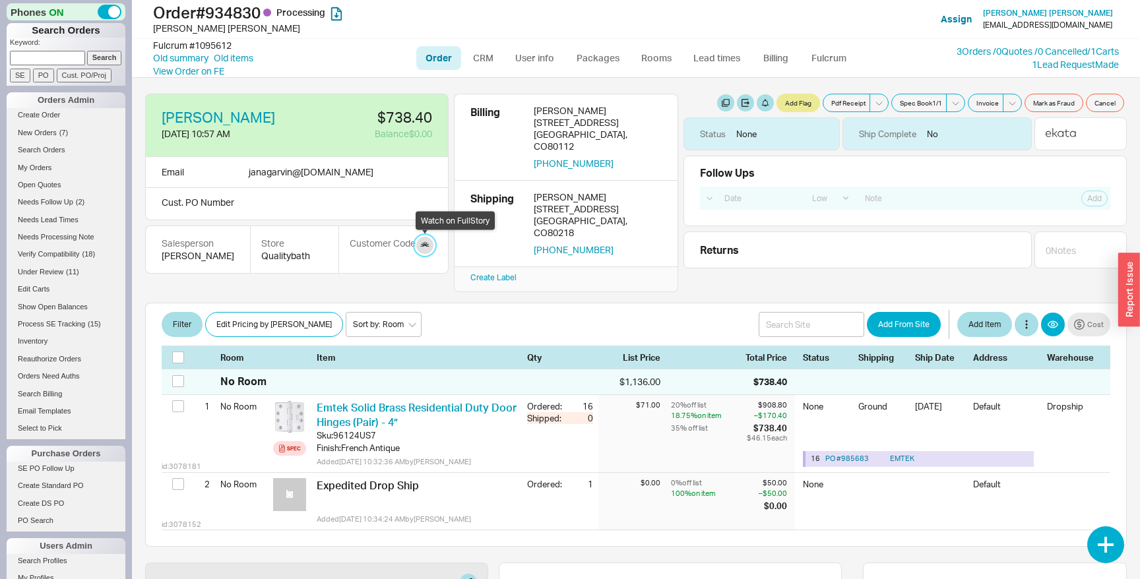
click at [419, 247] on link at bounding box center [424, 245] width 17 height 17
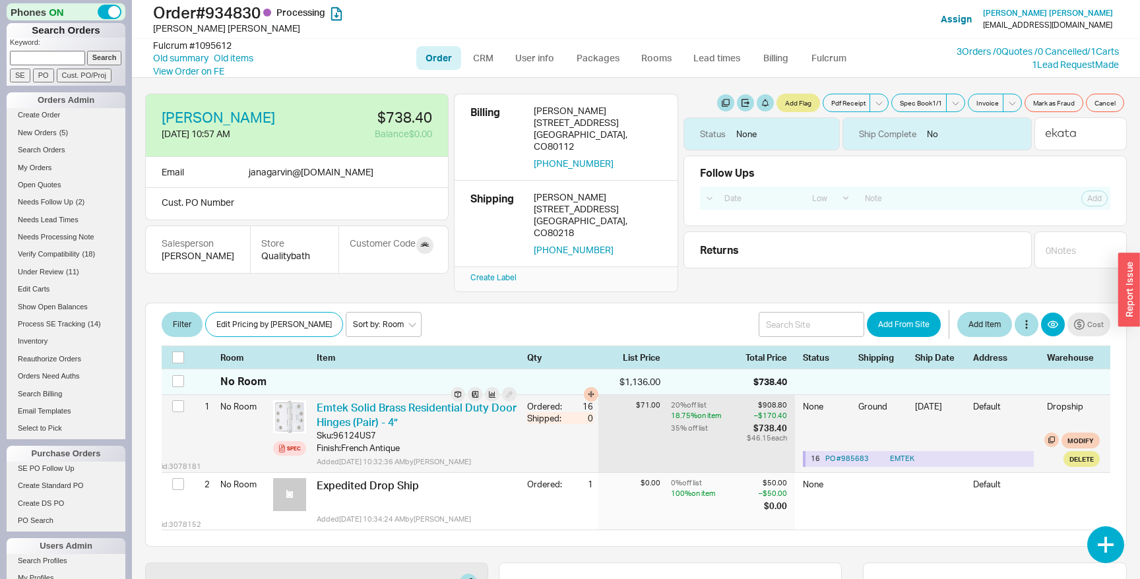
click at [445, 429] on div "Sku: 96124US7" at bounding box center [417, 435] width 200 height 12
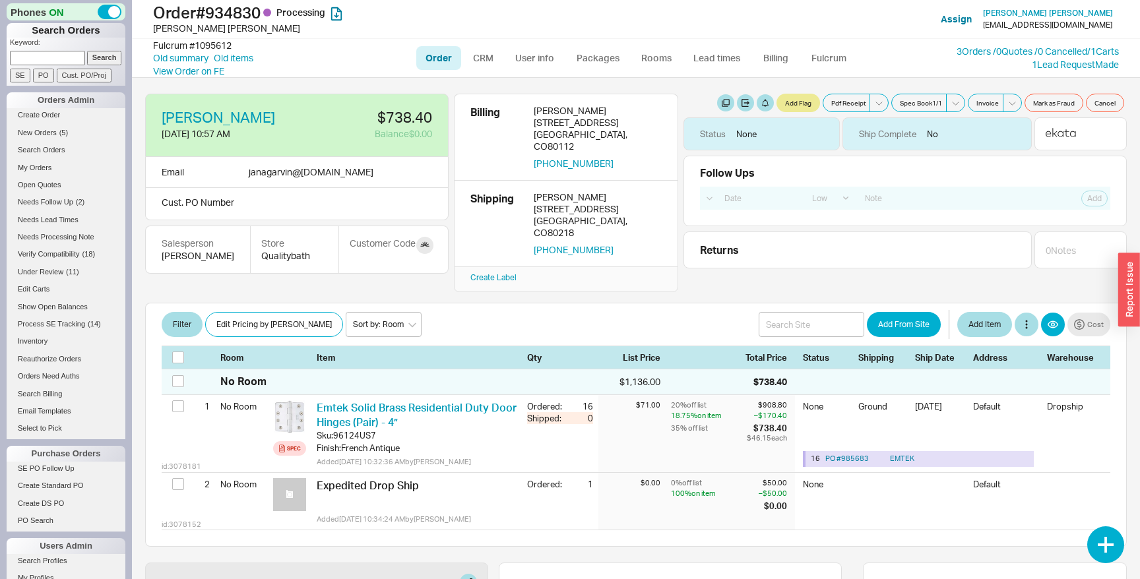
scroll to position [348, 0]
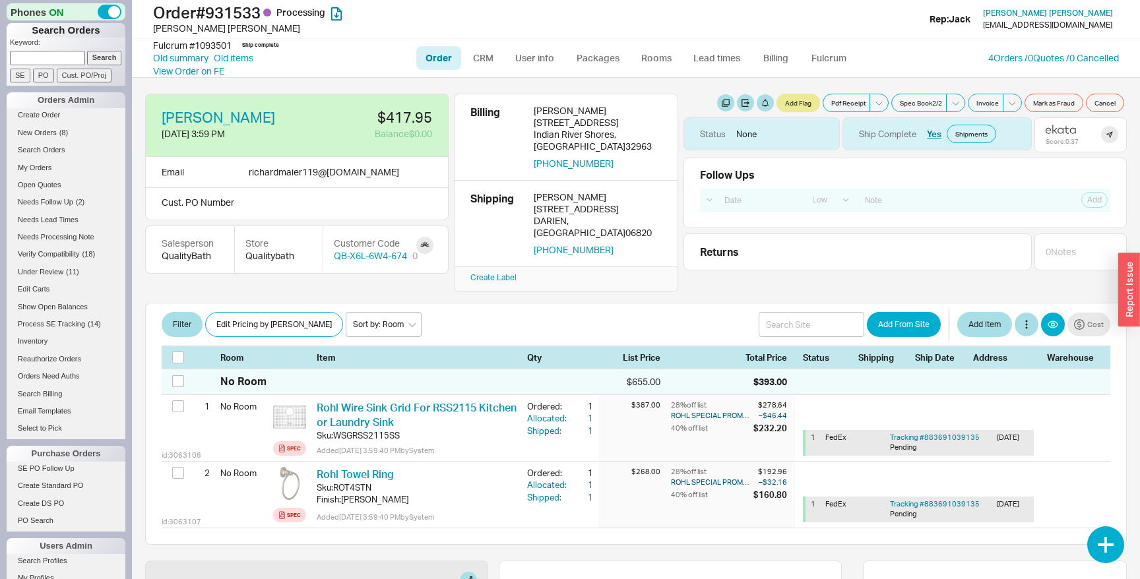
select select "LOW"
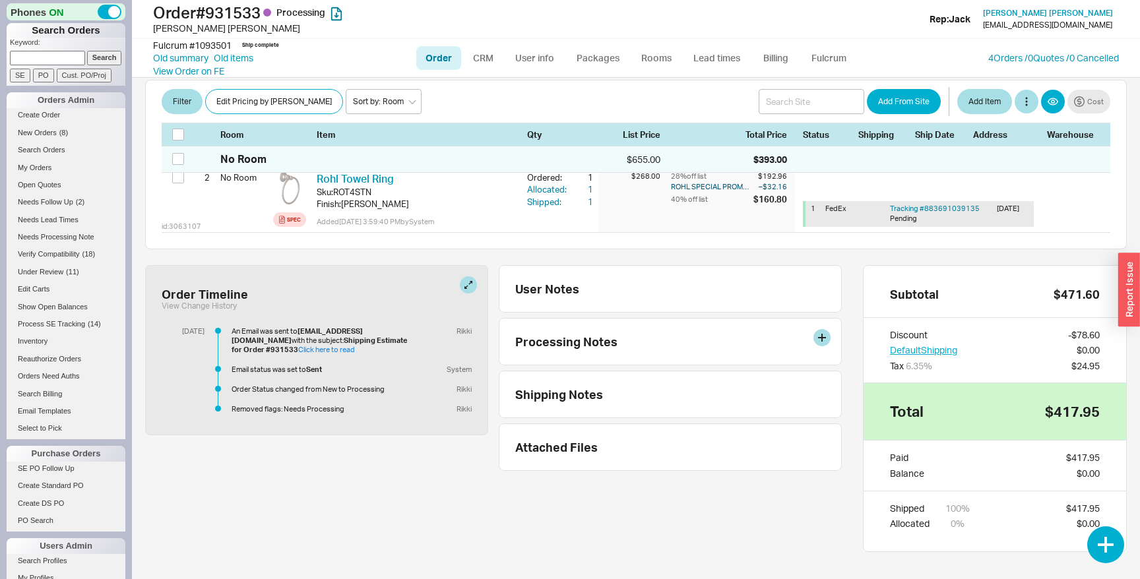
scroll to position [173, 0]
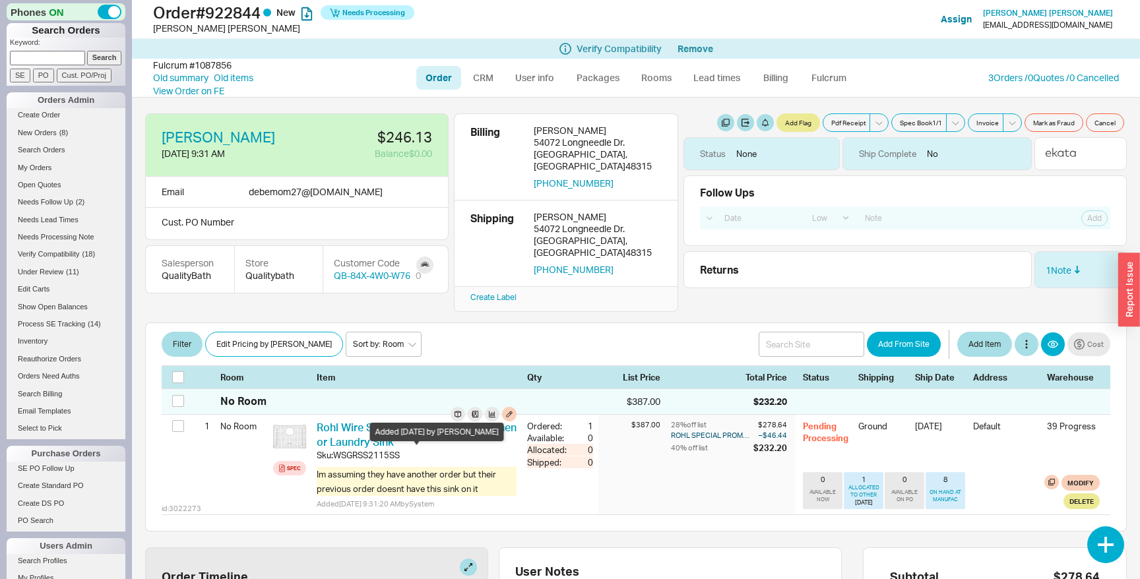
select select "LOW"
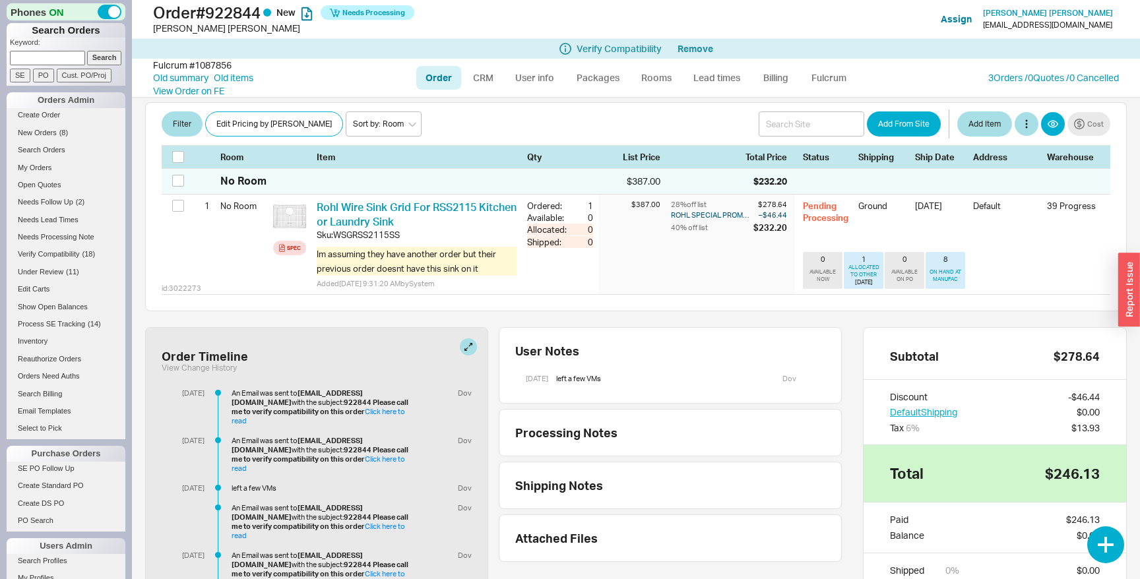
scroll to position [282, 0]
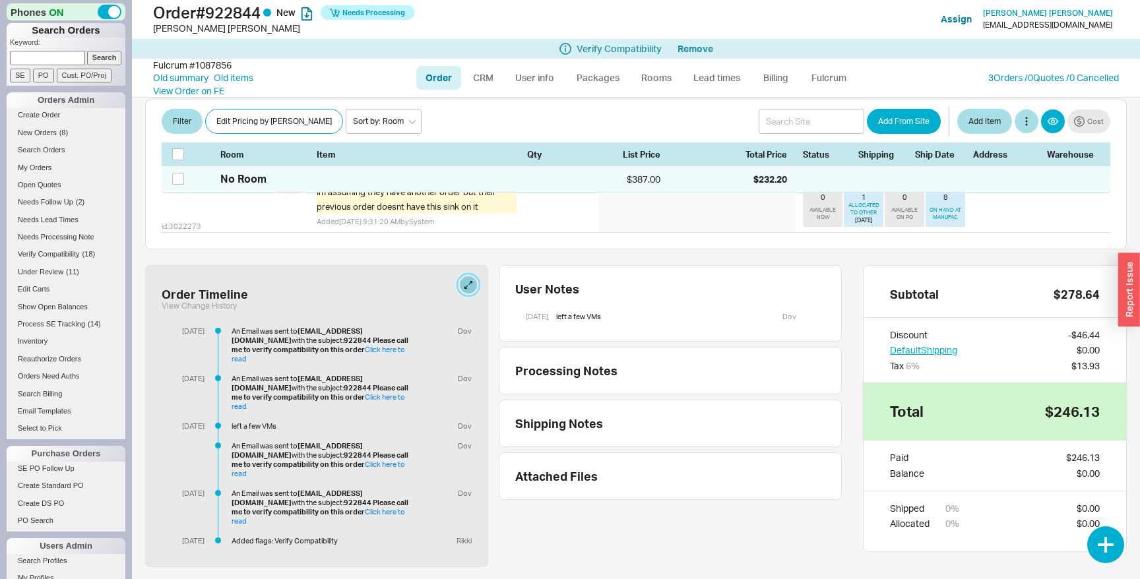
click at [466, 276] on button at bounding box center [468, 284] width 17 height 17
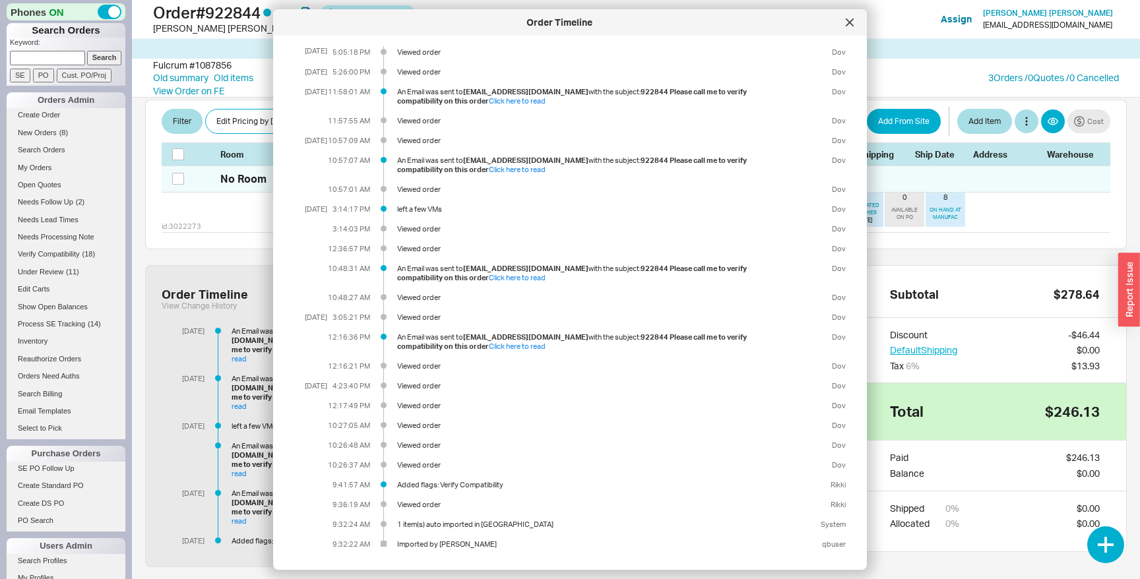
scroll to position [0, 0]
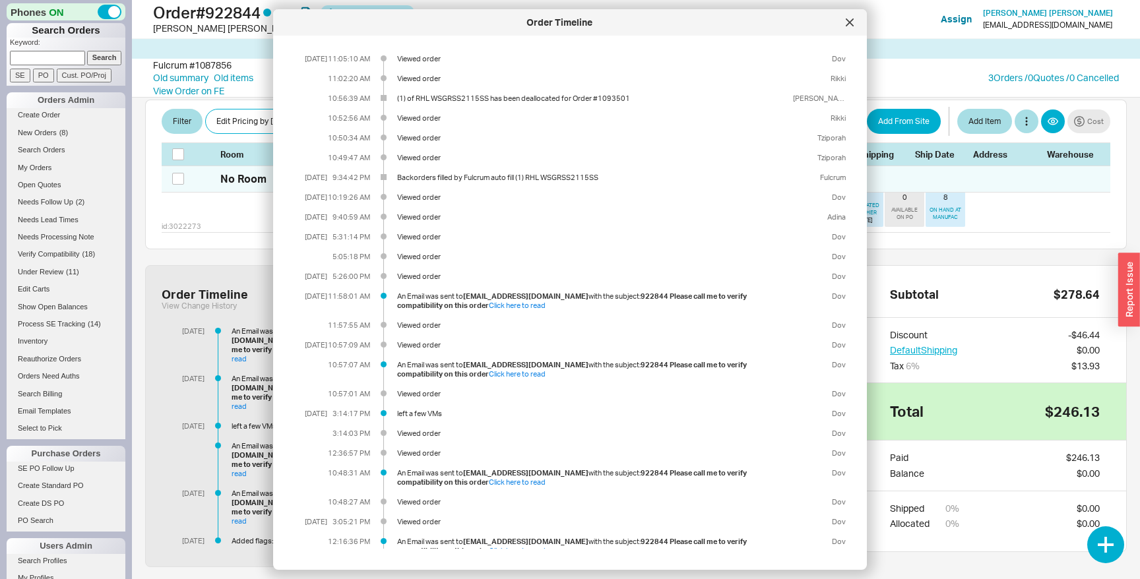
click at [508, 98] on div "(1) of RHL WSGRSS2115SS has been deallocated for Order #1093501" at bounding box center [592, 98] width 390 height 9
click at [421, 178] on div "Backorders filled by Fulcrum auto fill (1) RHL WSGRSS2115SS" at bounding box center [592, 177] width 390 height 9
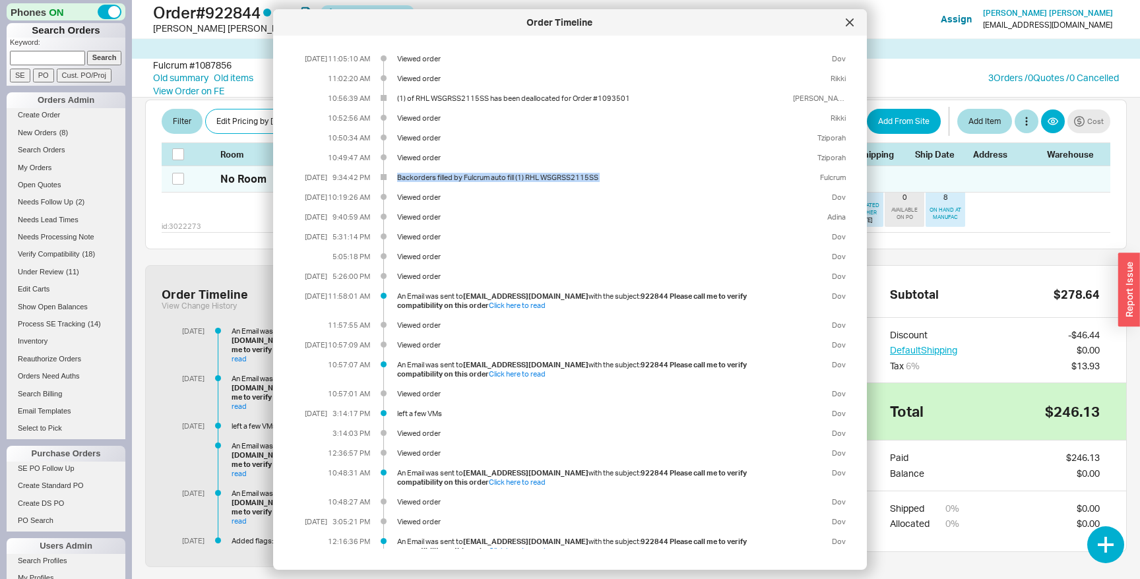
click at [421, 178] on div "Backorders filled by Fulcrum auto fill (1) RHL WSGRSS2115SS" at bounding box center [592, 177] width 390 height 9
click at [421, 177] on div "Backorders filled by Fulcrum auto fill (1) RHL WSGRSS2115SS" at bounding box center [592, 177] width 390 height 9
drag, startPoint x: 421, startPoint y: 177, endPoint x: 630, endPoint y: 177, distance: 209.1
click at [630, 177] on div "Backorders filled by Fulcrum auto fill (1) RHL WSGRSS2115SS" at bounding box center [592, 177] width 390 height 9
click at [600, 183] on div "8/19/25 11:05:10 AM Viewed order Dov 11:02:20 AM Viewed order Rikki 10:56:39 AM…" at bounding box center [569, 403] width 551 height 699
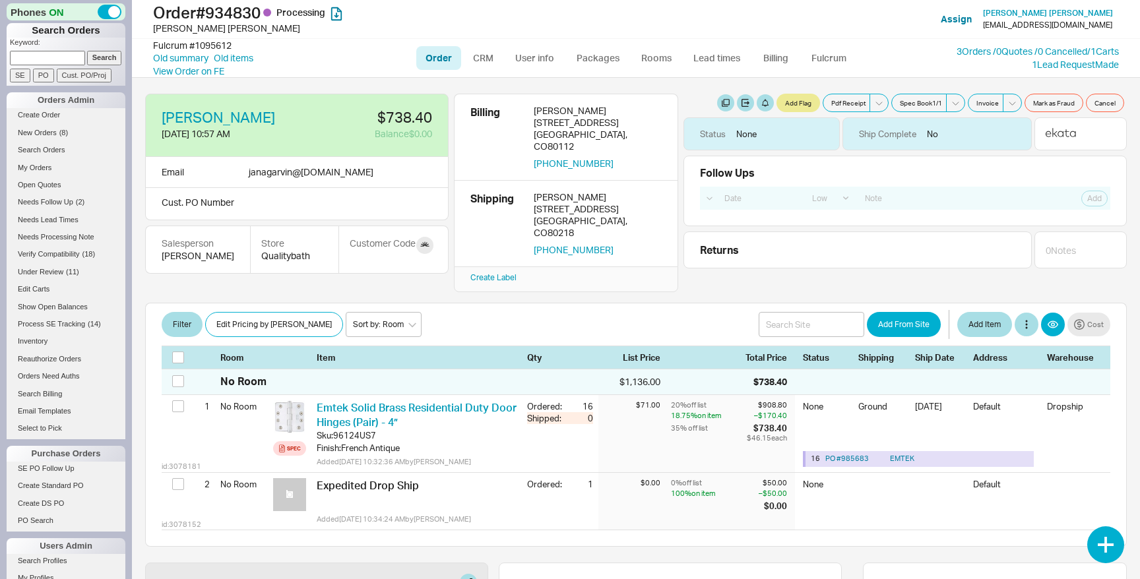
select select "LOW"
click at [770, 60] on link "Billing" at bounding box center [776, 58] width 46 height 24
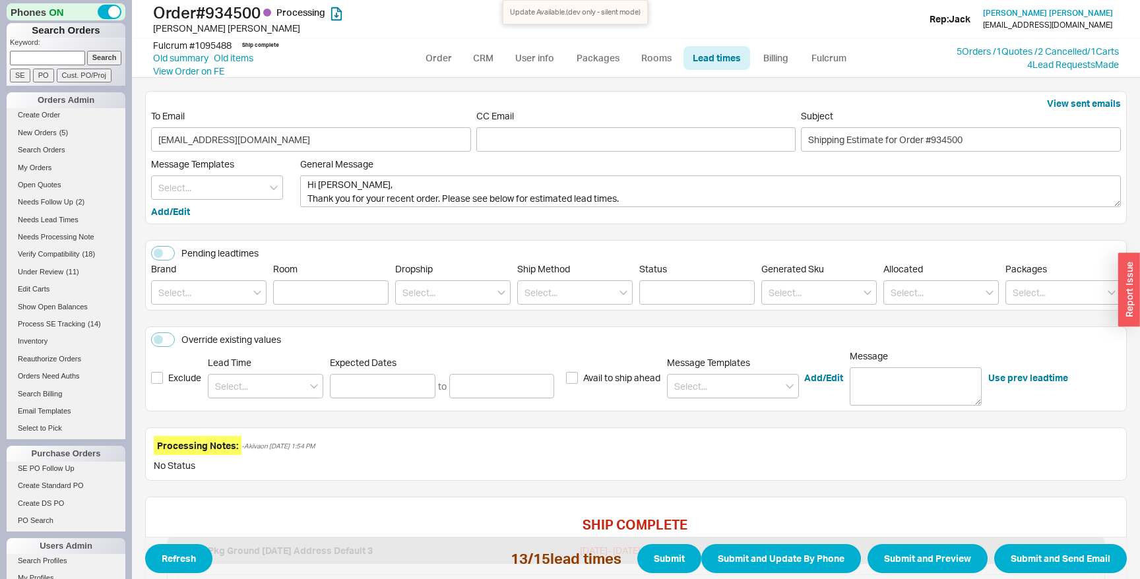
scroll to position [2132, 0]
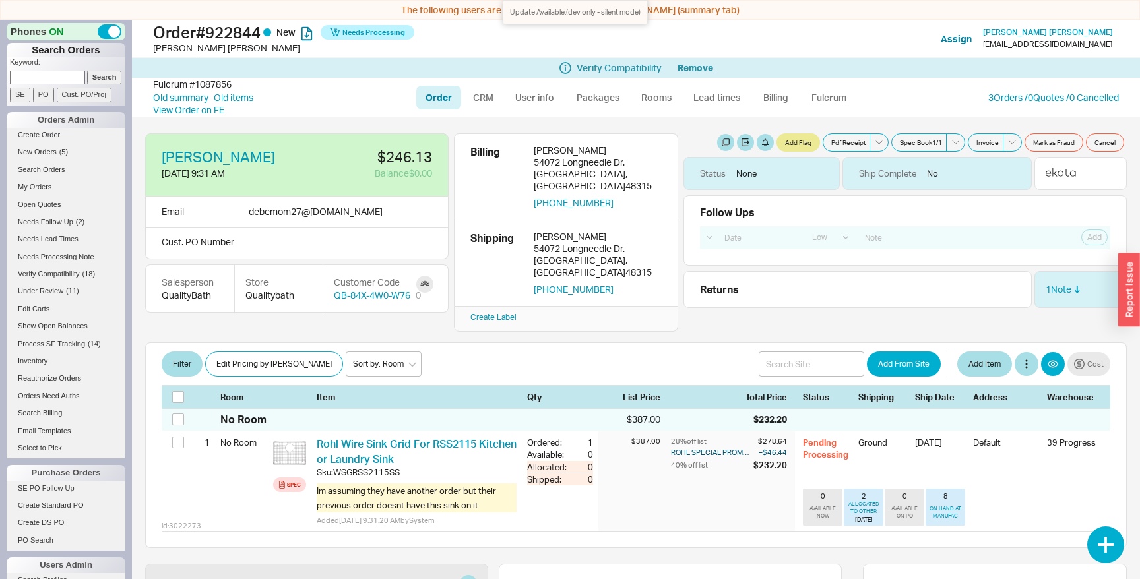
select select "LOW"
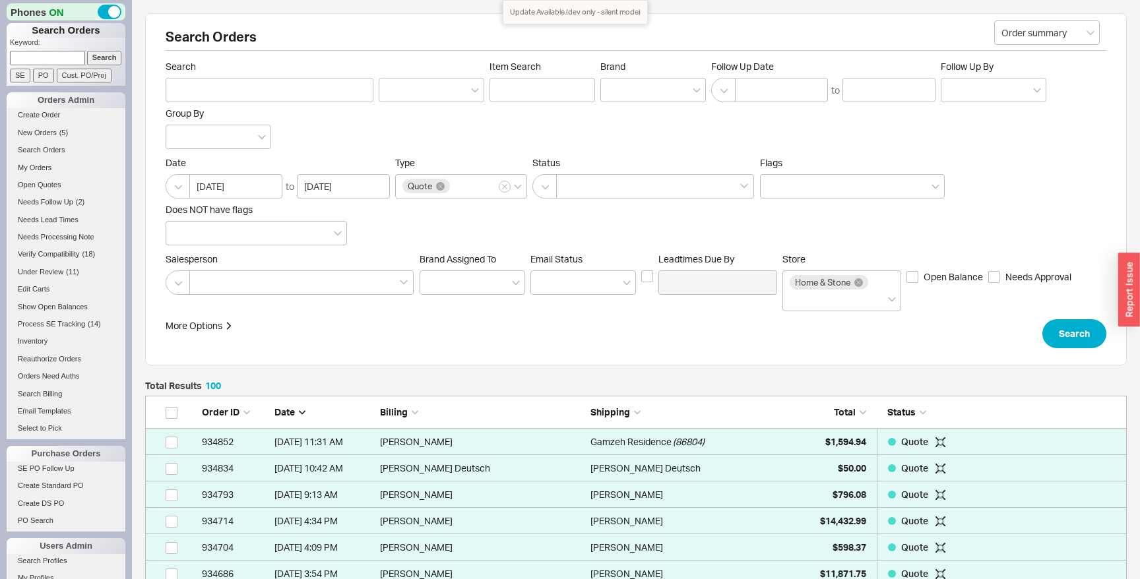
scroll to position [2697, 981]
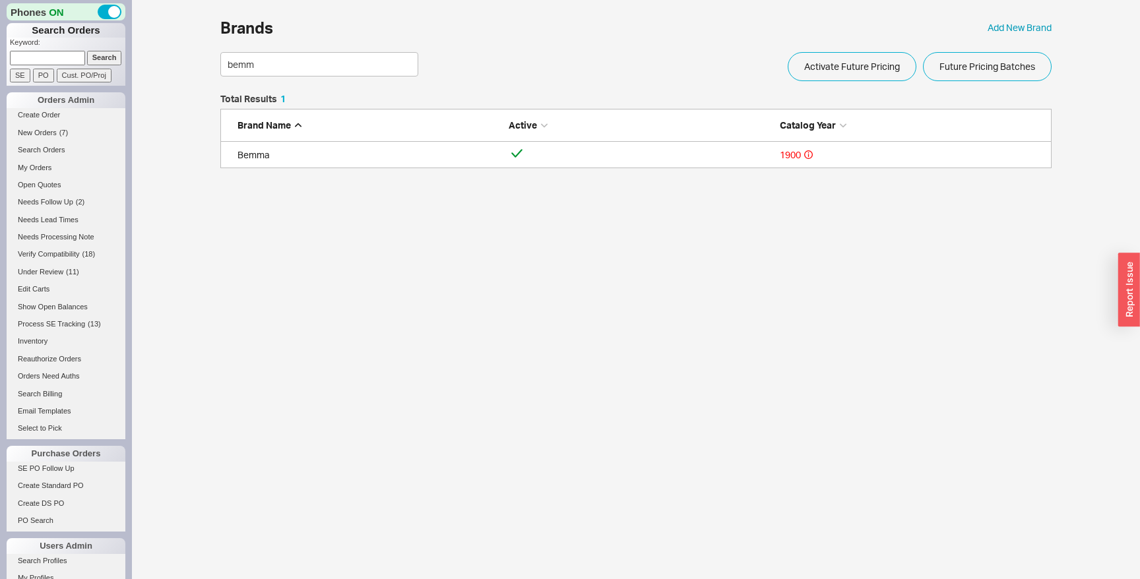
scroll to position [74, 831]
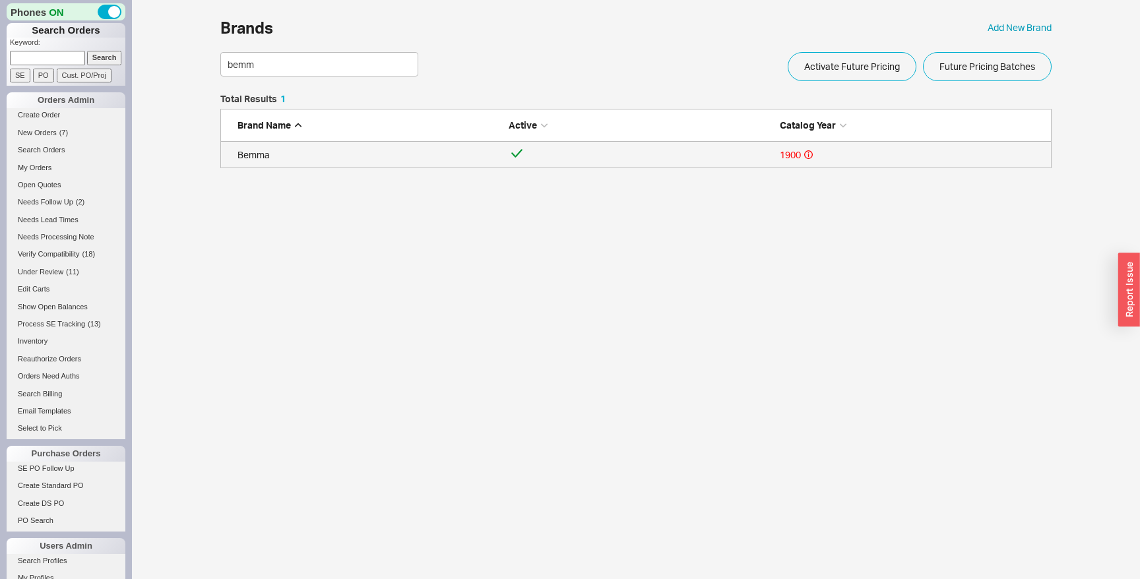
type input "bemm"
click at [312, 161] on link "Bemma 1900" at bounding box center [635, 155] width 831 height 26
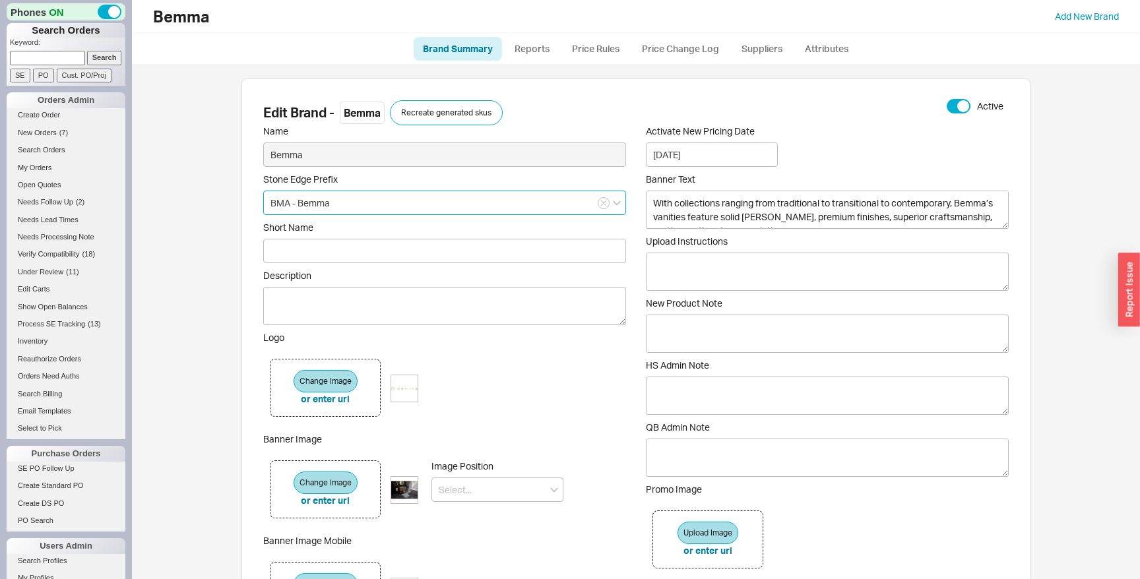
click at [281, 198] on input "BMA - Bemma" at bounding box center [444, 203] width 363 height 24
